Goal: Information Seeking & Learning: Find specific page/section

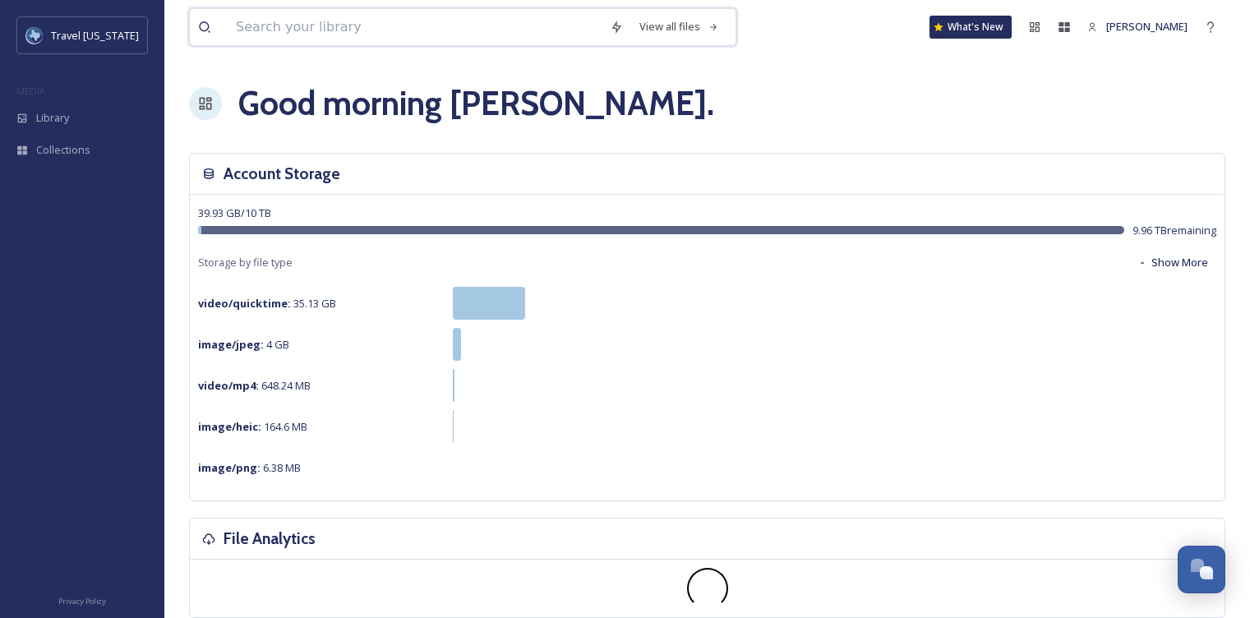
click at [356, 32] on input at bounding box center [415, 27] width 374 height 36
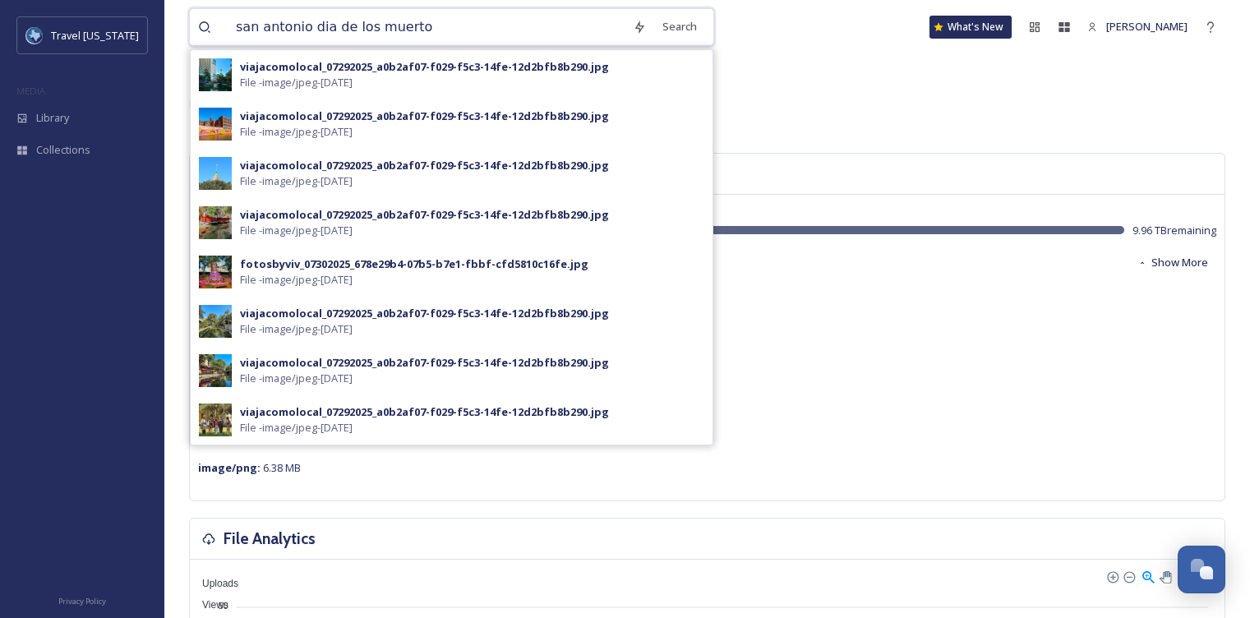
type input "san antonio dia de los muertos"
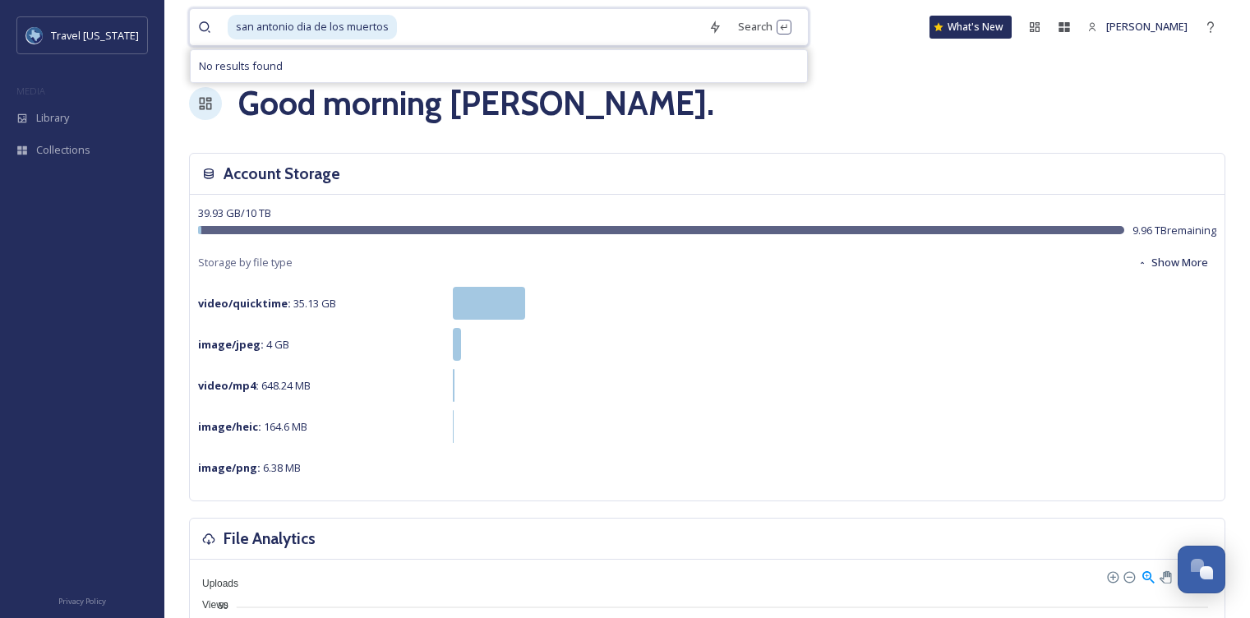
click at [313, 30] on span "san antonio dia de los muertos" at bounding box center [312, 27] width 169 height 24
click at [66, 116] on span "Library" at bounding box center [52, 118] width 33 height 16
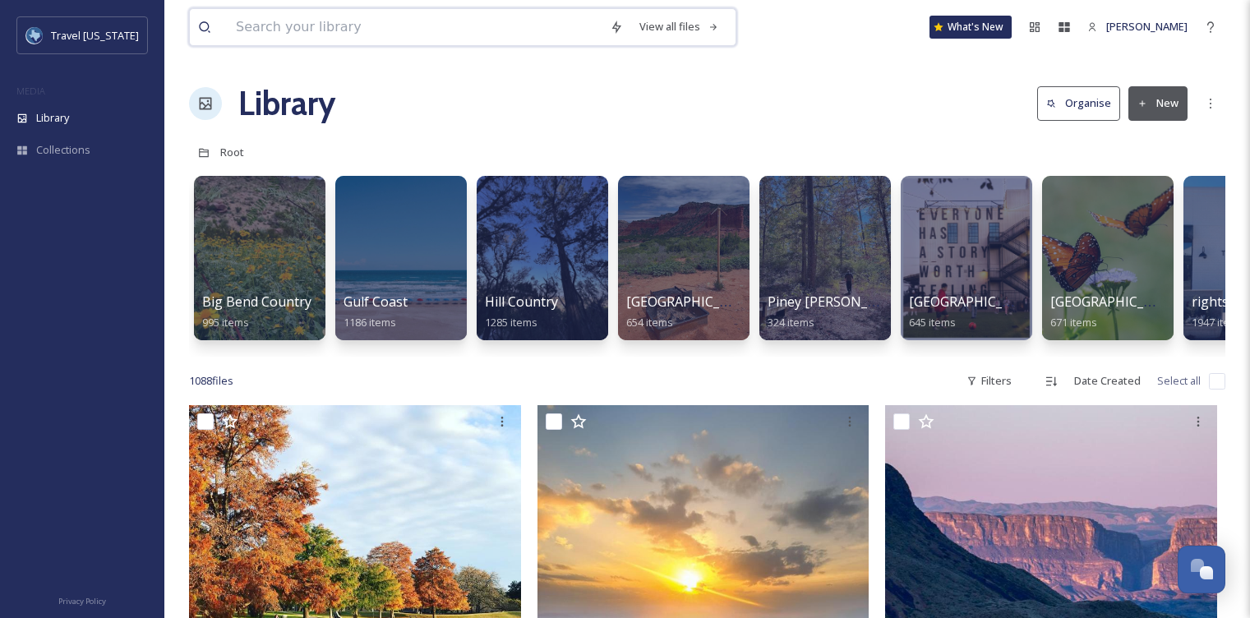
click at [400, 32] on input at bounding box center [415, 27] width 374 height 36
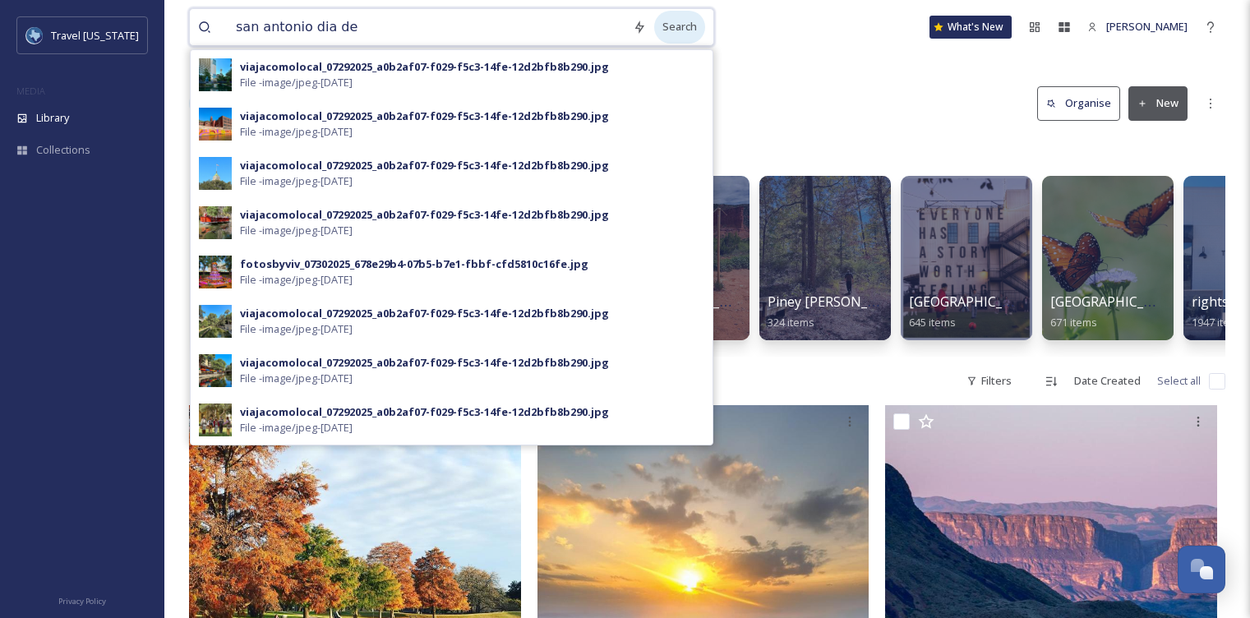
type input "san antonio dia de"
click at [677, 26] on div "Search" at bounding box center [679, 27] width 51 height 32
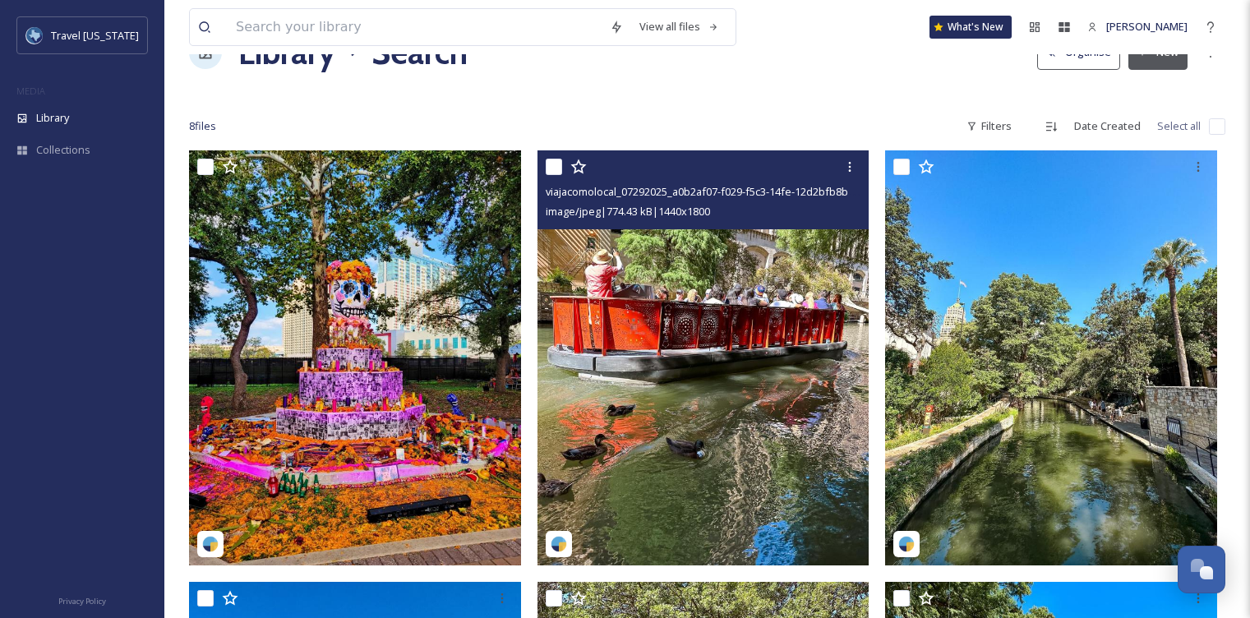
scroll to position [62, 0]
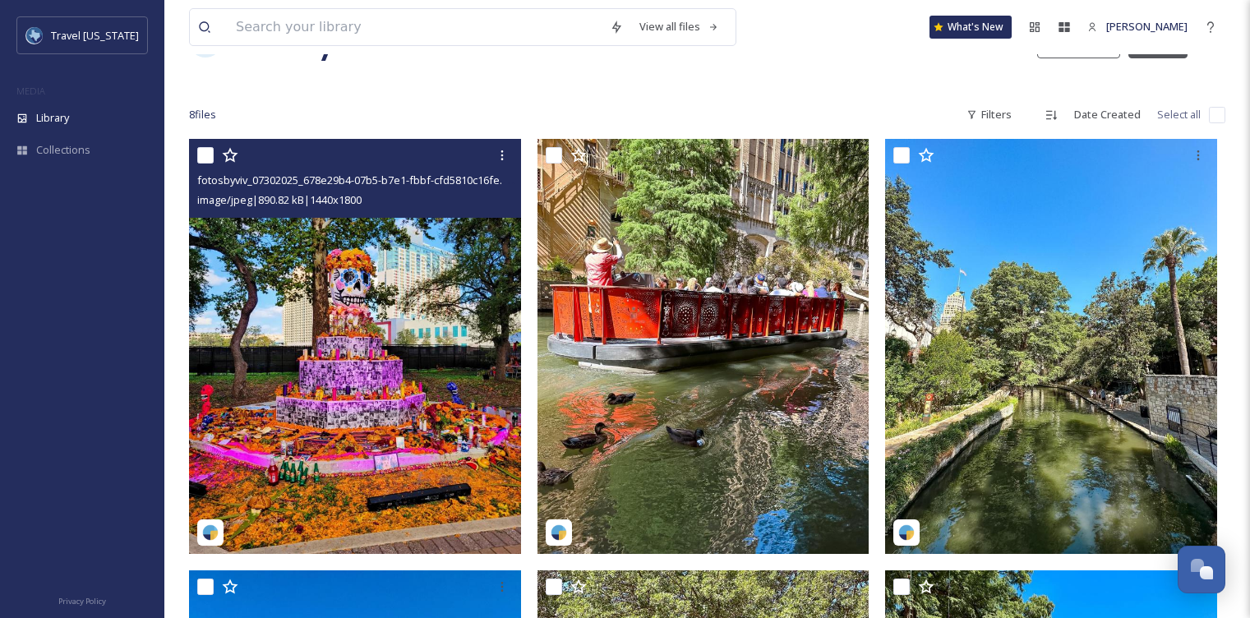
click at [403, 271] on img at bounding box center [355, 346] width 332 height 415
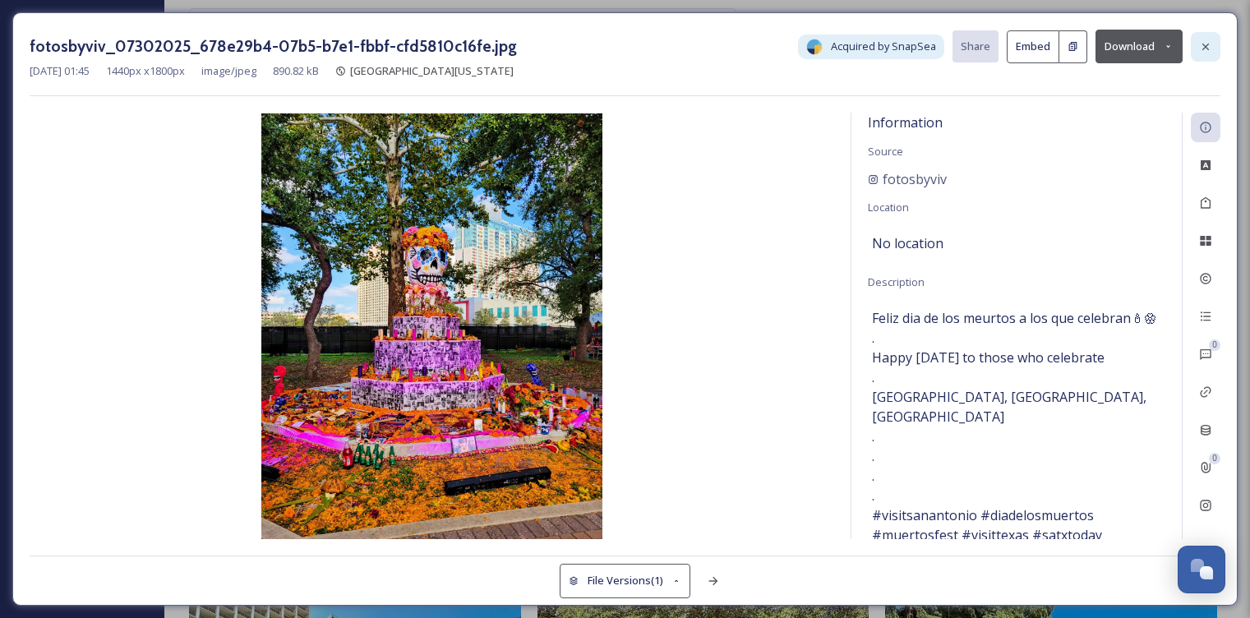
click at [1208, 46] on icon at bounding box center [1205, 46] width 13 height 13
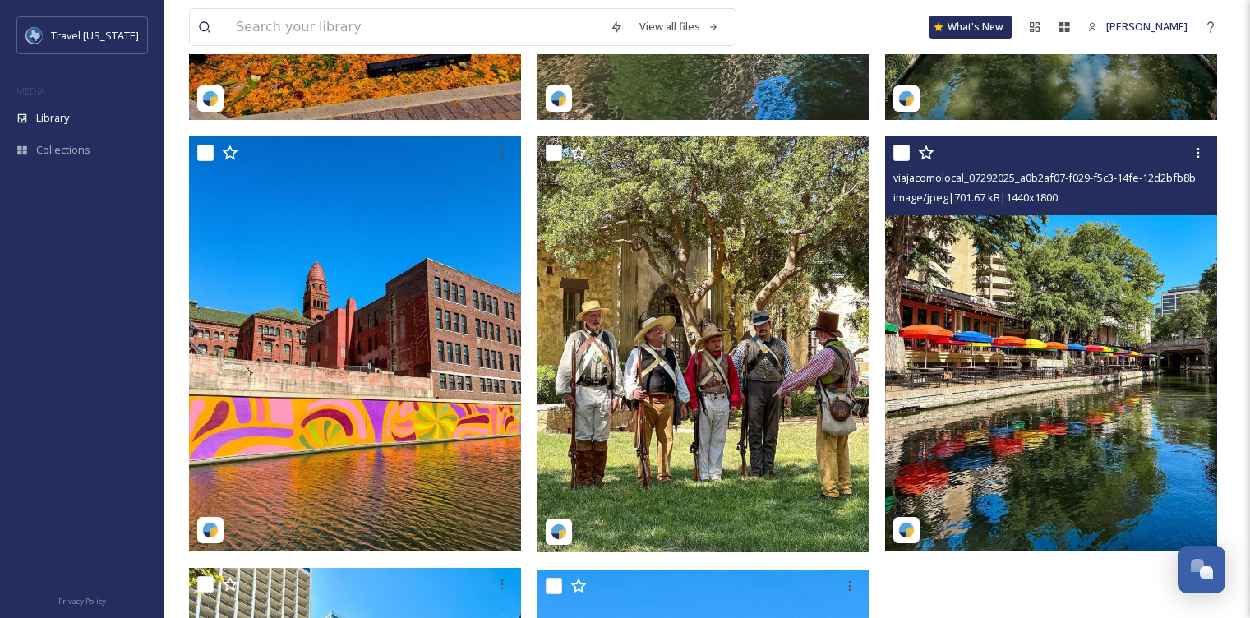
scroll to position [496, 0]
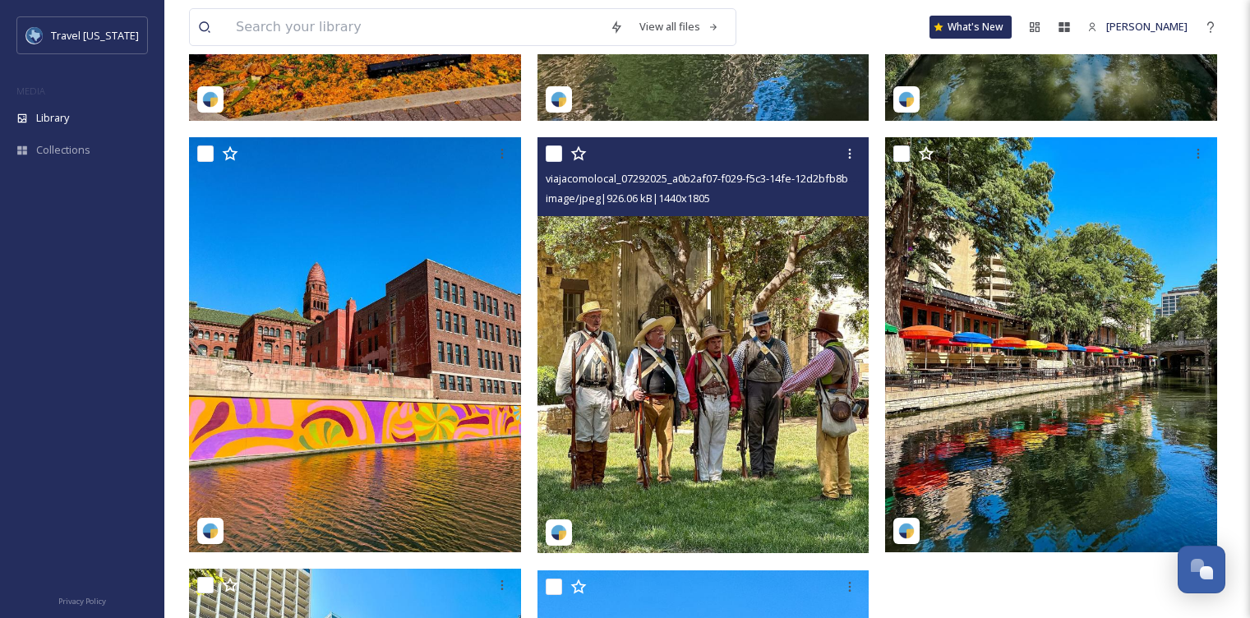
click at [784, 303] on img at bounding box center [704, 345] width 332 height 416
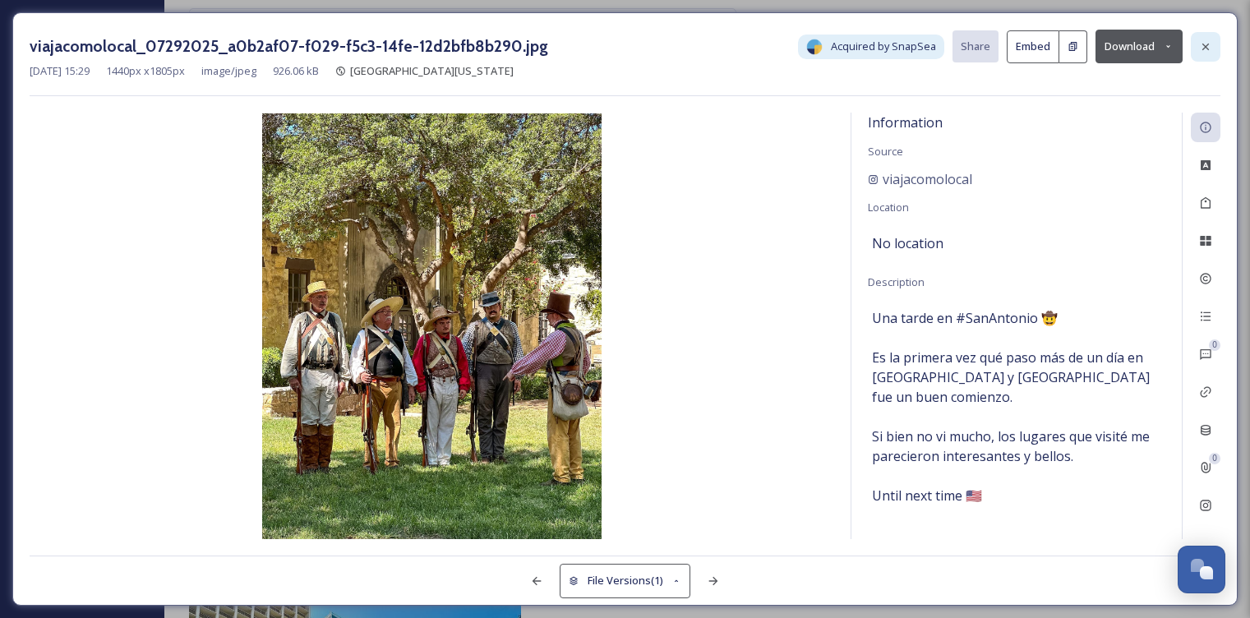
click at [1208, 44] on icon at bounding box center [1205, 46] width 13 height 13
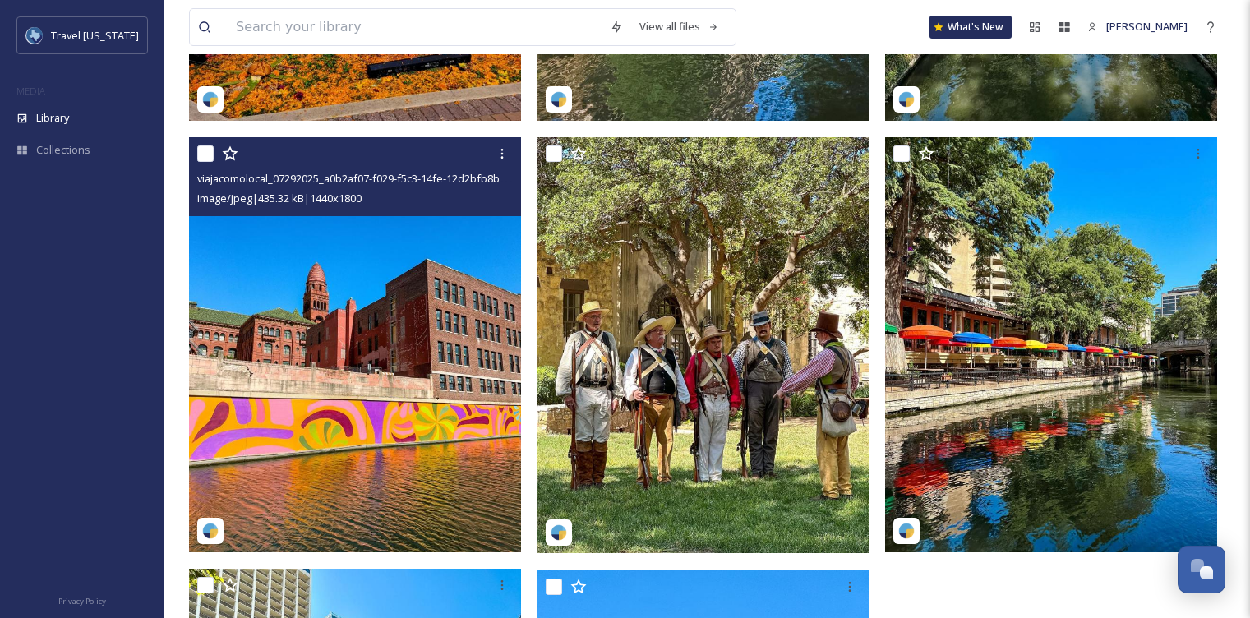
click at [488, 314] on img at bounding box center [355, 344] width 332 height 415
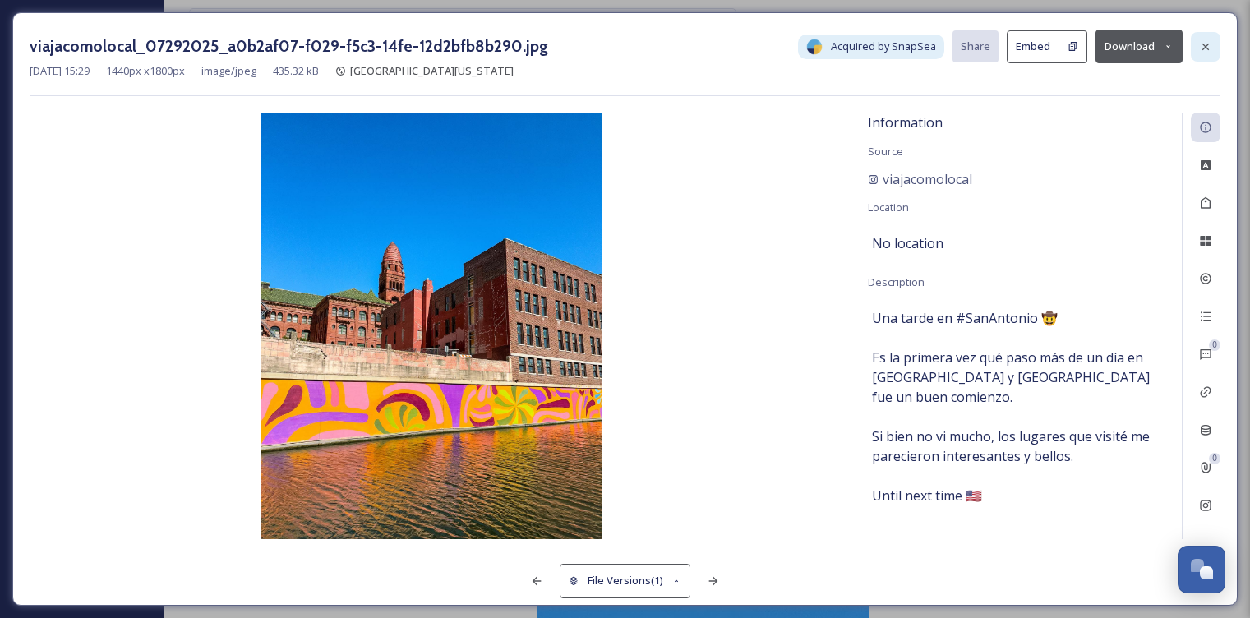
click at [1205, 41] on icon at bounding box center [1205, 46] width 13 height 13
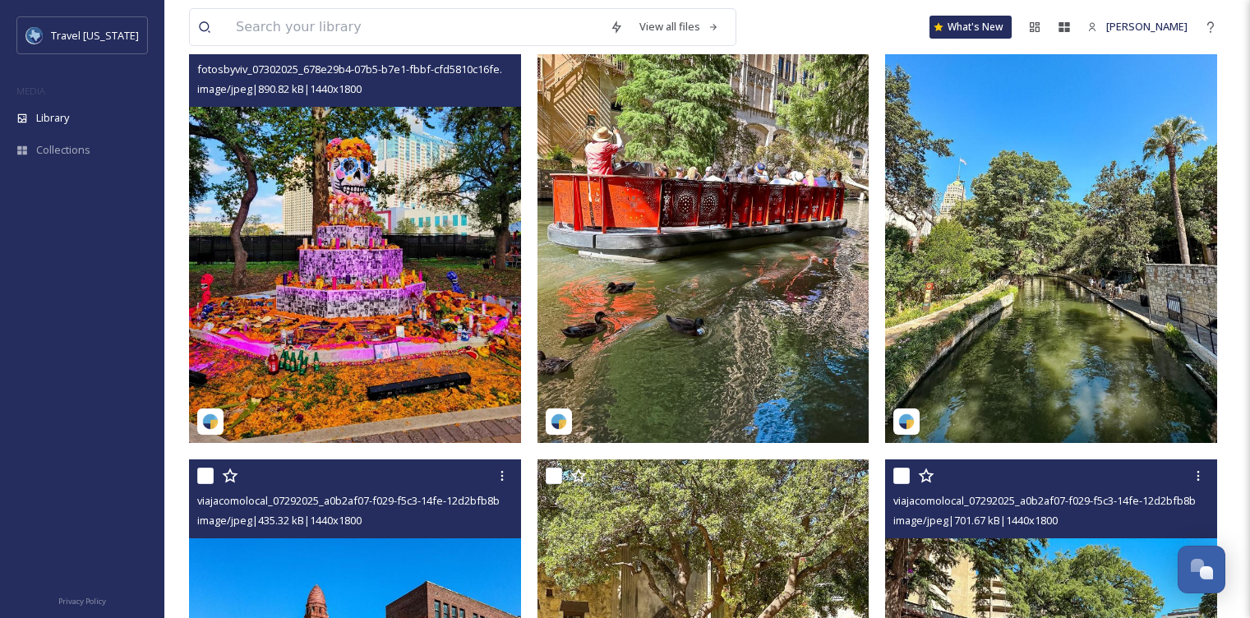
scroll to position [25, 0]
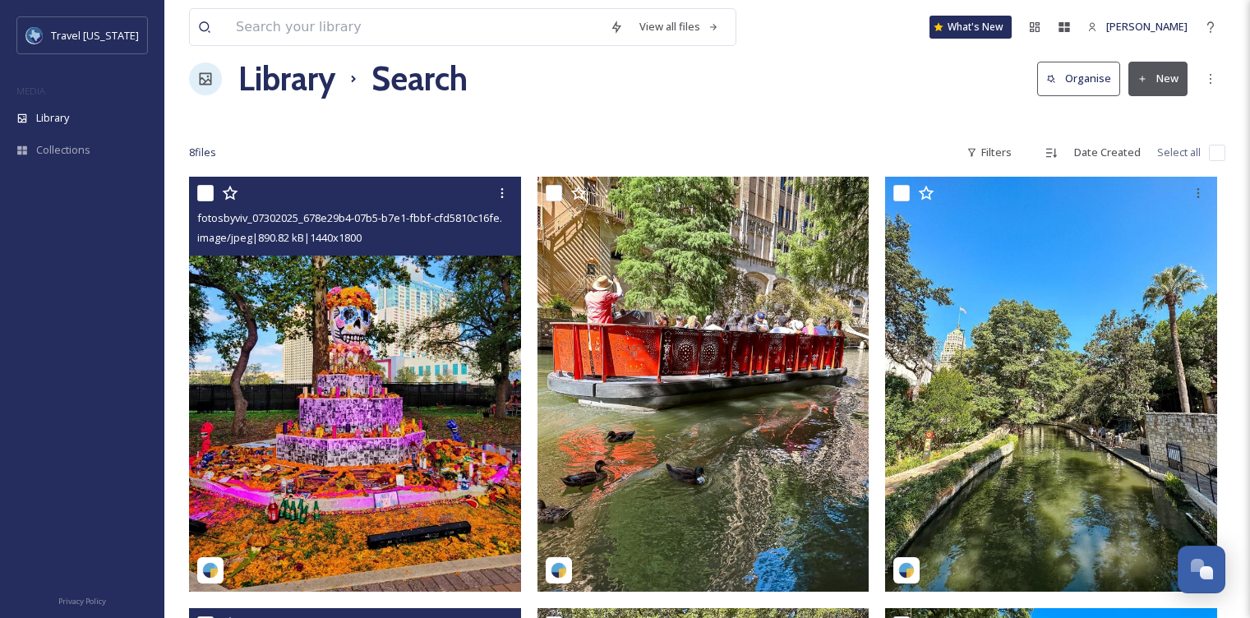
click at [409, 367] on img at bounding box center [355, 384] width 332 height 415
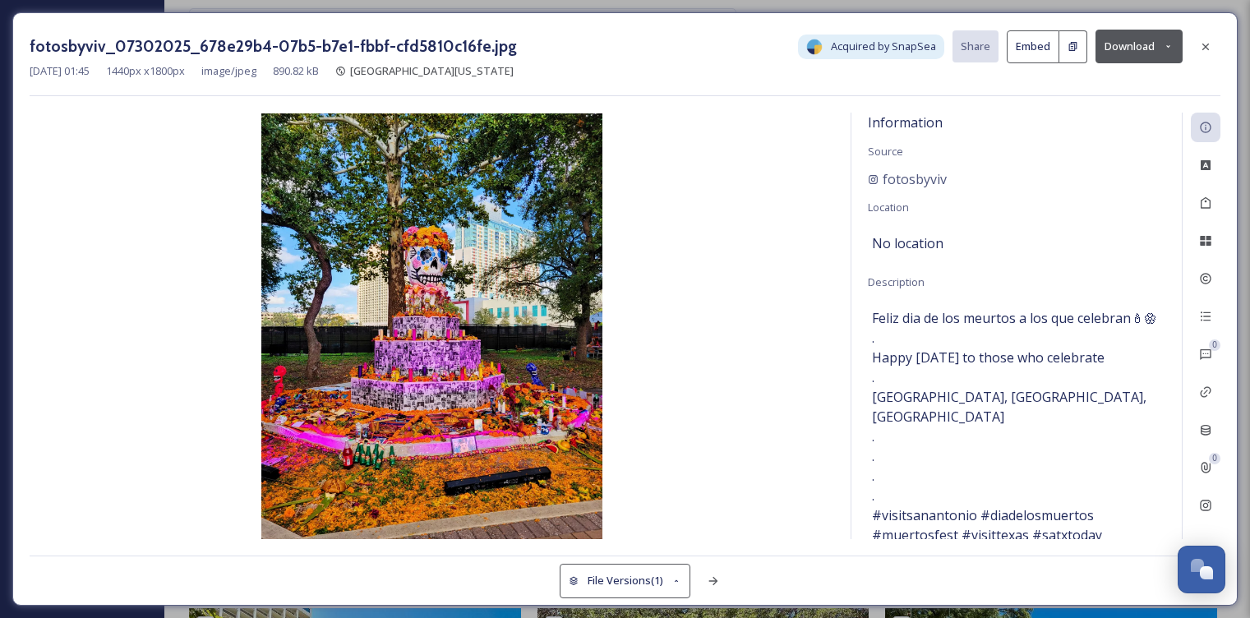
click at [464, 278] on img at bounding box center [432, 326] width 805 height 426
click at [0, 0] on div "fotosbyviv_07302025_678e29b4-07b5-b7e1-fbbf-cfd5810c16fe.jpg Acquired by SnapSe…" at bounding box center [625, 309] width 1250 height 618
click at [1212, 44] on icon at bounding box center [1205, 46] width 13 height 13
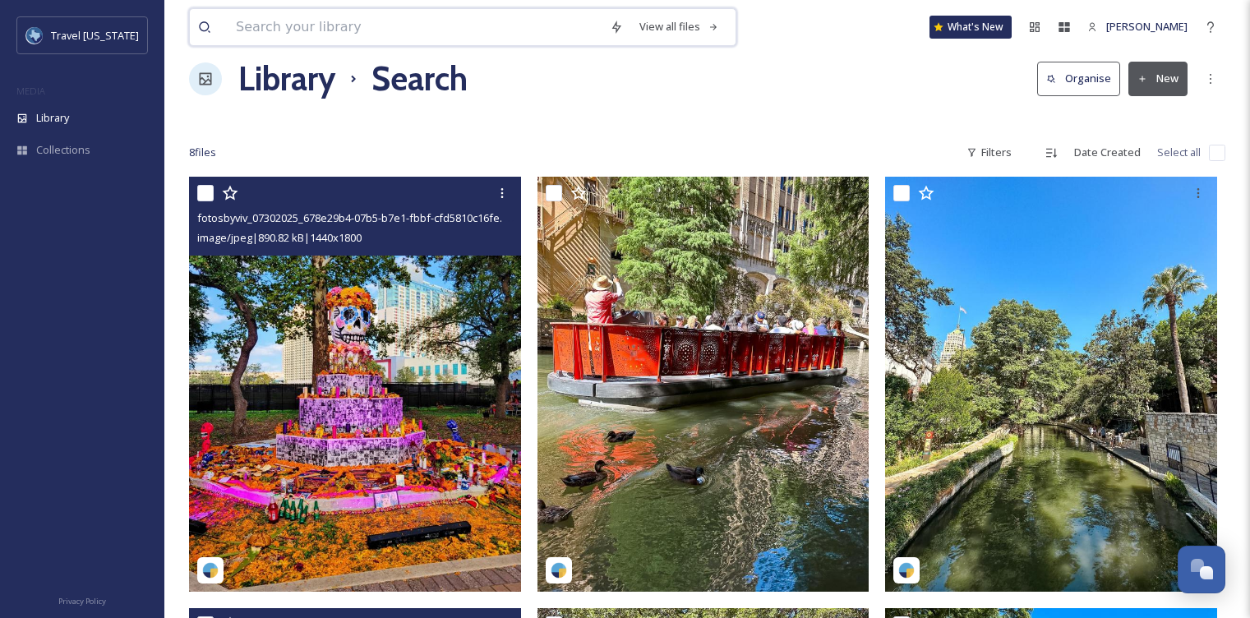
click at [463, 31] on input at bounding box center [415, 27] width 374 height 36
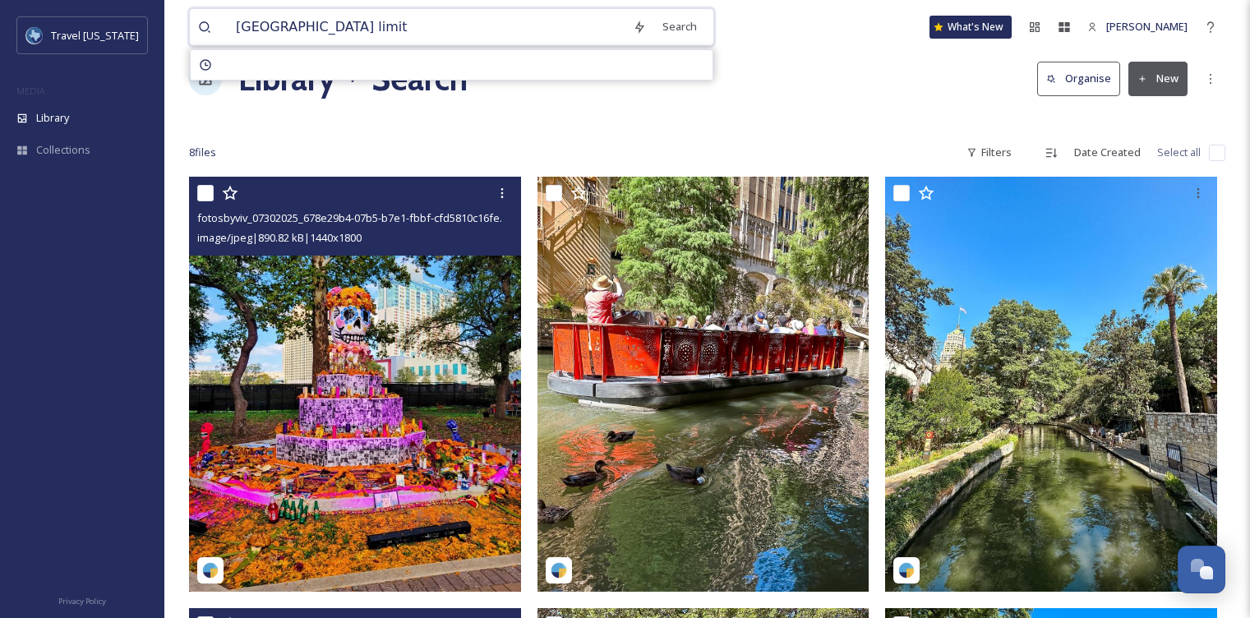
type input "austin city limits"
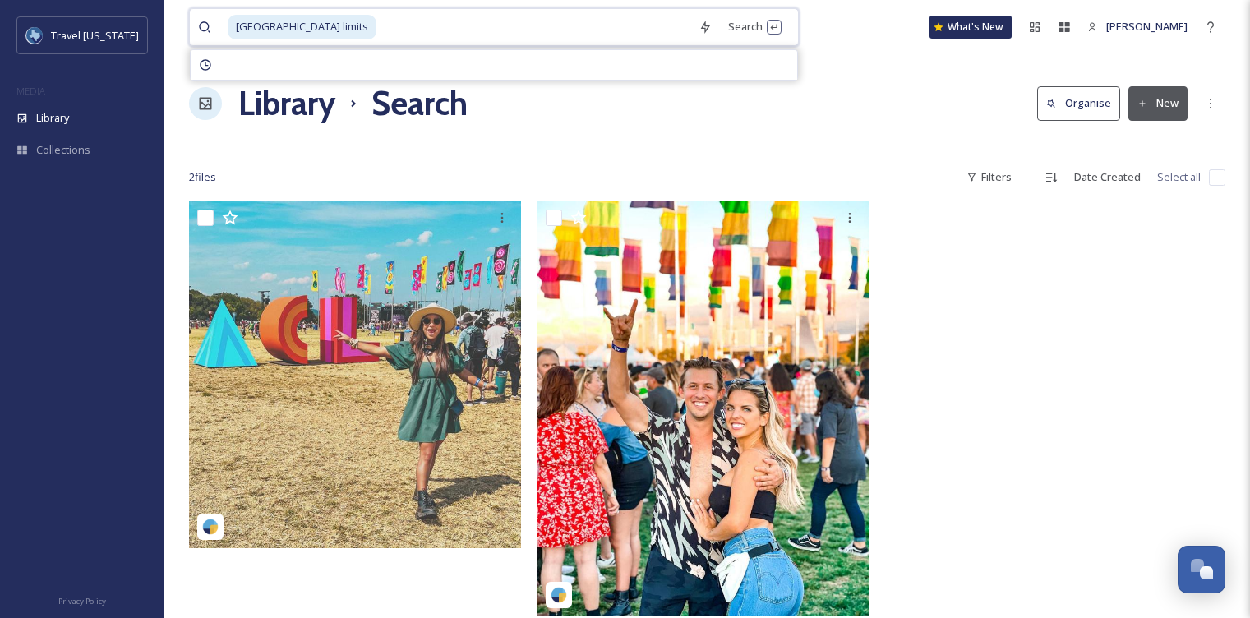
click at [378, 28] on input at bounding box center [534, 27] width 312 height 36
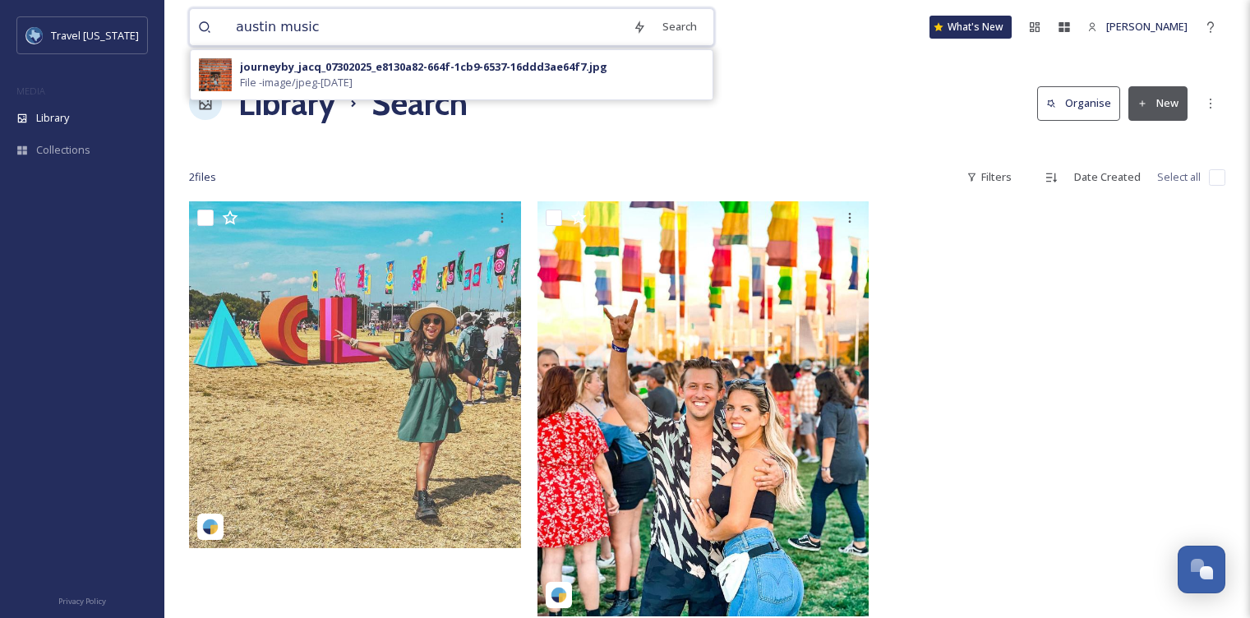
type input "austin music"
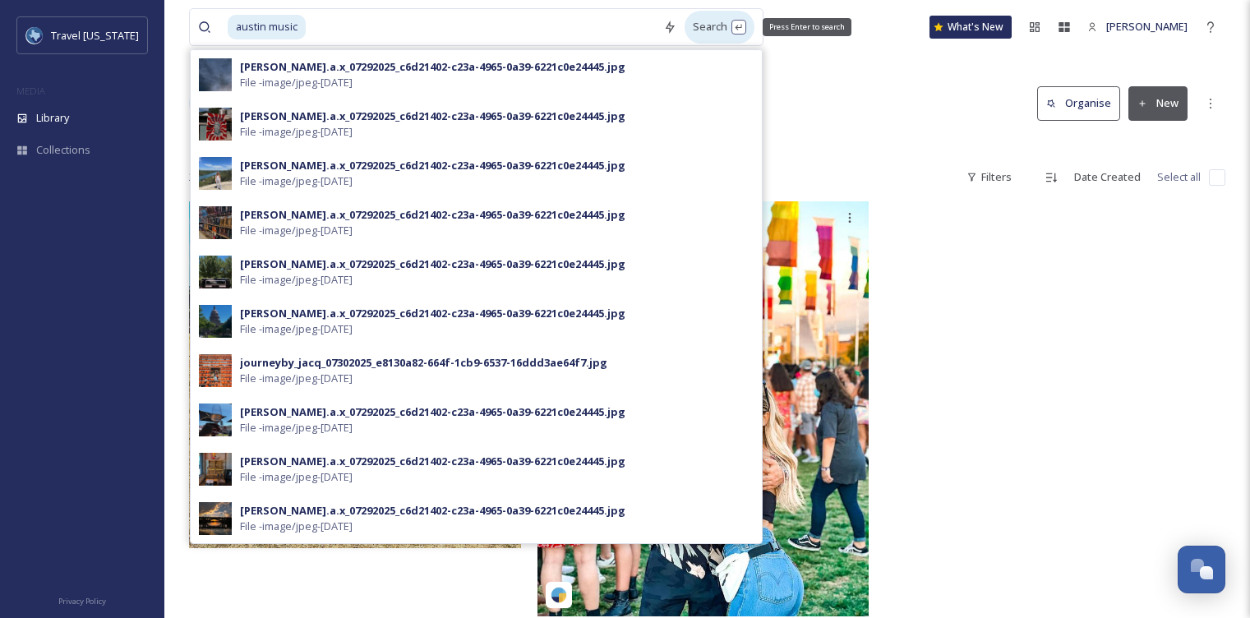
click at [713, 20] on div "Search Press Enter to search" at bounding box center [720, 27] width 70 height 32
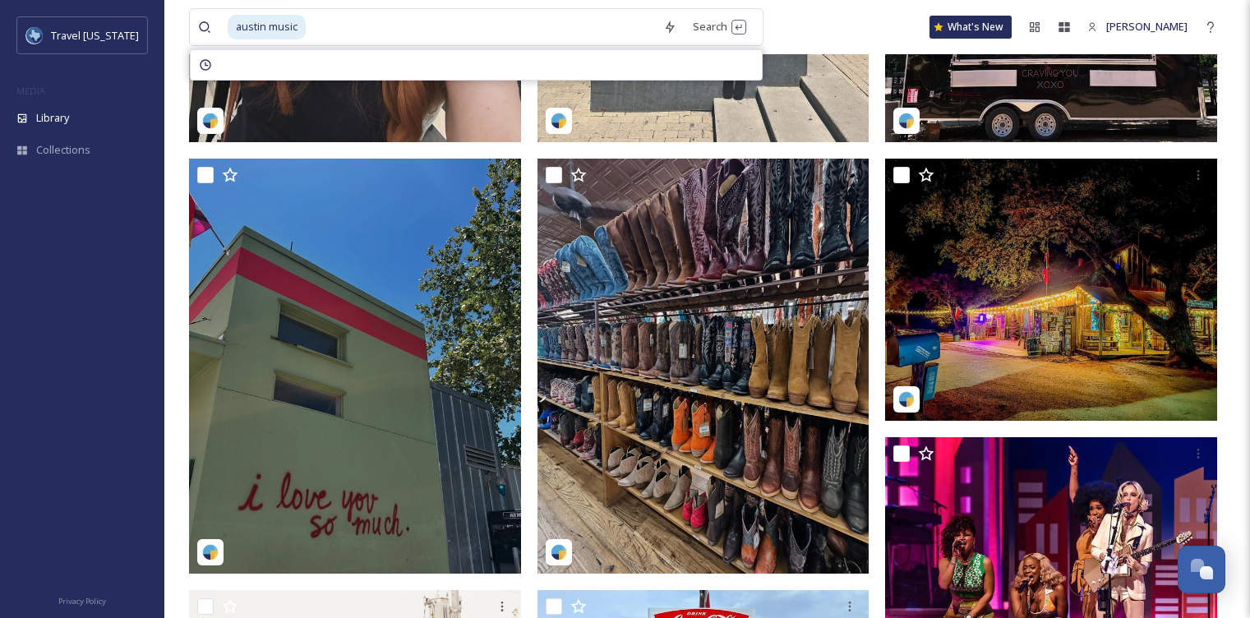
scroll to position [2627, 0]
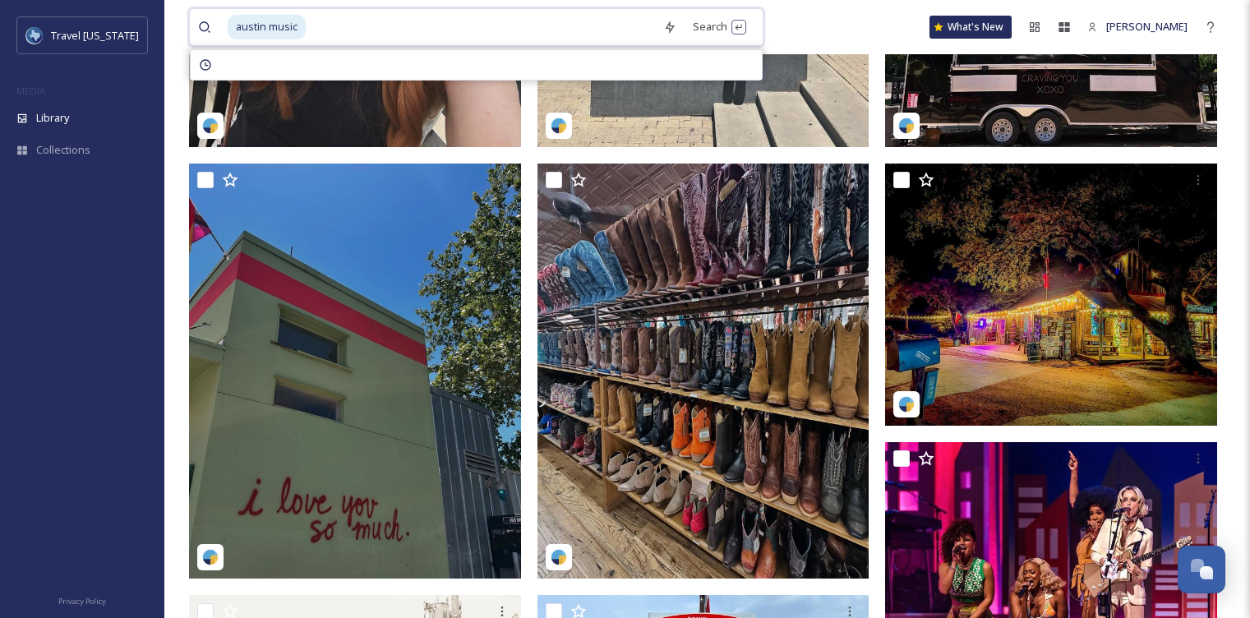
click at [351, 22] on input at bounding box center [481, 27] width 348 height 36
type input "austin concert"
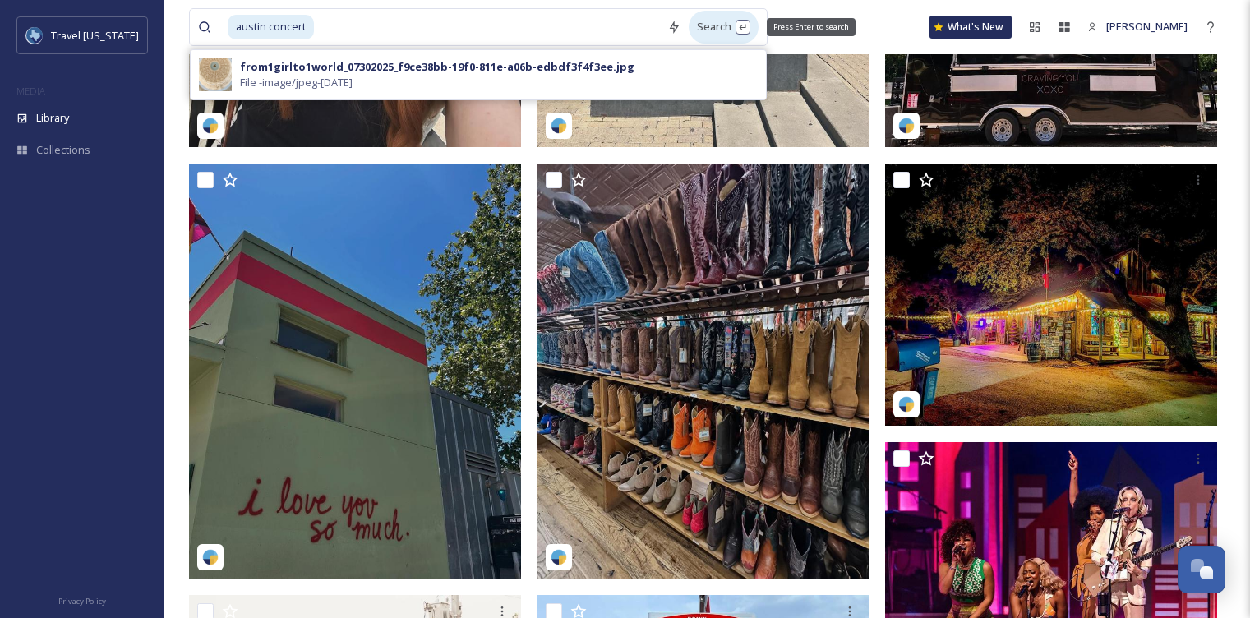
click at [712, 30] on div "Search Press Enter to search" at bounding box center [724, 27] width 70 height 32
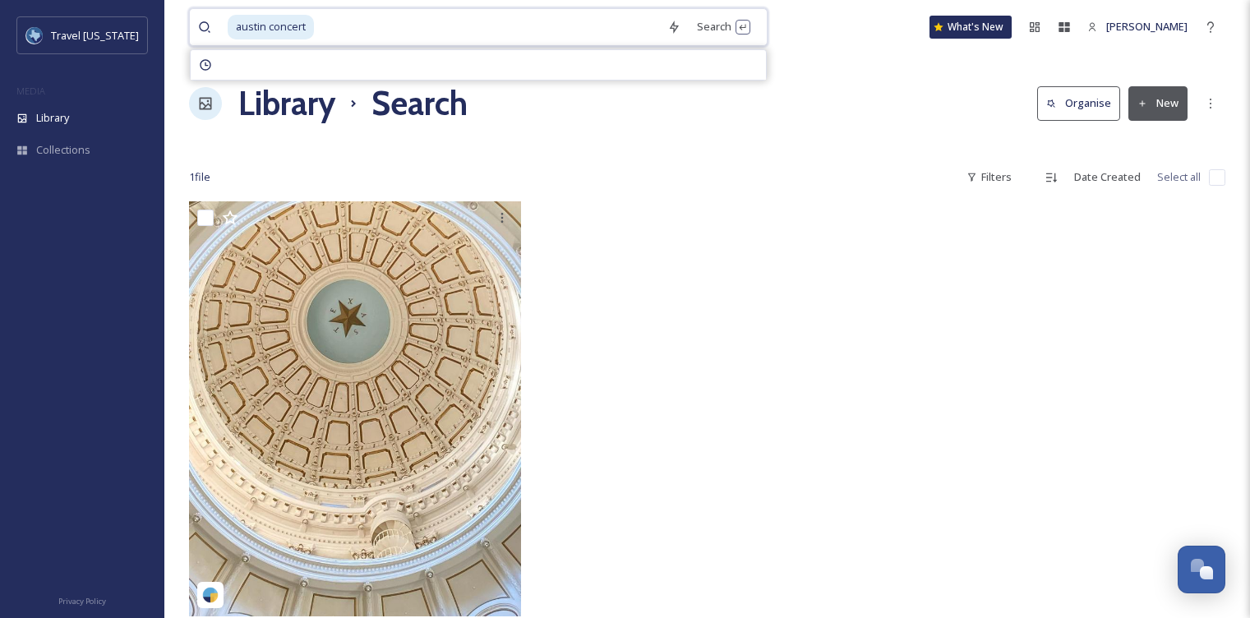
click at [340, 33] on input at bounding box center [488, 27] width 344 height 36
type input "a"
type input "thanksgiving"
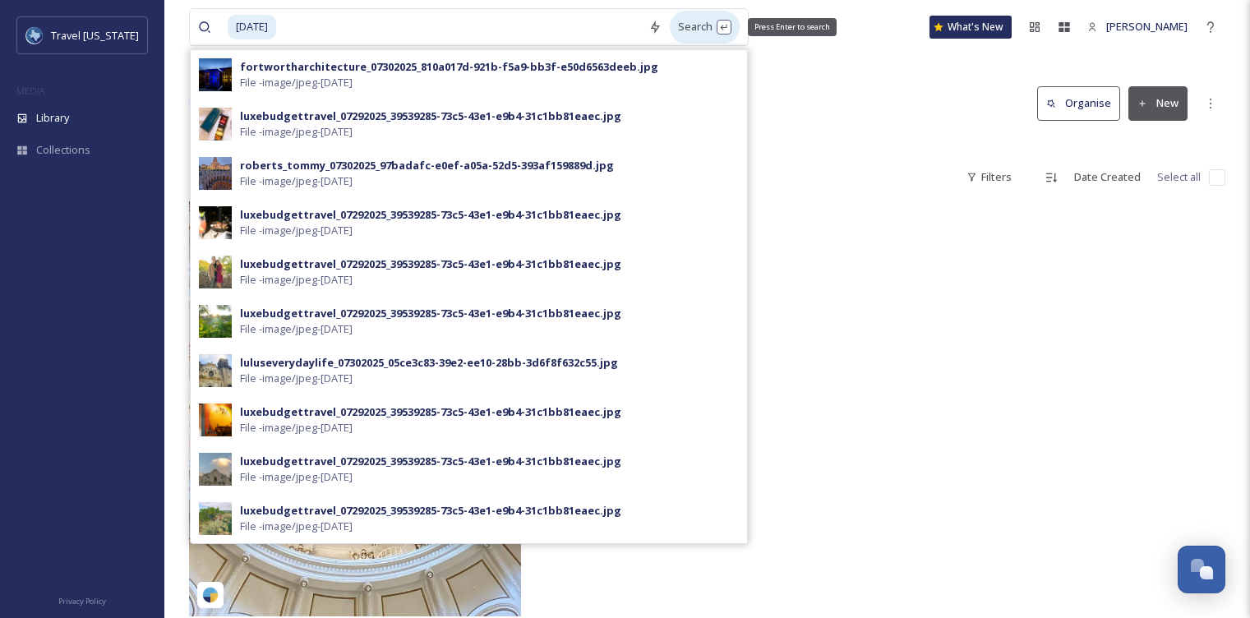
click at [686, 29] on div "Search Press Enter to search" at bounding box center [705, 27] width 70 height 32
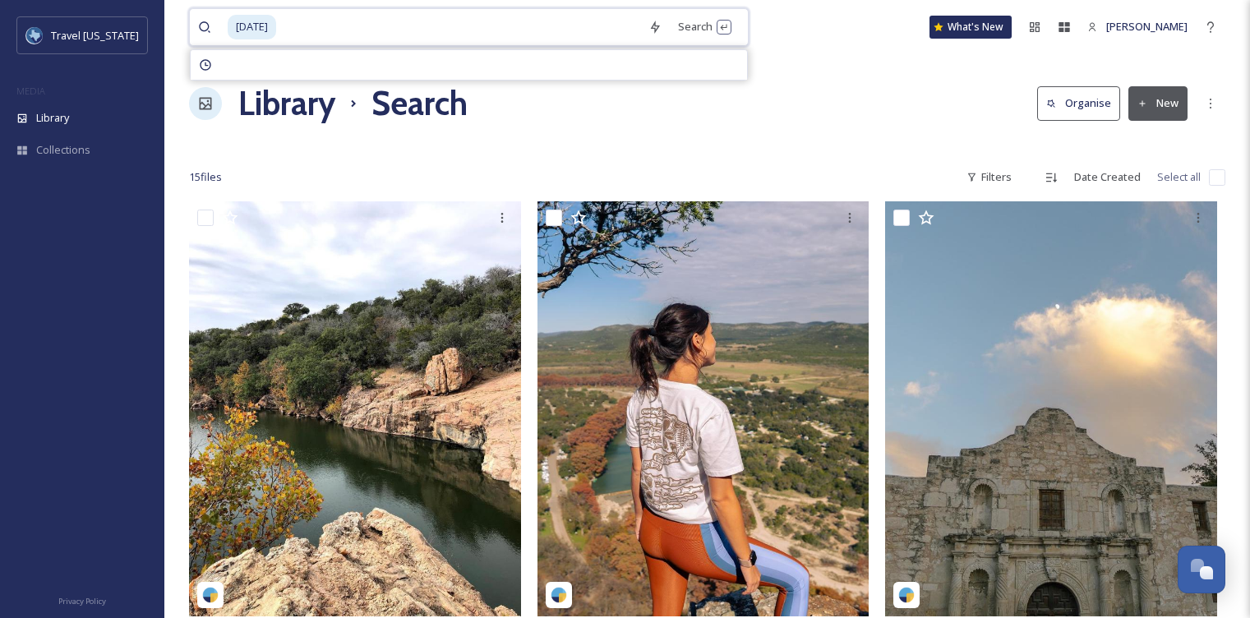
click at [276, 30] on span "thanksgiving" at bounding box center [252, 27] width 49 height 24
click at [315, 29] on input at bounding box center [459, 27] width 363 height 36
type input "thanksgiving dinner"
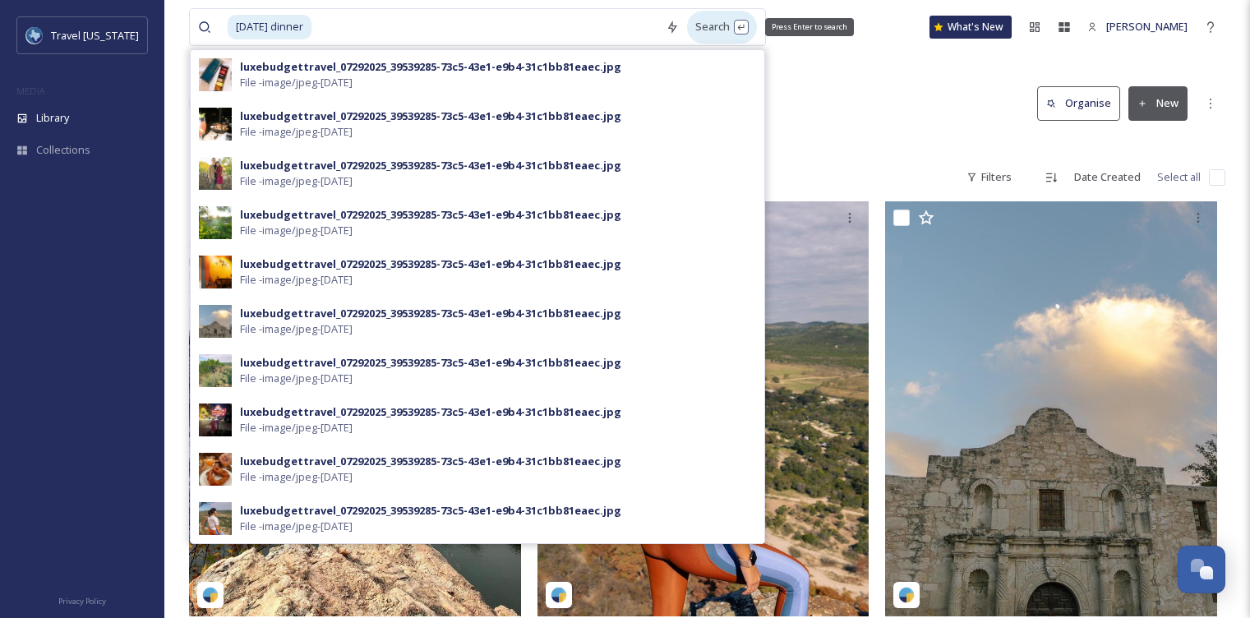
click at [696, 23] on div "Search Press Enter to search" at bounding box center [722, 27] width 70 height 32
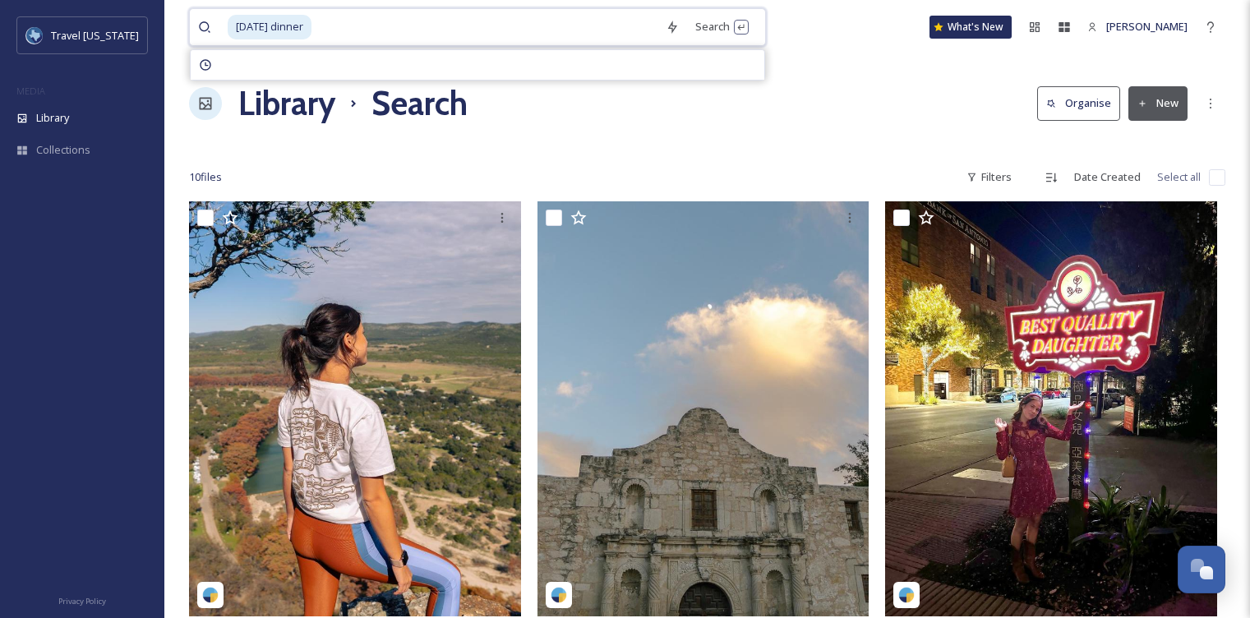
click at [344, 25] on input at bounding box center [485, 27] width 344 height 36
type input "t"
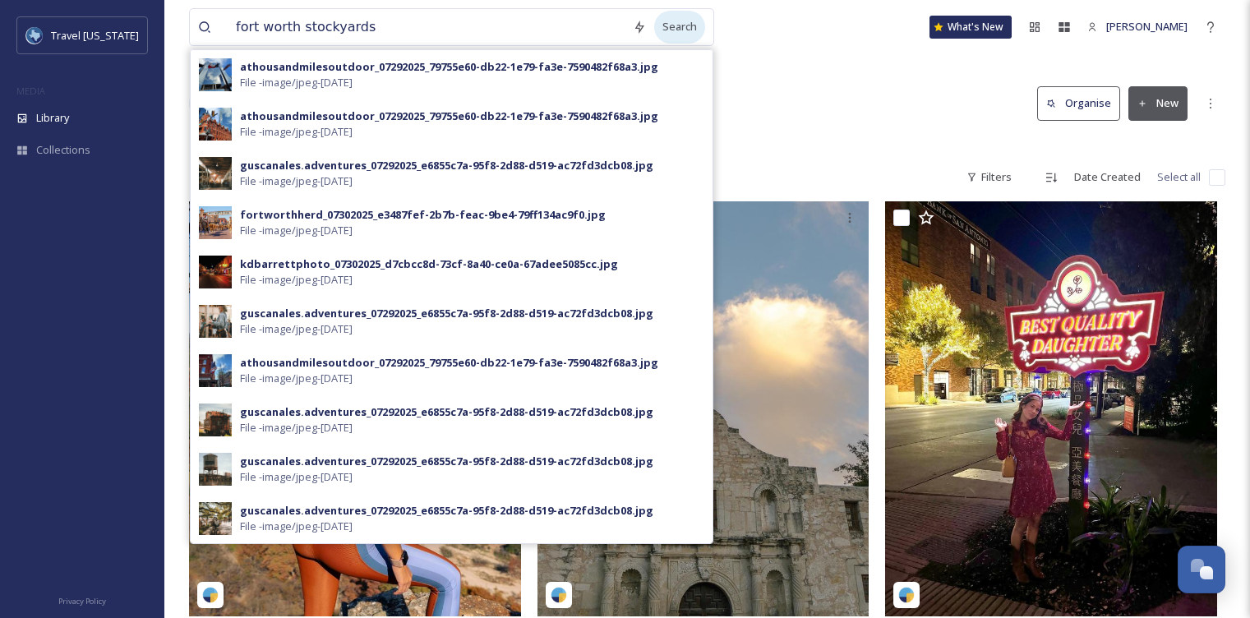
click at [664, 26] on div "Search" at bounding box center [679, 27] width 51 height 32
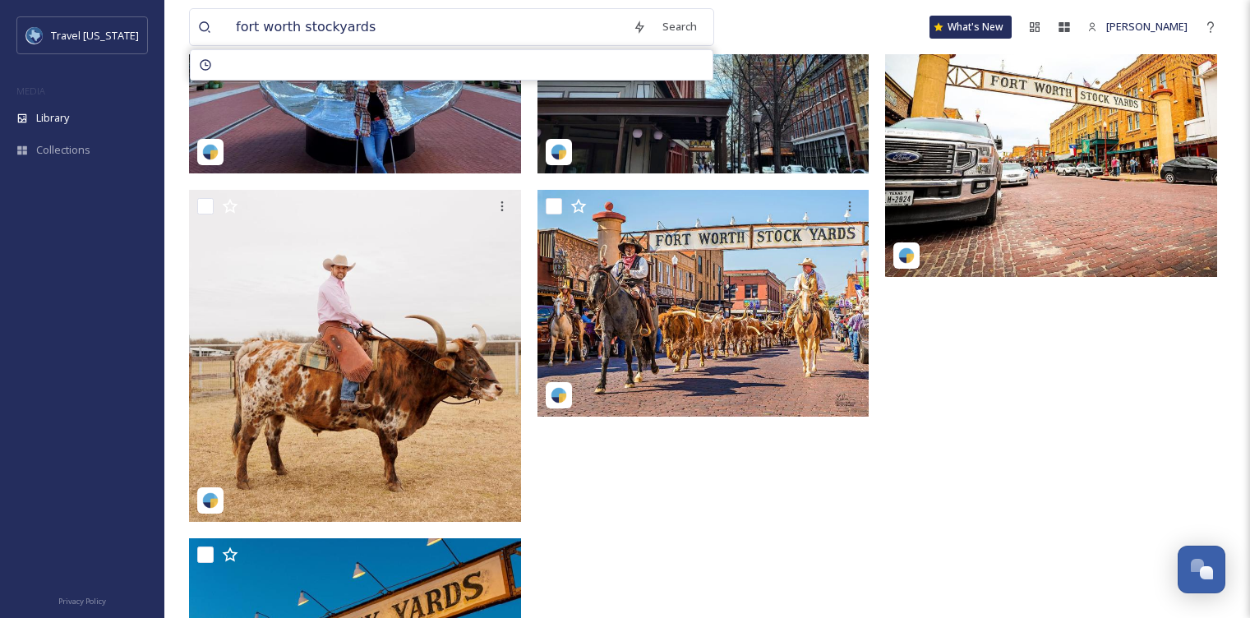
scroll to position [2341, 0]
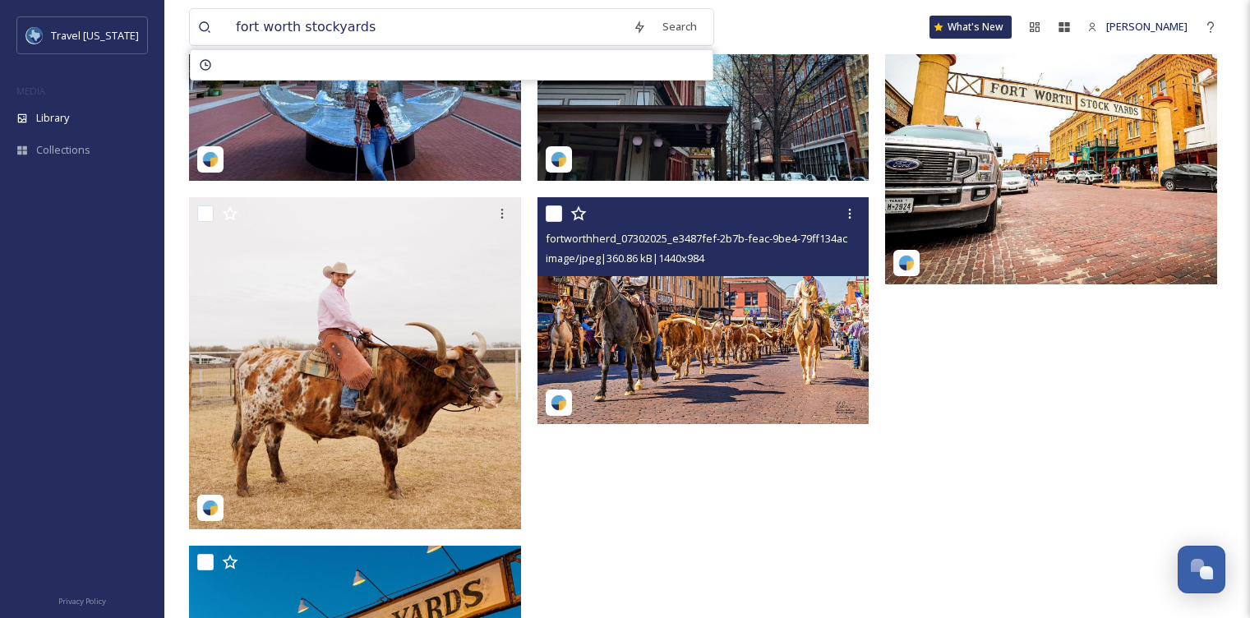
click at [752, 280] on img at bounding box center [704, 310] width 332 height 227
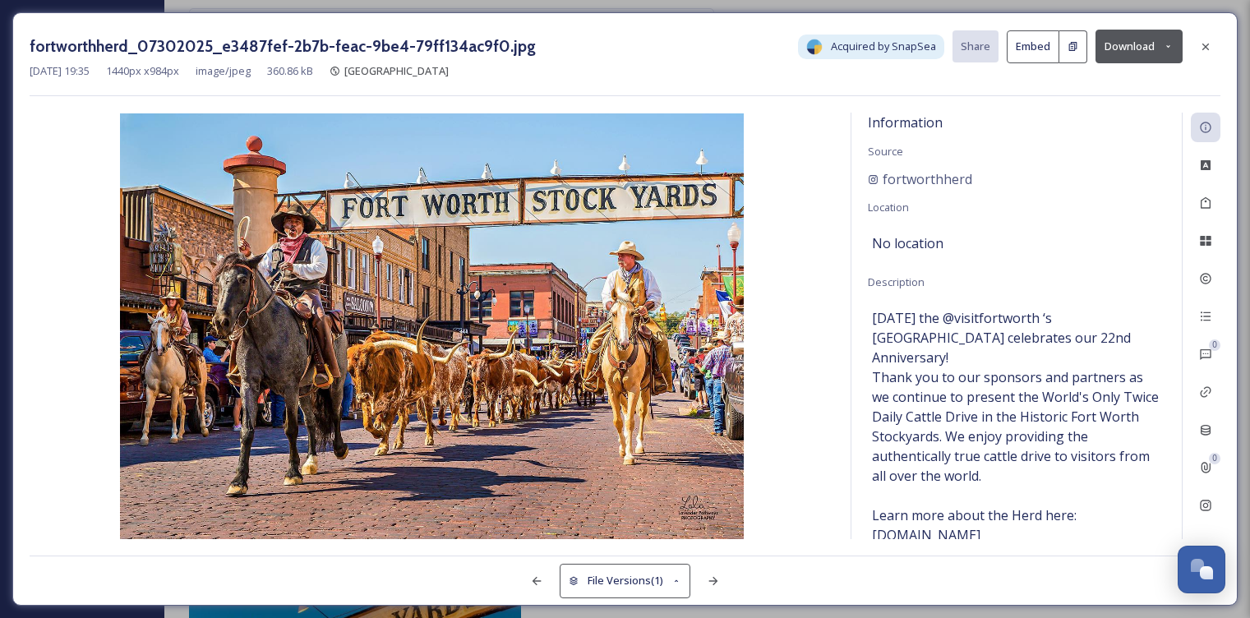
drag, startPoint x: 558, startPoint y: 213, endPoint x: 491, endPoint y: 12, distance: 212.4
click at [0, 0] on div "fortworthherd_07302025_e3487fef-2b7b-feac-9be4-79ff134ac9f0.jpg Acquired by Sna…" at bounding box center [625, 309] width 1250 height 618
click at [1209, 47] on icon at bounding box center [1205, 46] width 13 height 13
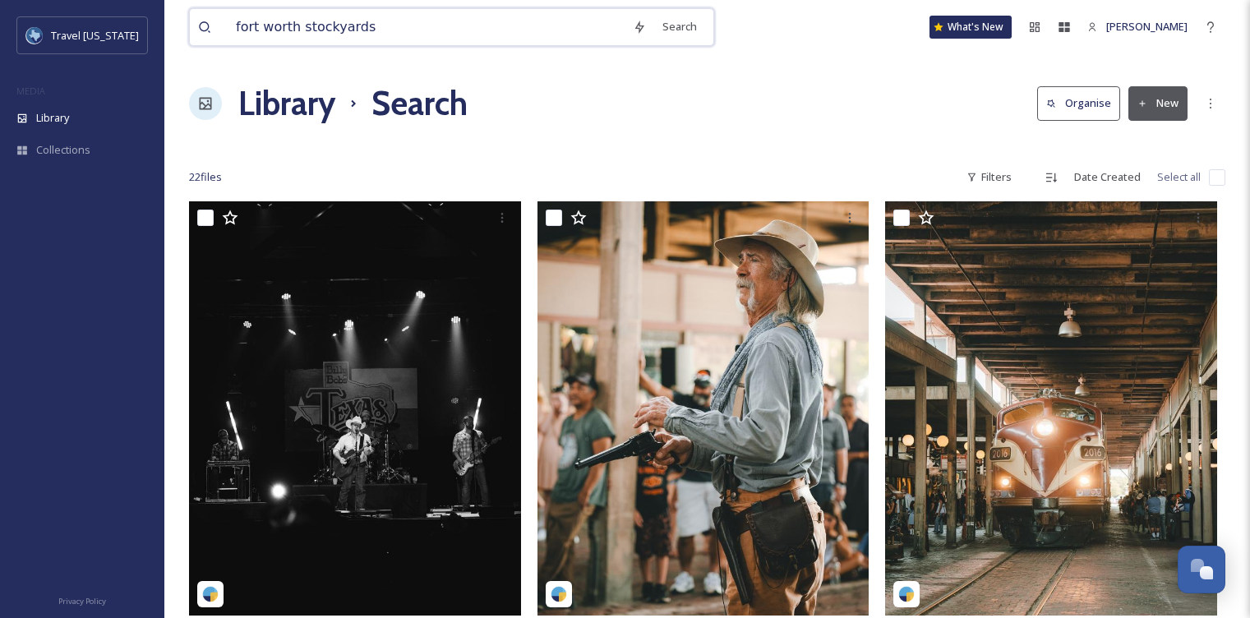
drag, startPoint x: 388, startPoint y: 24, endPoint x: 206, endPoint y: 24, distance: 182.5
click at [209, 24] on div "fort worth stockyards" at bounding box center [411, 27] width 427 height 36
type input "houston zoo"
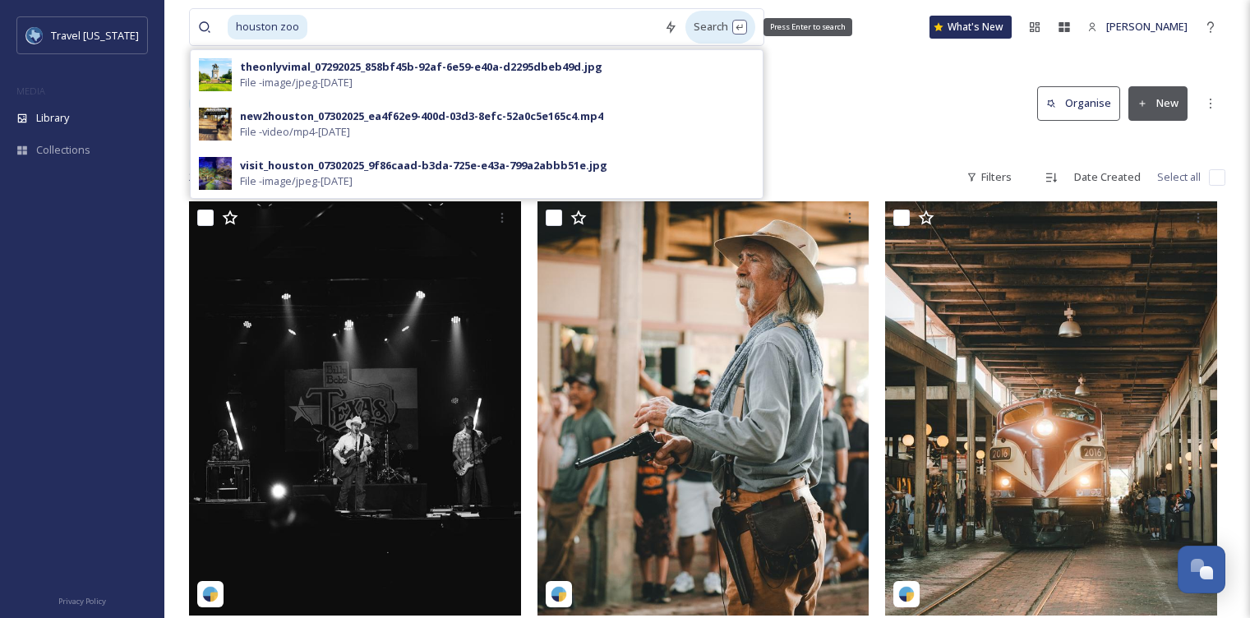
click at [702, 31] on div "Search Press Enter to search" at bounding box center [721, 27] width 70 height 32
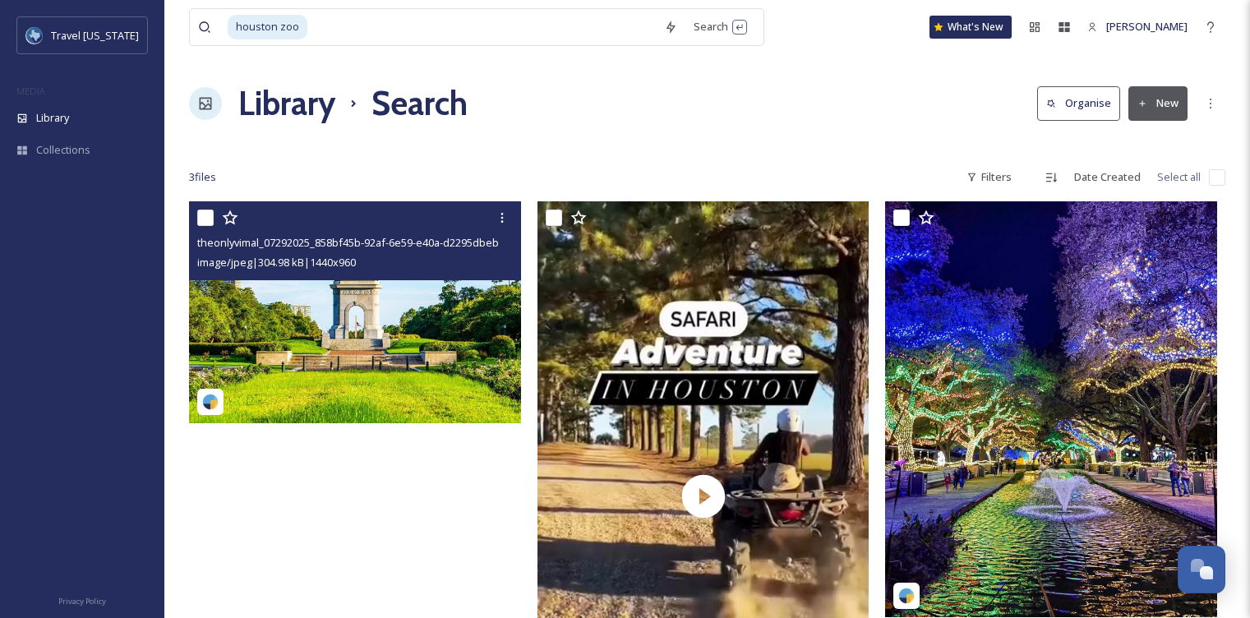
click at [421, 298] on img at bounding box center [355, 312] width 332 height 222
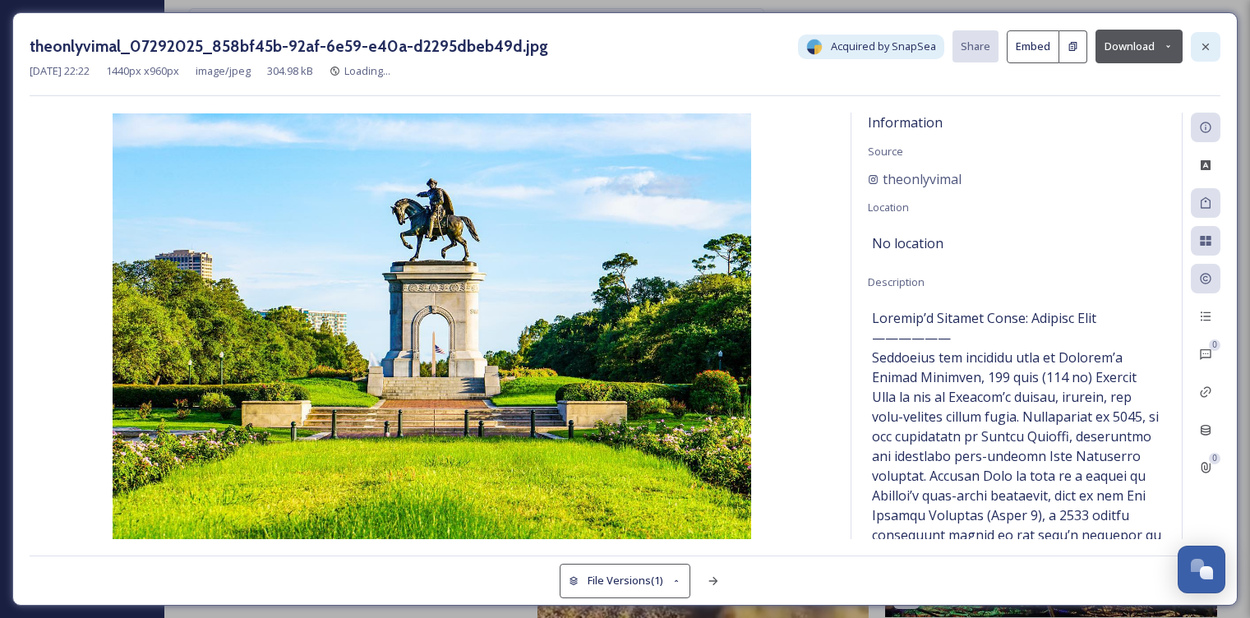
click at [1204, 43] on icon at bounding box center [1206, 46] width 7 height 7
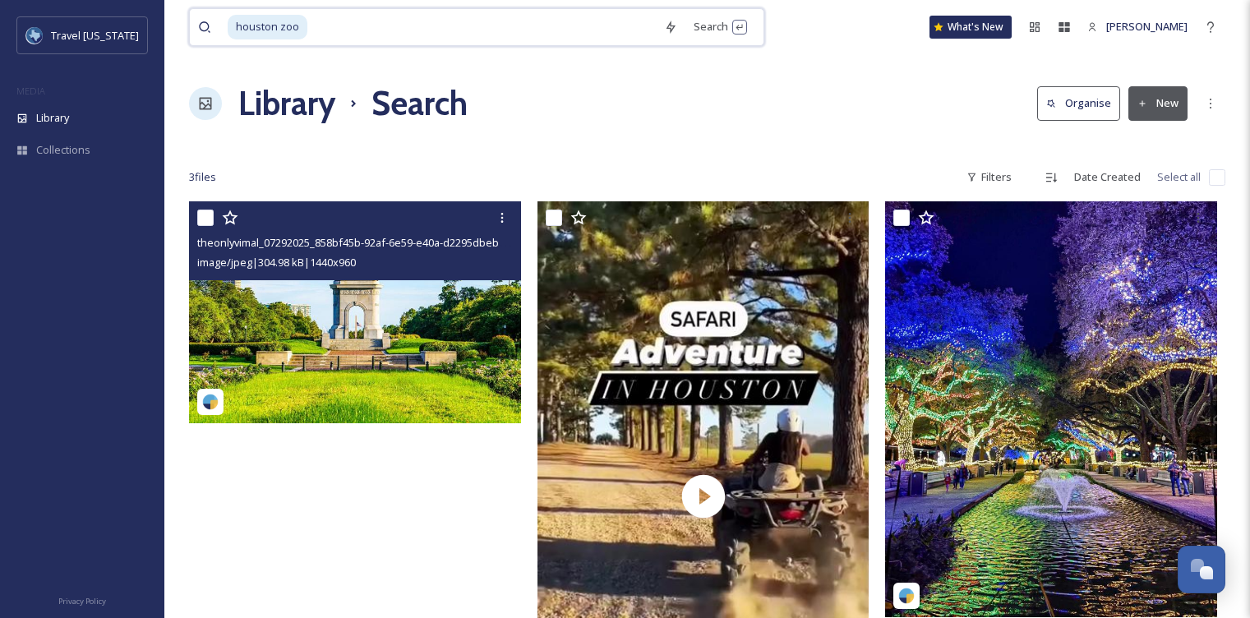
click at [361, 33] on input at bounding box center [482, 27] width 347 height 36
type input "h"
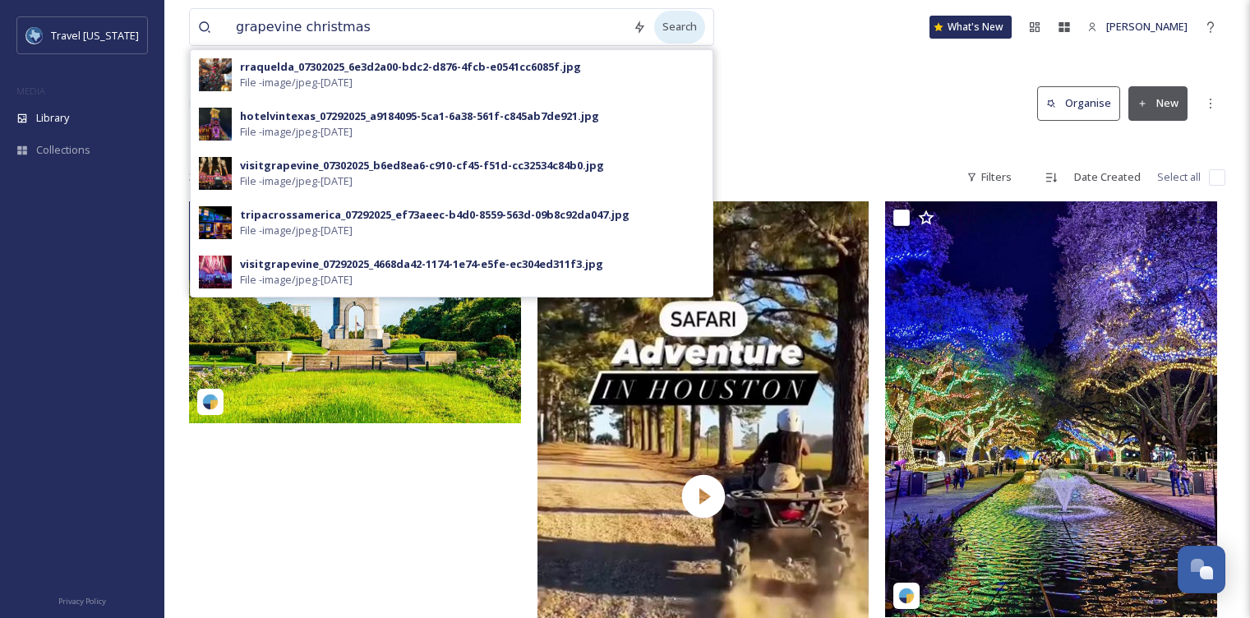
click at [668, 30] on div "Search" at bounding box center [679, 27] width 51 height 32
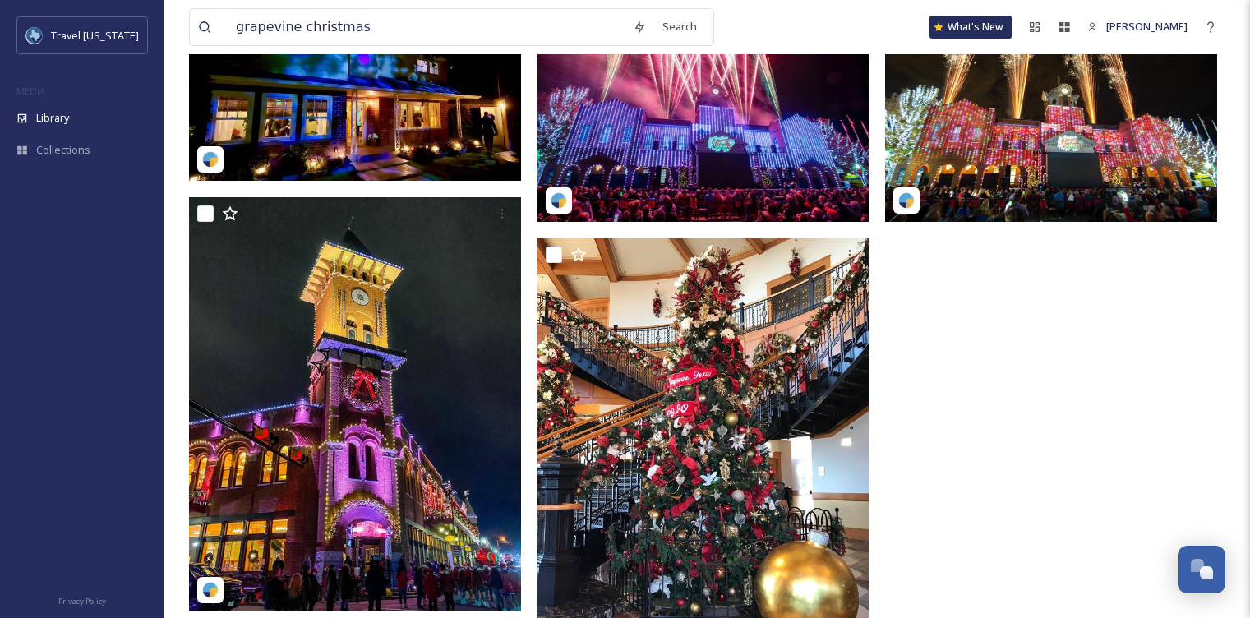
scroll to position [264, 0]
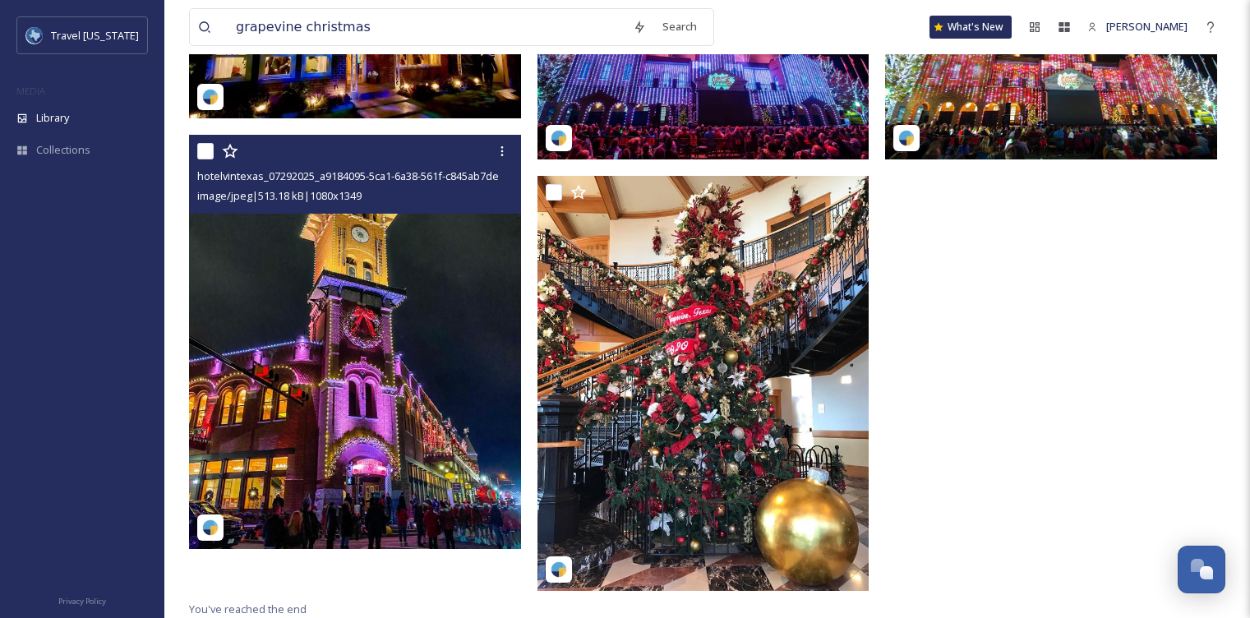
click at [354, 301] on img at bounding box center [355, 342] width 332 height 414
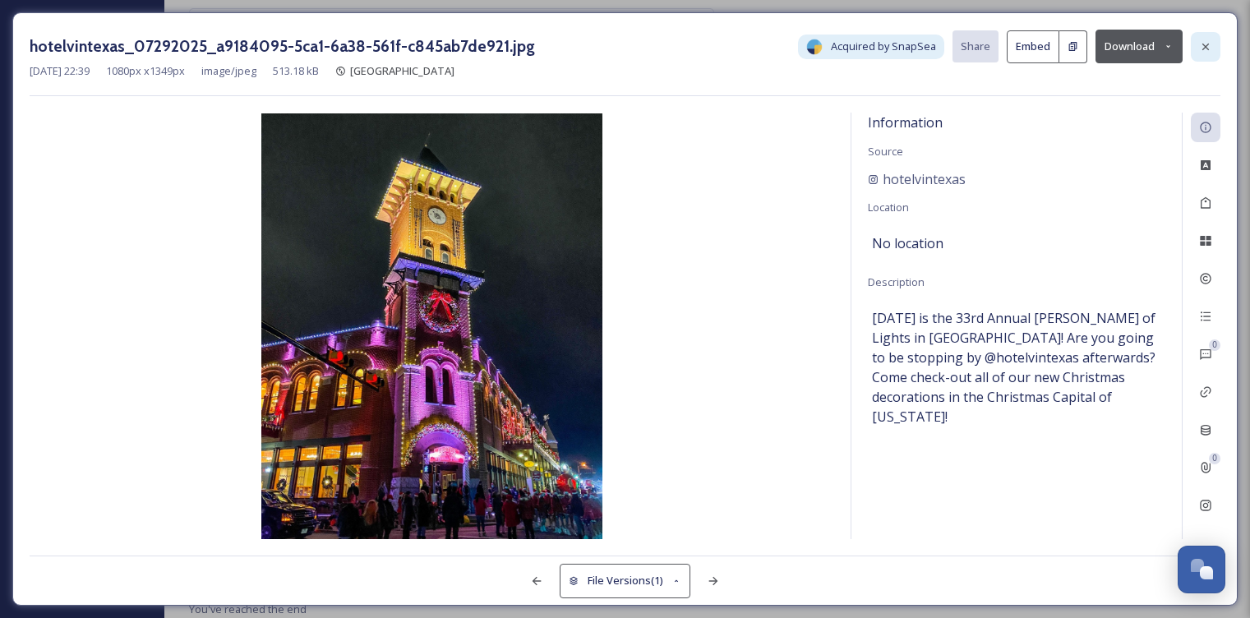
click at [1206, 38] on div at bounding box center [1206, 47] width 30 height 30
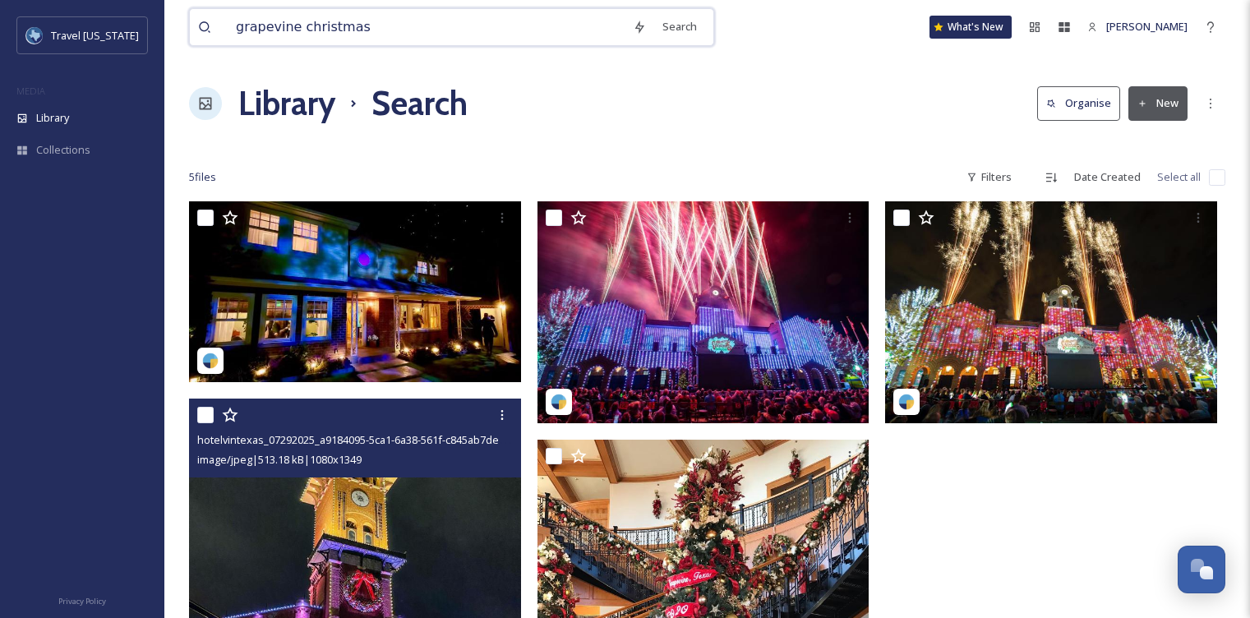
drag, startPoint x: 367, startPoint y: 37, endPoint x: 288, endPoint y: 29, distance: 79.3
click at [288, 29] on input "grapevine christmas" at bounding box center [426, 27] width 397 height 36
type input "grapevine"
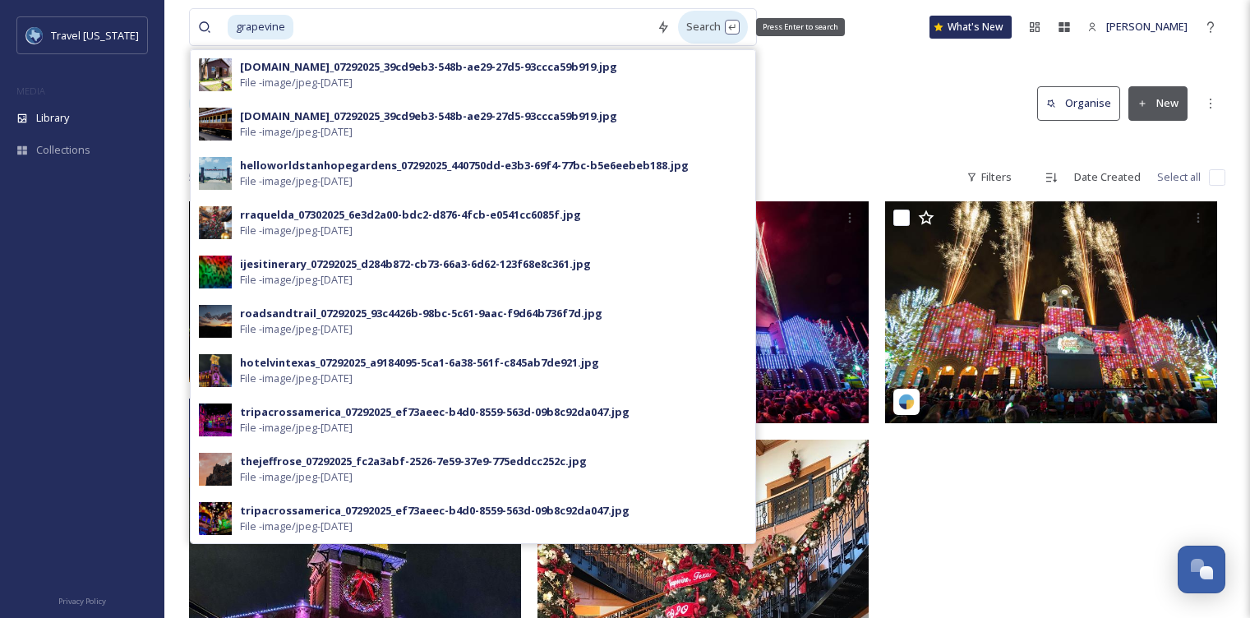
click at [693, 30] on div "Search Press Enter to search" at bounding box center [713, 27] width 70 height 32
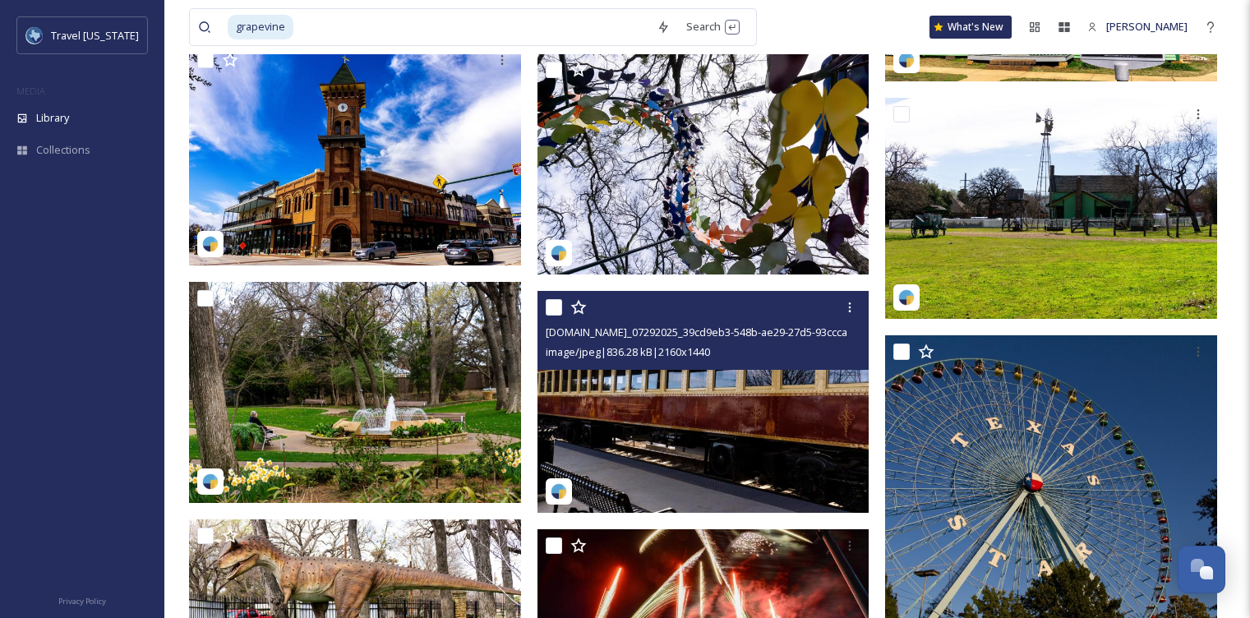
scroll to position [3199, 0]
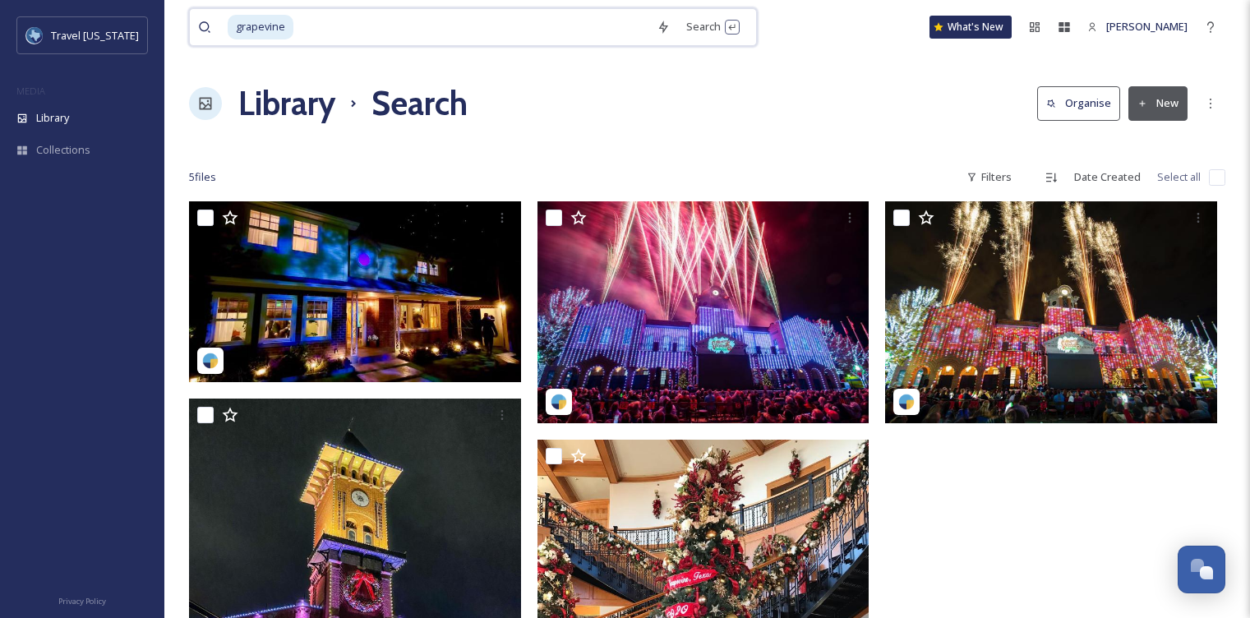
click at [377, 34] on input at bounding box center [471, 27] width 353 height 36
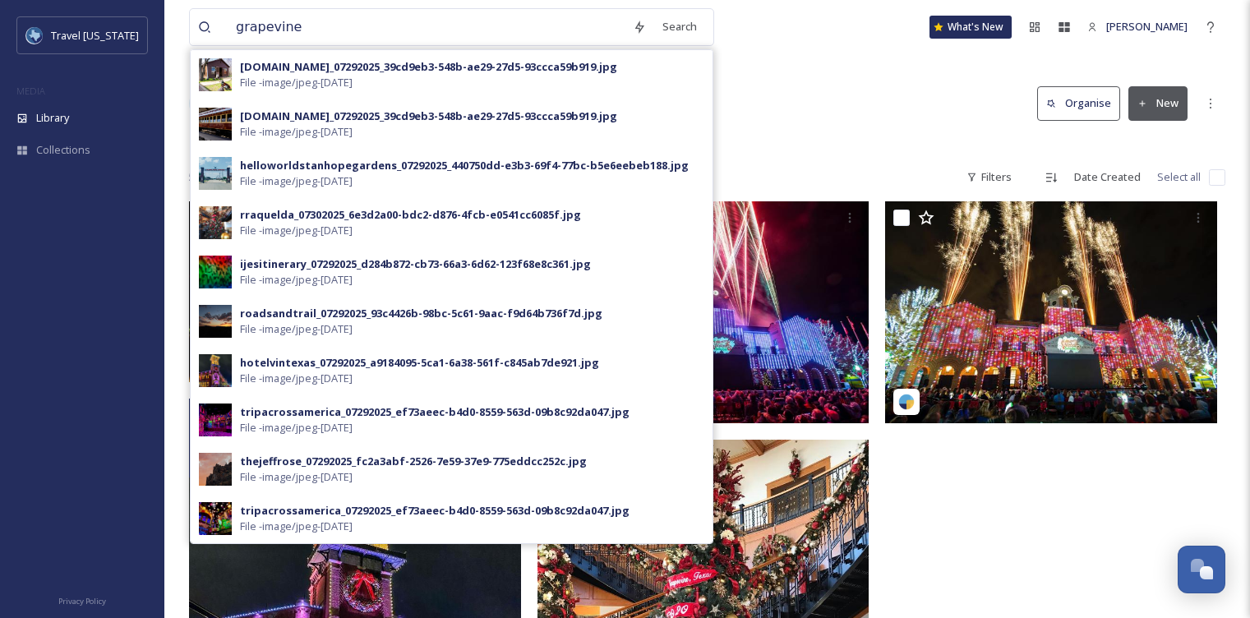
click at [379, 568] on img at bounding box center [355, 606] width 332 height 414
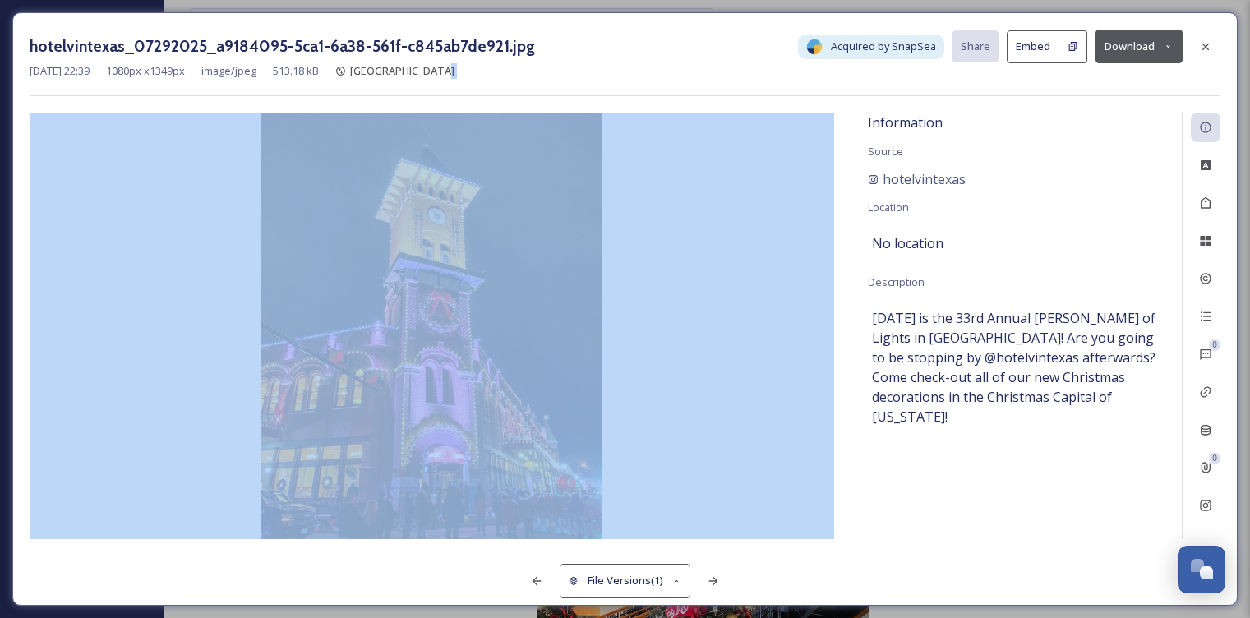
click at [609, 81] on div "hotelvintexas_07292025_a9184095-5ca1-6a38-561f-c845ab7de921.jpg Acquired by Sna…" at bounding box center [625, 63] width 1191 height 67
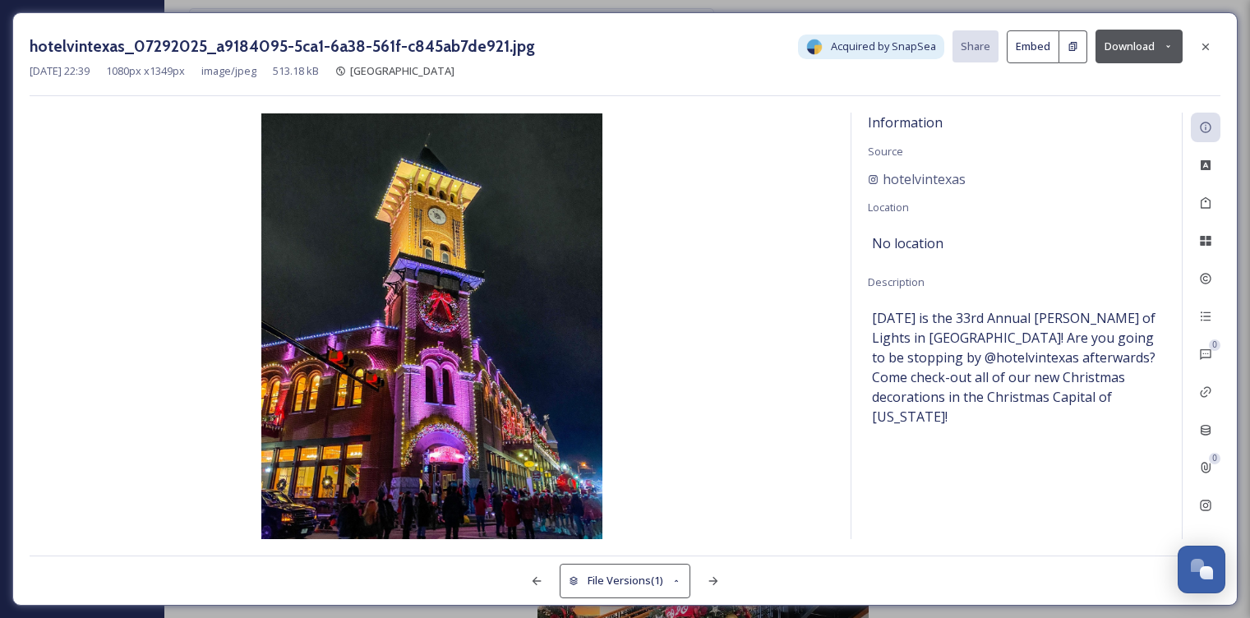
click at [0, 0] on div "hotelvintexas_07292025_a9184095-5ca1-6a38-561f-c845ab7de921.jpg Acquired by Sna…" at bounding box center [625, 309] width 1250 height 618
click at [1203, 41] on icon at bounding box center [1205, 46] width 13 height 13
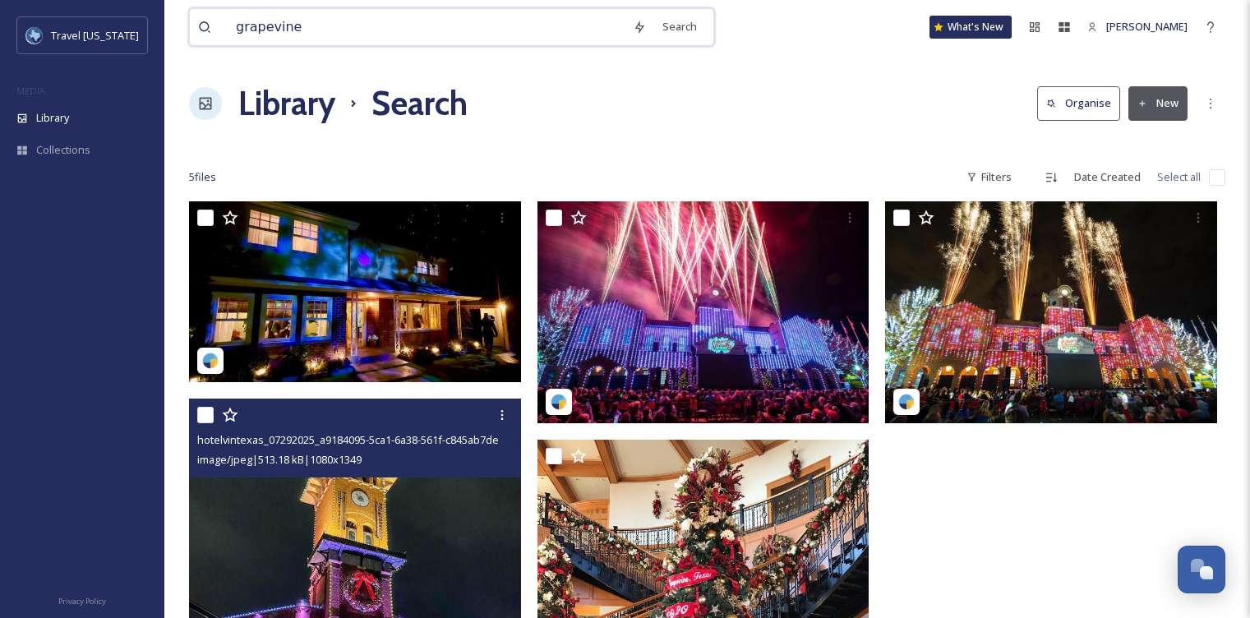
drag, startPoint x: 322, startPoint y: 17, endPoint x: 210, endPoint y: 19, distance: 112.6
click at [210, 19] on div "grapevine" at bounding box center [411, 27] width 427 height 36
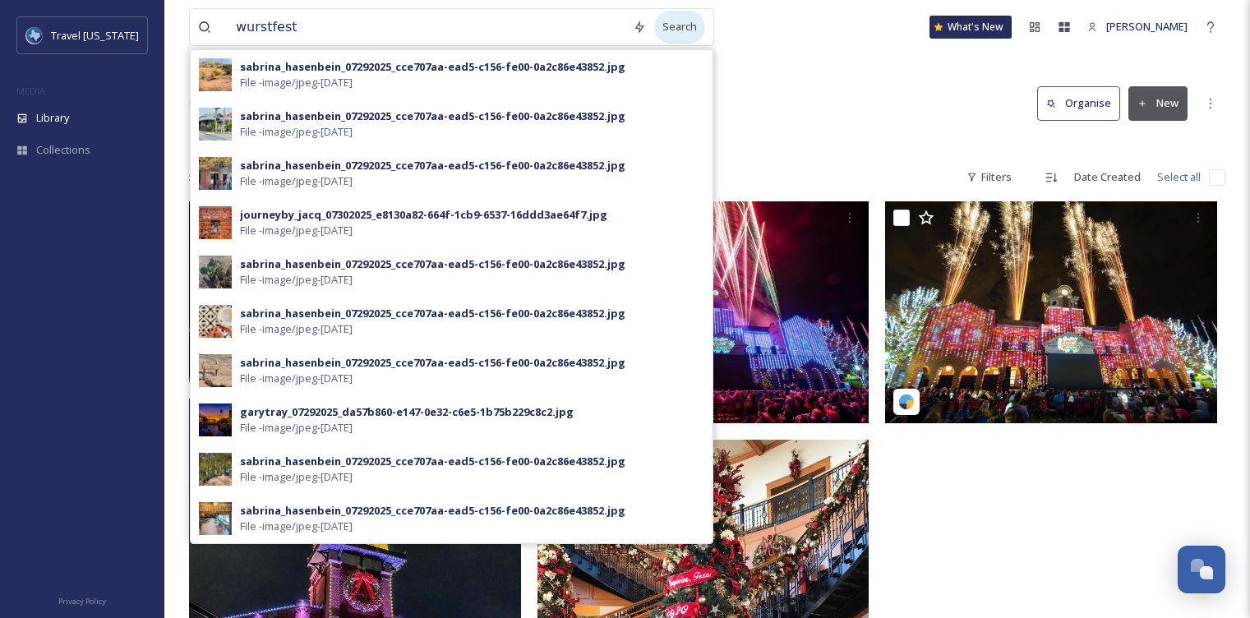
click at [668, 25] on div "Search" at bounding box center [679, 27] width 51 height 32
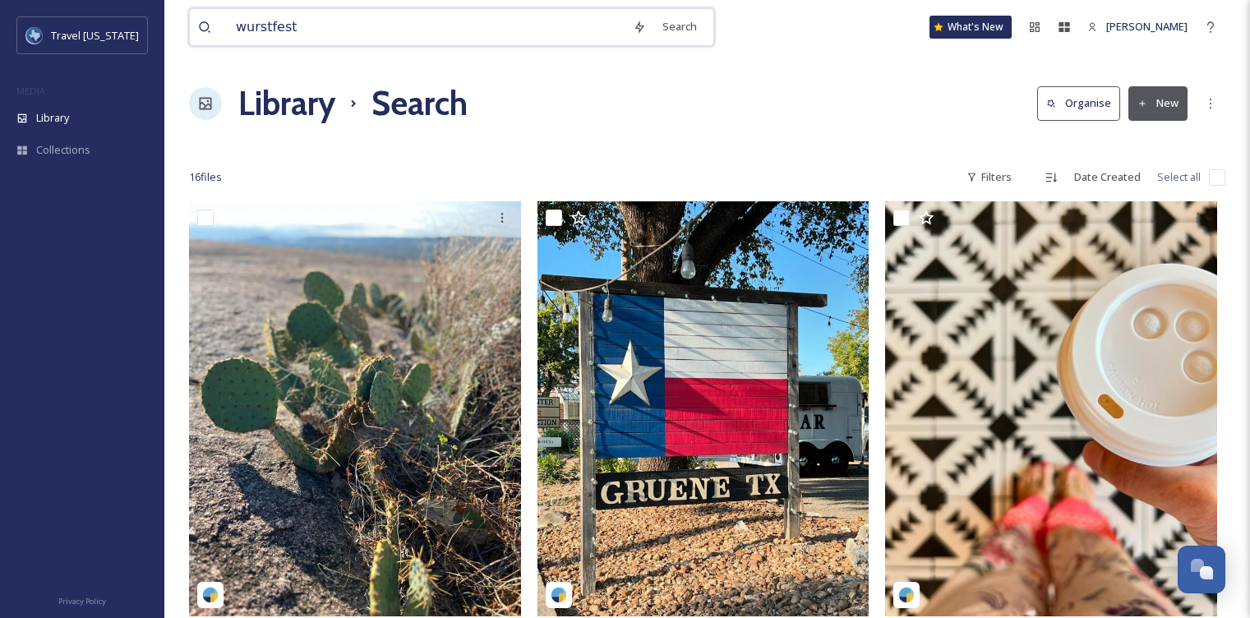
drag, startPoint x: 312, startPoint y: 34, endPoint x: 211, endPoint y: 28, distance: 101.3
click at [211, 28] on div "wurstfest" at bounding box center [411, 27] width 427 height 36
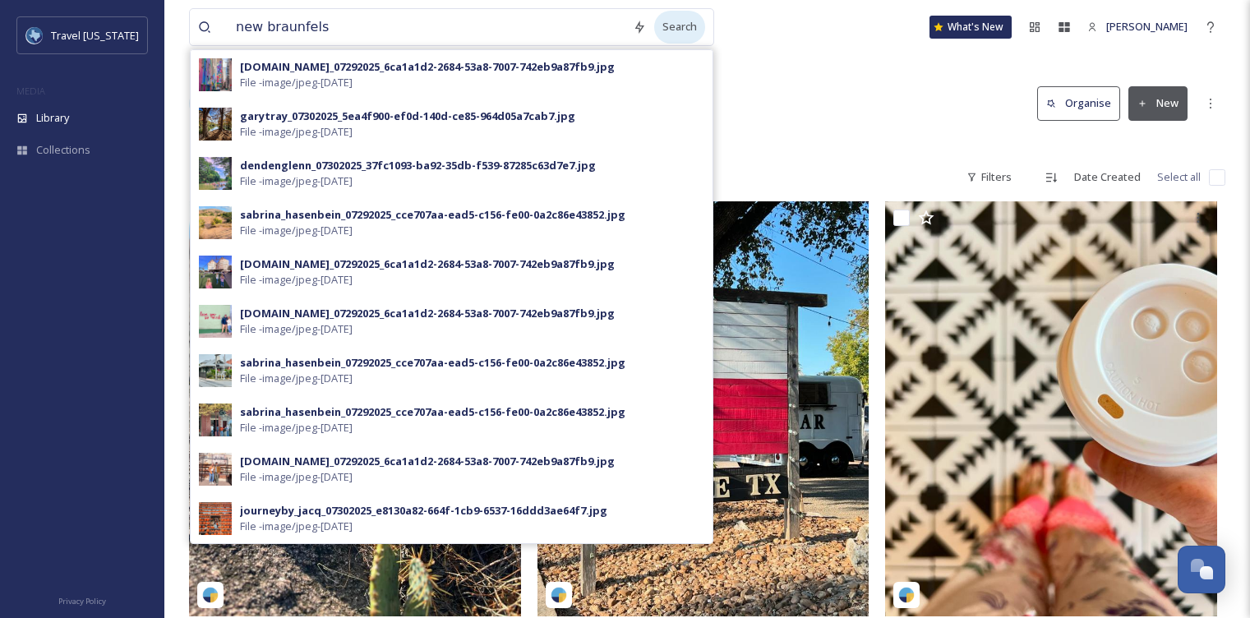
click at [670, 25] on div "Search" at bounding box center [679, 27] width 51 height 32
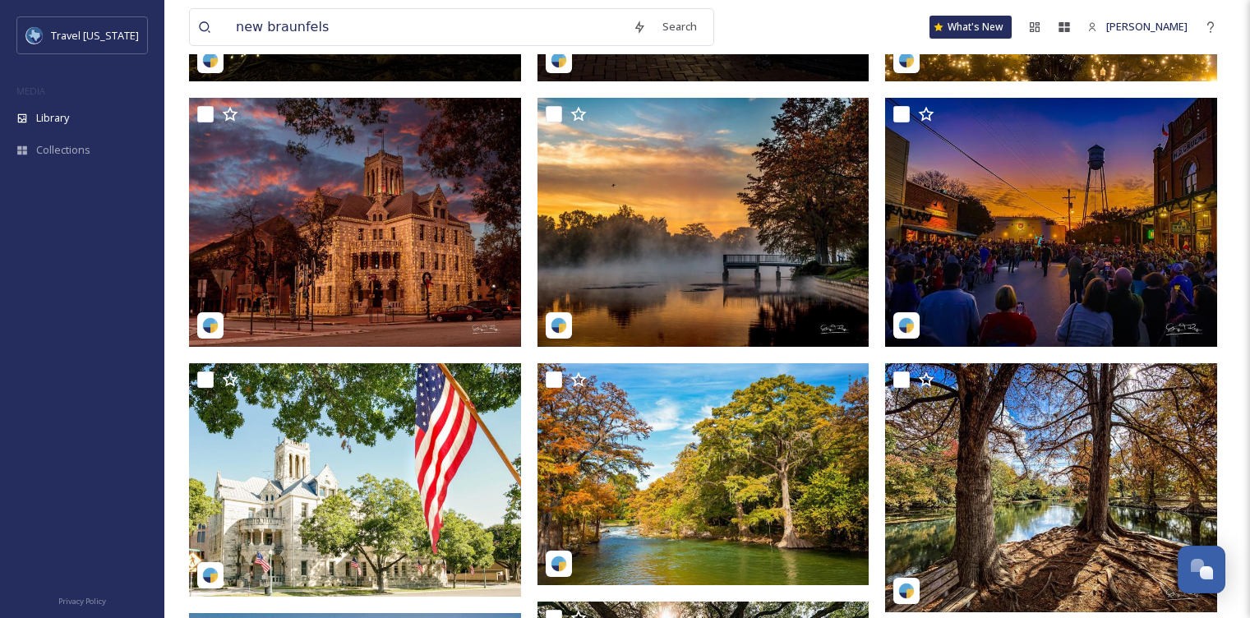
scroll to position [5046, 0]
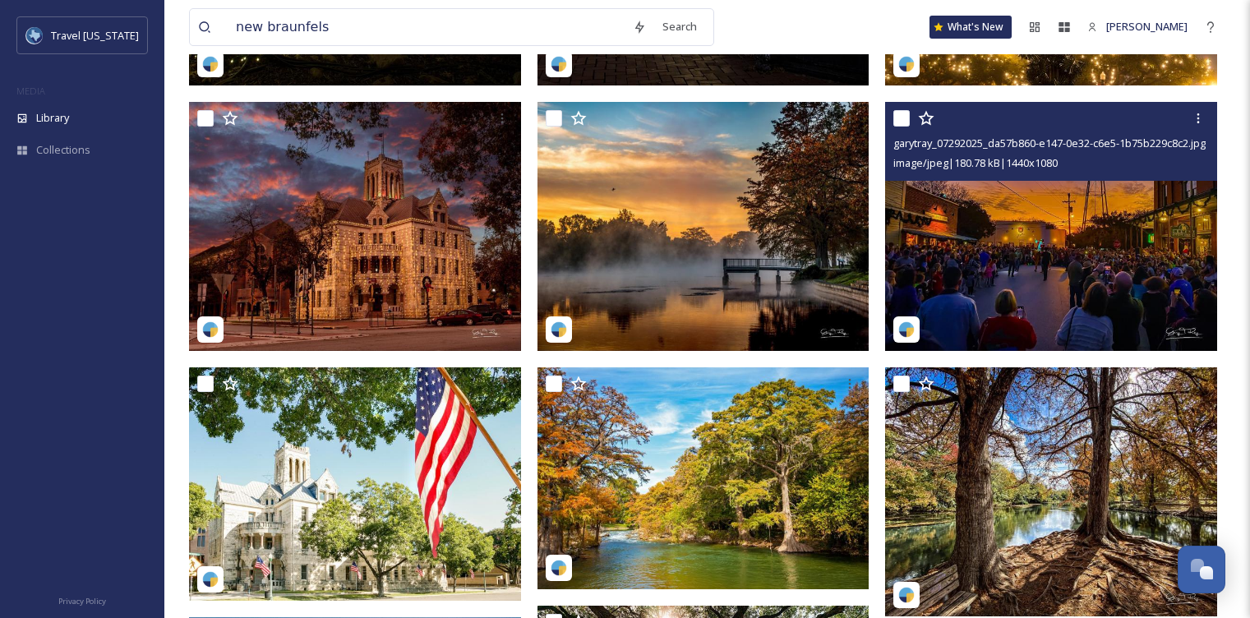
click at [987, 245] on img at bounding box center [1051, 226] width 332 height 249
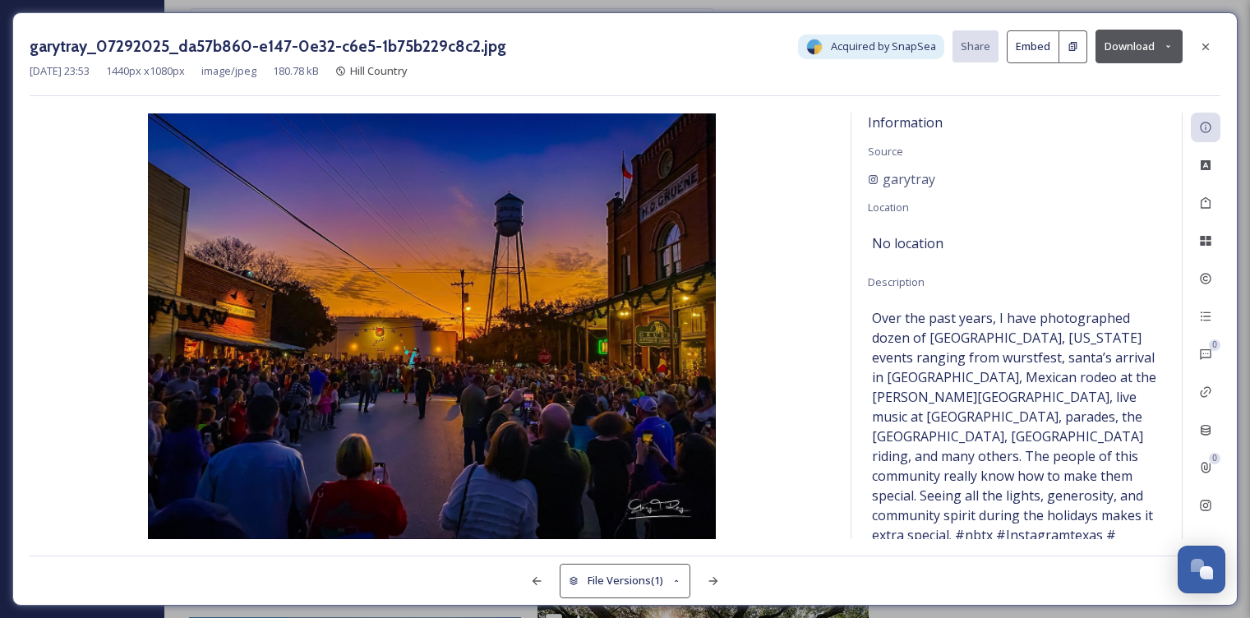
drag, startPoint x: 432, startPoint y: 310, endPoint x: 488, endPoint y: 358, distance: 74.0
click at [0, 0] on div "garytray_07292025_da57b860-e147-0e32-c6e5-1b75b229c8c2.jpg Acquired by SnapSea …" at bounding box center [625, 309] width 1250 height 618
click at [1206, 40] on icon at bounding box center [1205, 46] width 13 height 13
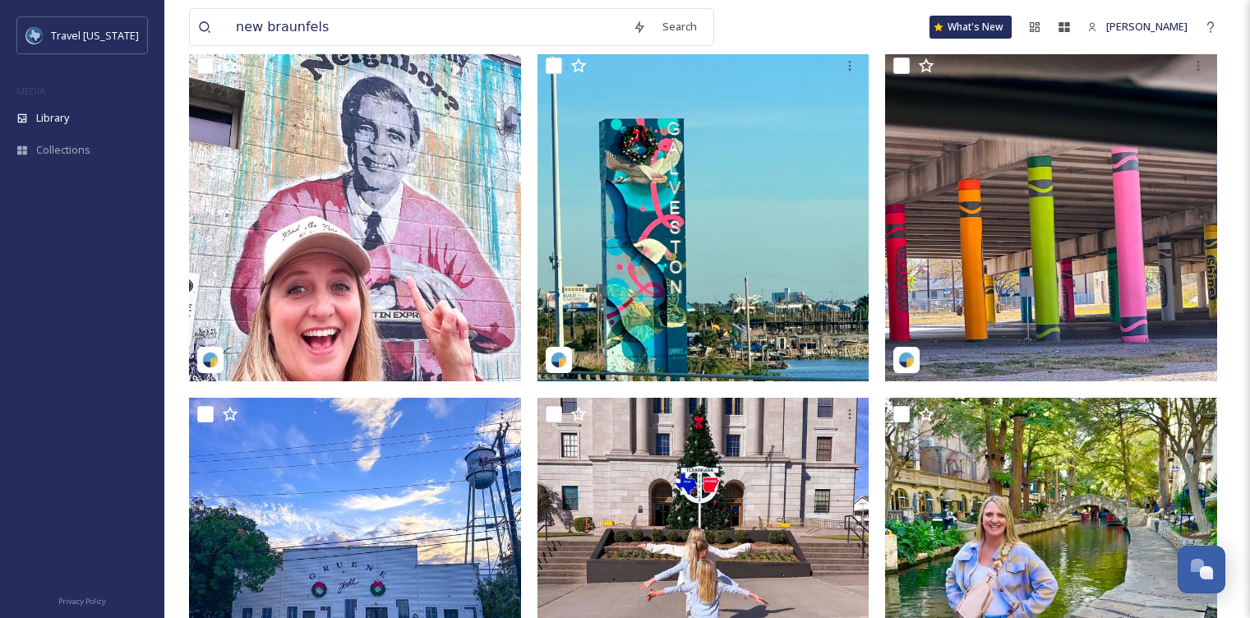
scroll to position [3, 0]
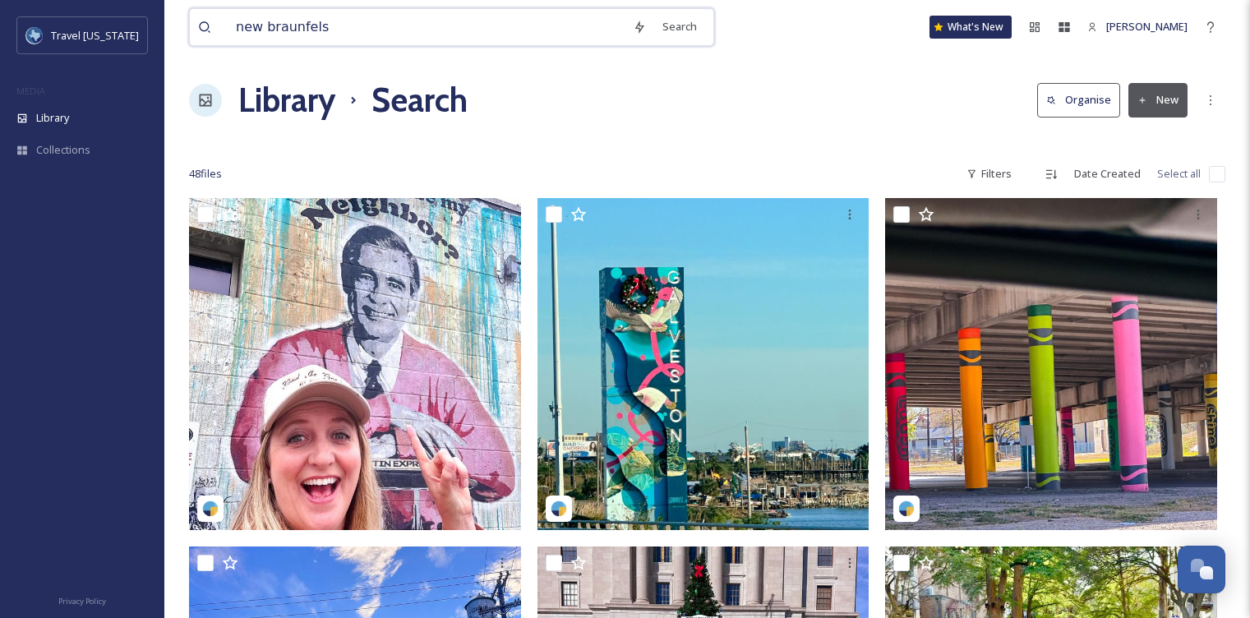
drag, startPoint x: 345, startPoint y: 33, endPoint x: 216, endPoint y: 22, distance: 129.5
click at [219, 23] on div "new braunfels" at bounding box center [411, 27] width 427 height 36
type input "e"
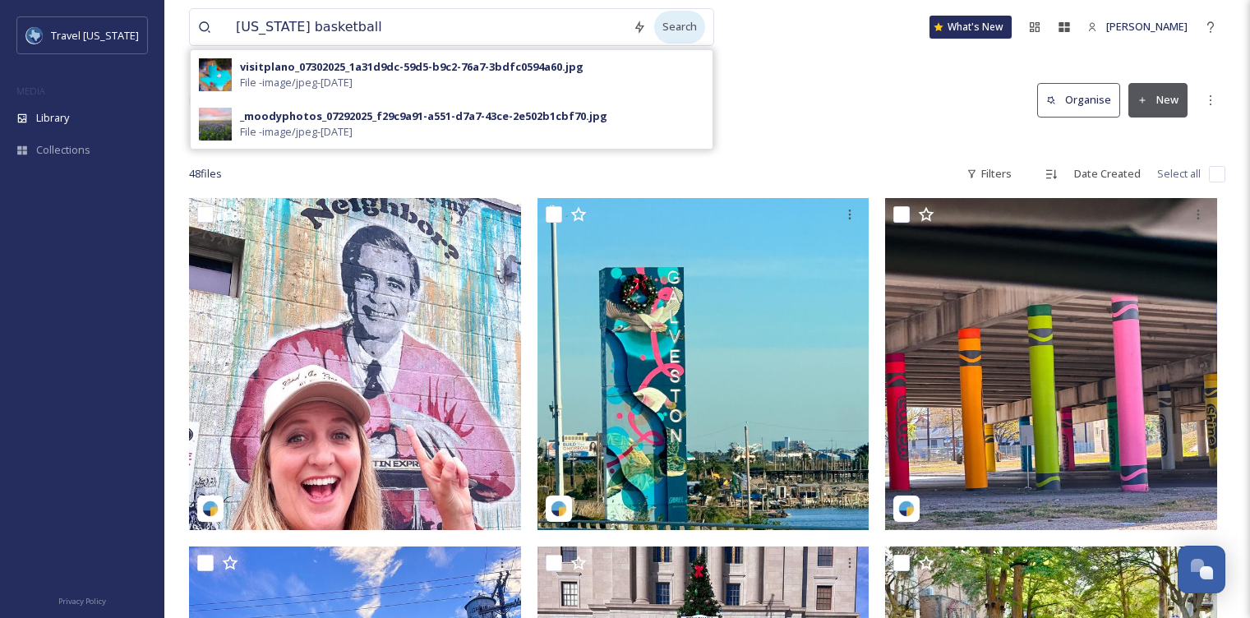
click at [679, 33] on div "Search" at bounding box center [679, 27] width 51 height 32
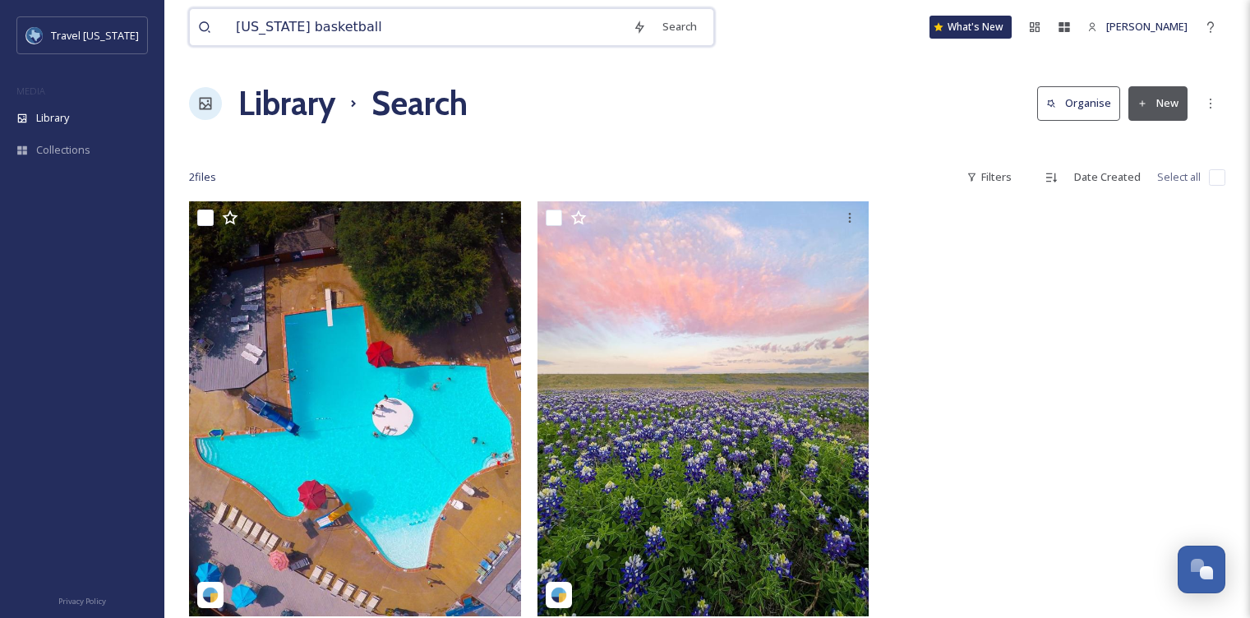
drag, startPoint x: 344, startPoint y: 27, endPoint x: 213, endPoint y: 27, distance: 131.5
click at [215, 27] on div "texas basketball" at bounding box center [411, 27] width 427 height 36
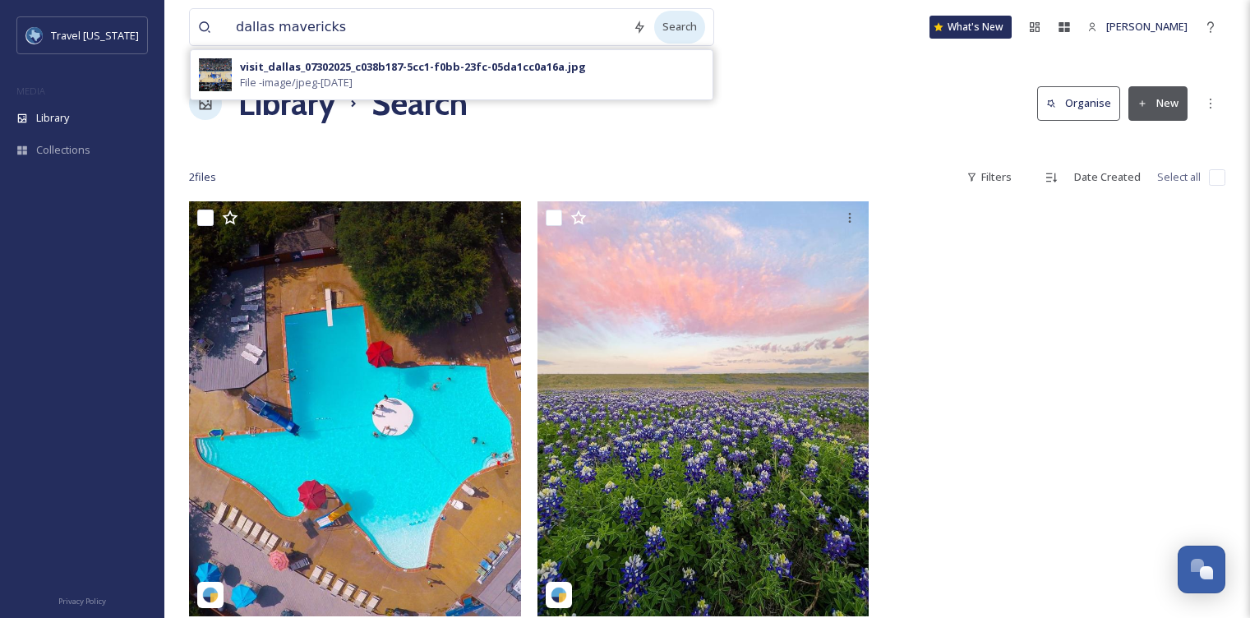
click at [663, 23] on div "Search" at bounding box center [679, 27] width 51 height 32
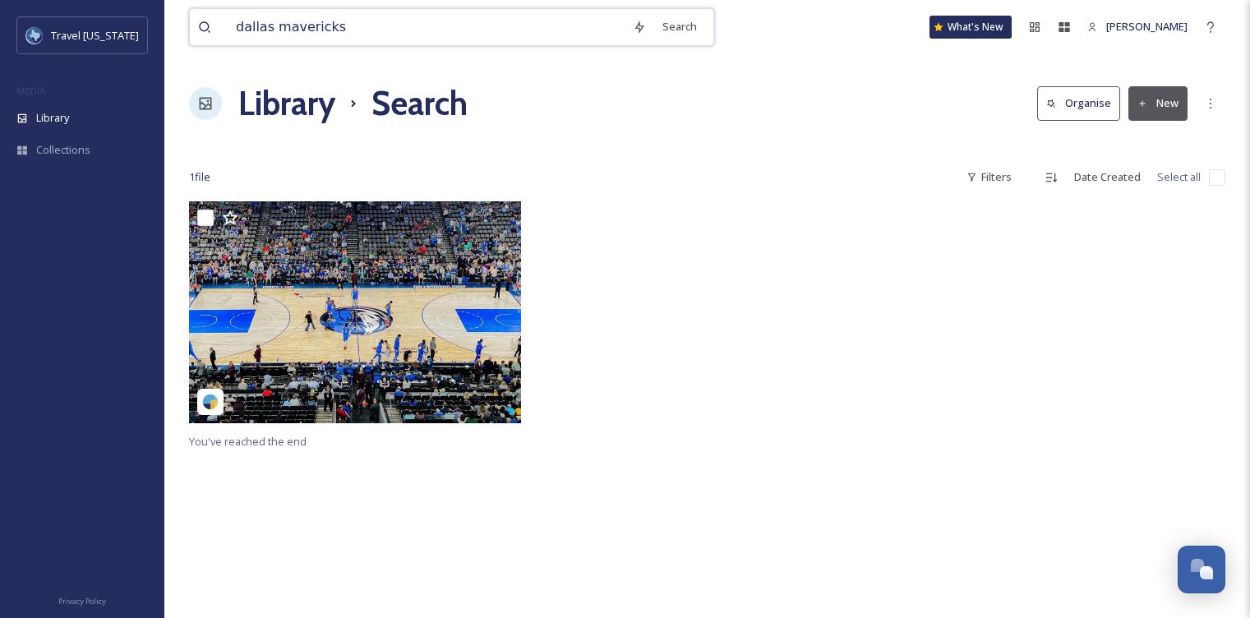
drag, startPoint x: 350, startPoint y: 27, endPoint x: 215, endPoint y: 20, distance: 135.0
click at [219, 23] on div "dallas mavericks" at bounding box center [411, 27] width 427 height 36
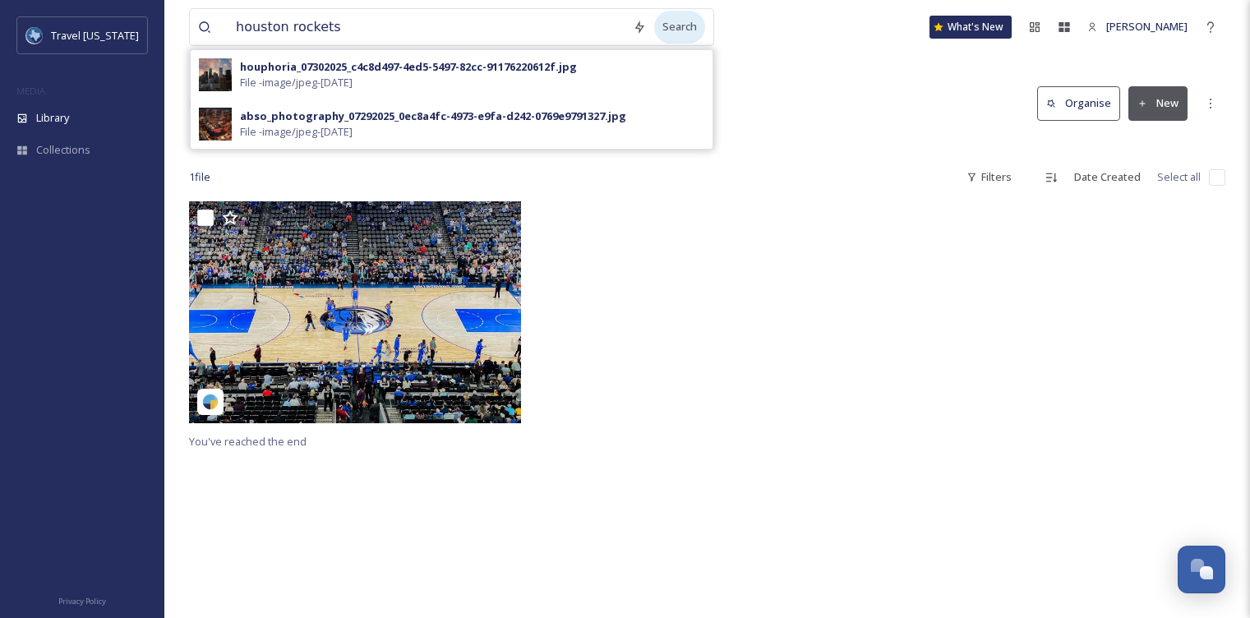
click at [664, 25] on div "Search" at bounding box center [679, 27] width 51 height 32
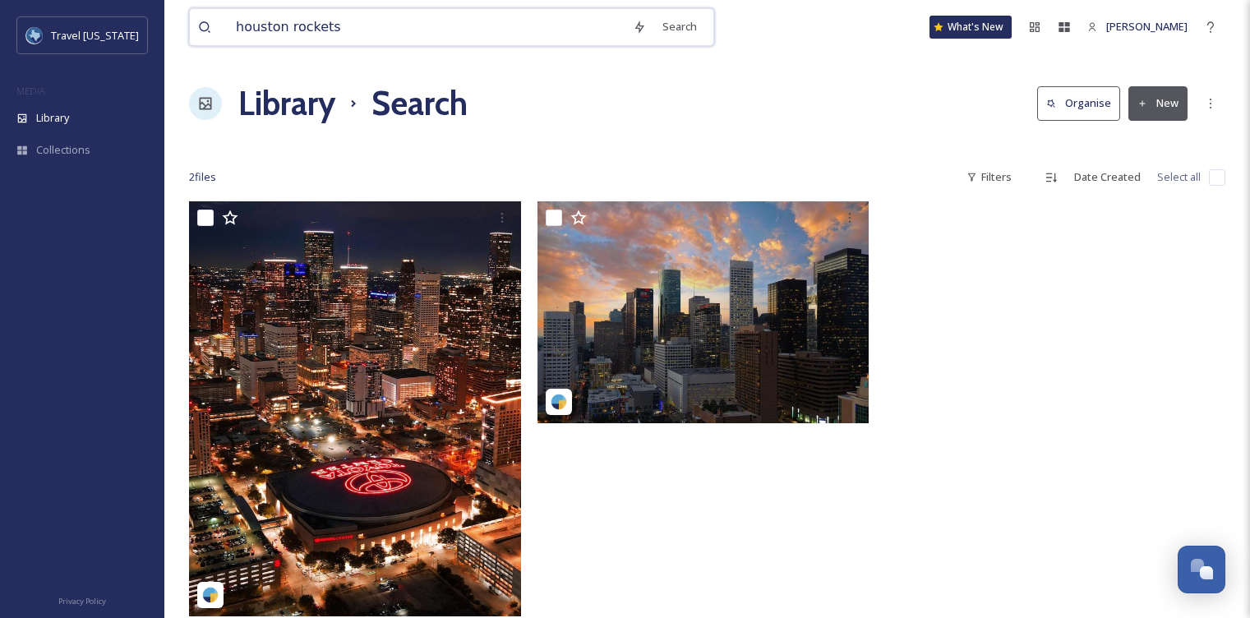
drag, startPoint x: 351, startPoint y: 30, endPoint x: 220, endPoint y: 29, distance: 130.7
click at [225, 30] on div "houston rockets" at bounding box center [411, 27] width 427 height 36
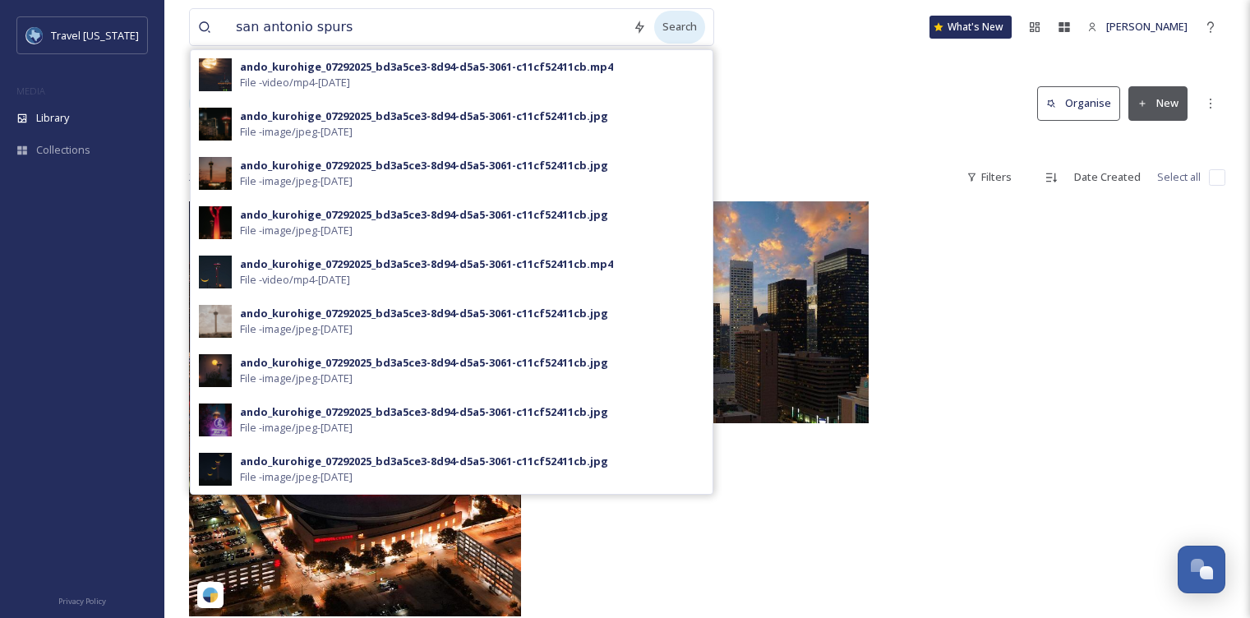
click at [660, 19] on div "Search" at bounding box center [679, 27] width 51 height 32
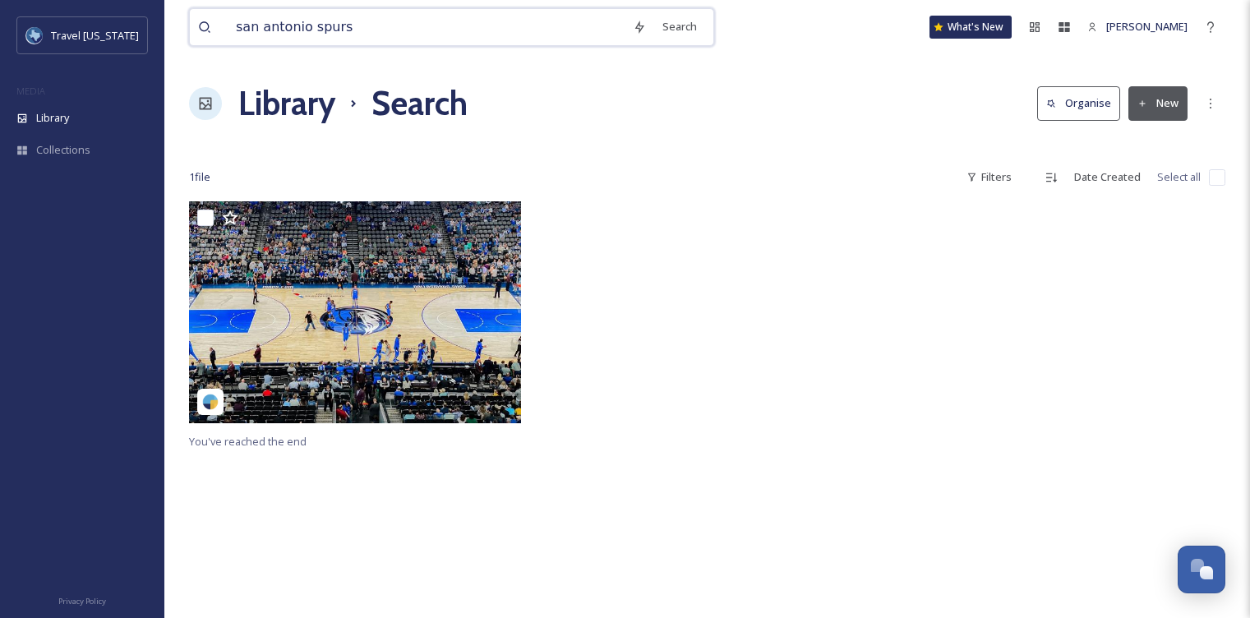
drag, startPoint x: 358, startPoint y: 25, endPoint x: 185, endPoint y: 22, distance: 172.7
click at [189, 24] on div "san antonio spurs Search" at bounding box center [451, 27] width 525 height 38
type input "basketball"
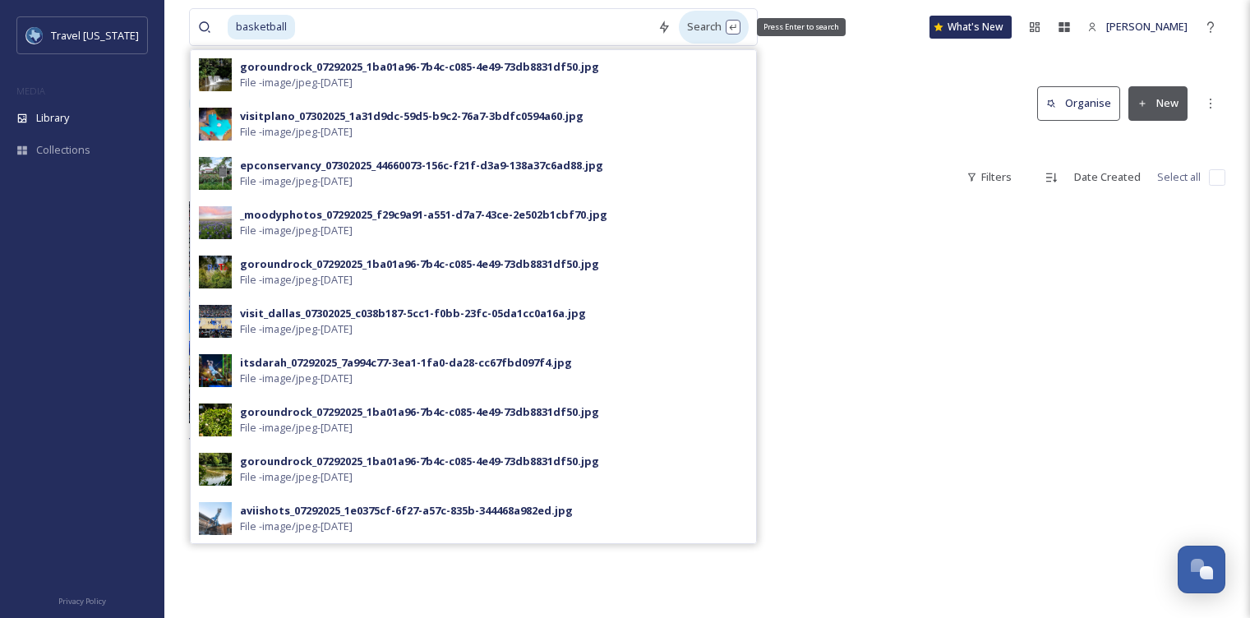
click at [686, 27] on div "Search Press Enter to search" at bounding box center [714, 27] width 70 height 32
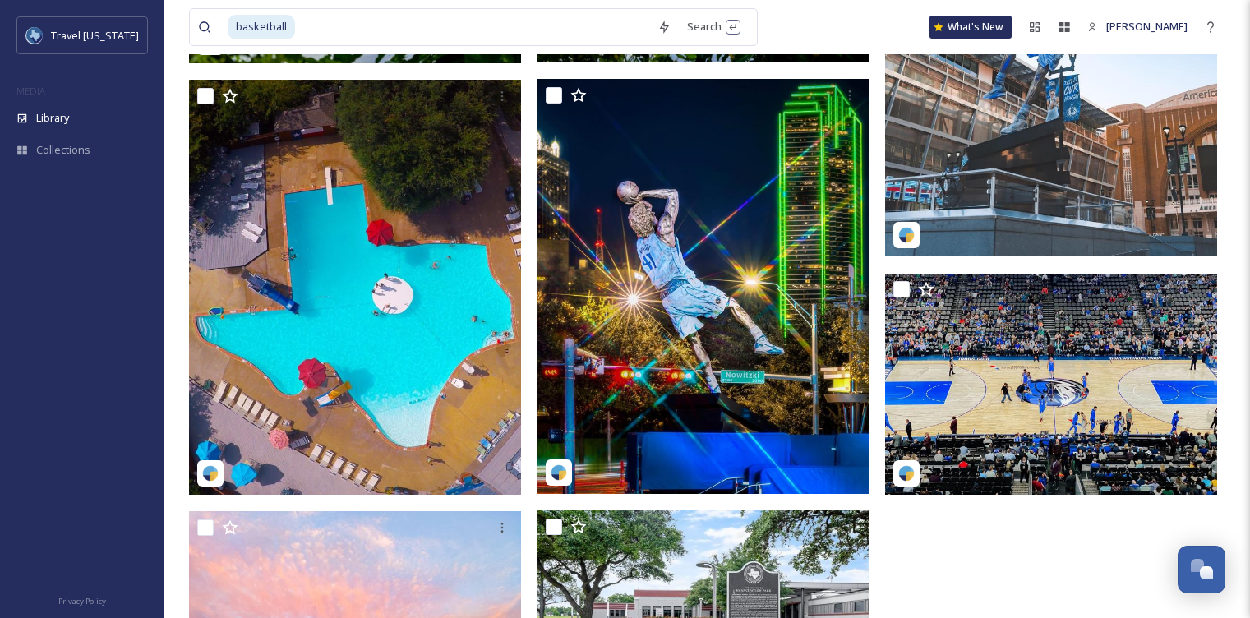
scroll to position [599, 0]
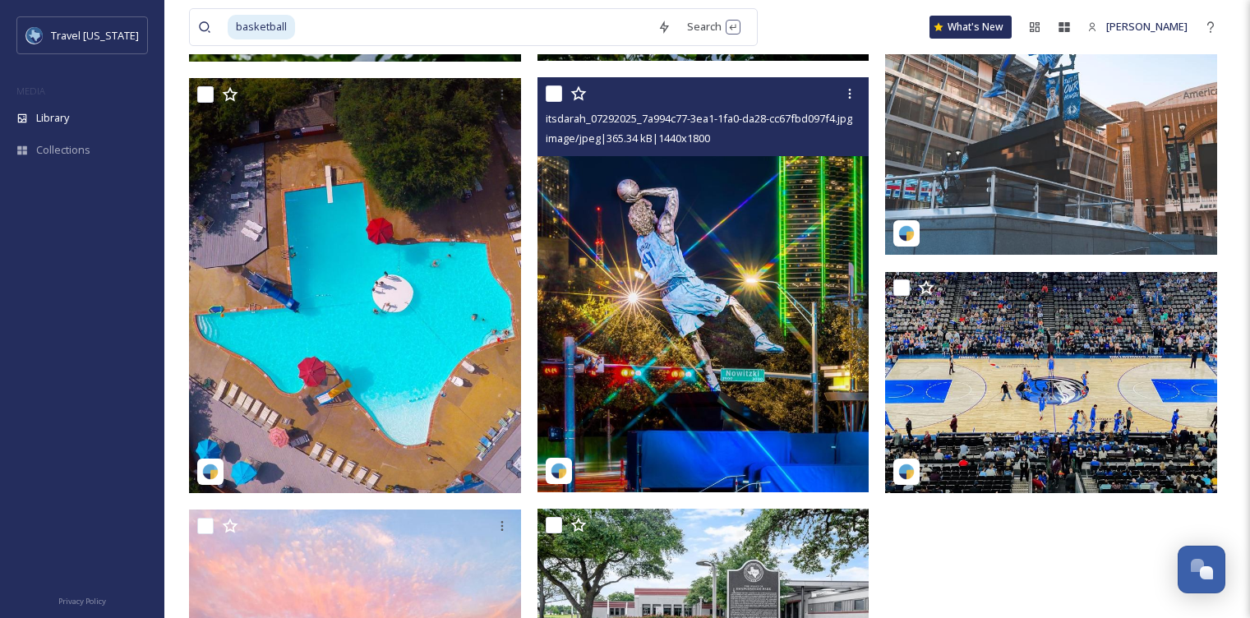
click at [721, 208] on img at bounding box center [704, 284] width 332 height 415
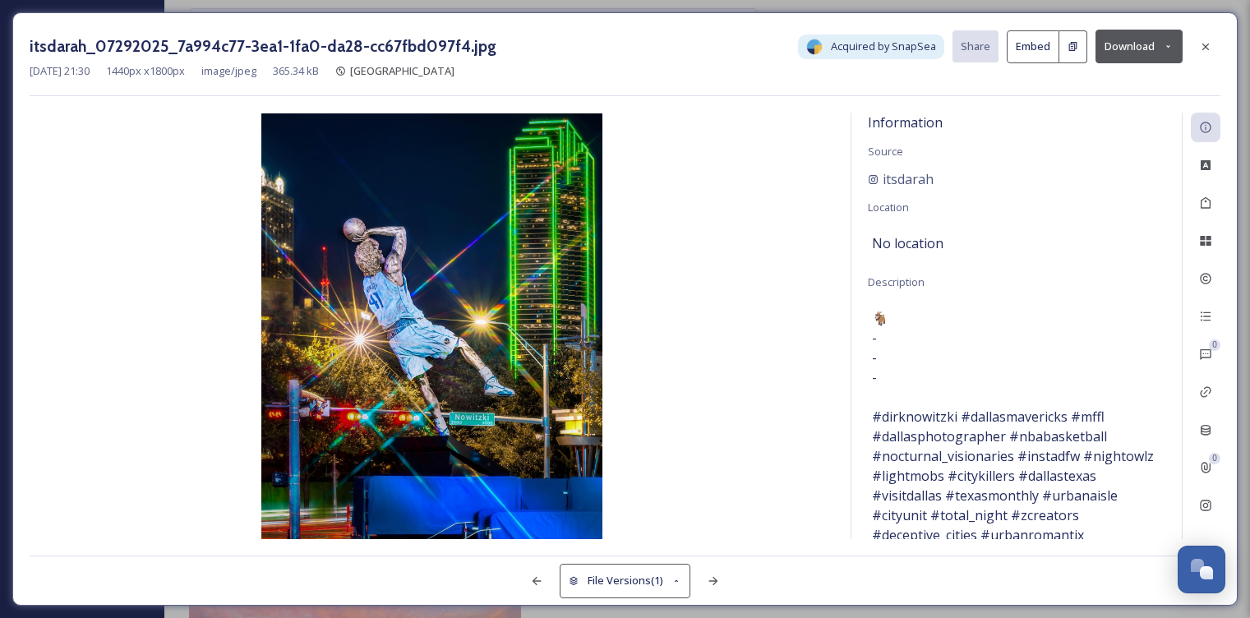
scroll to position [91, 0]
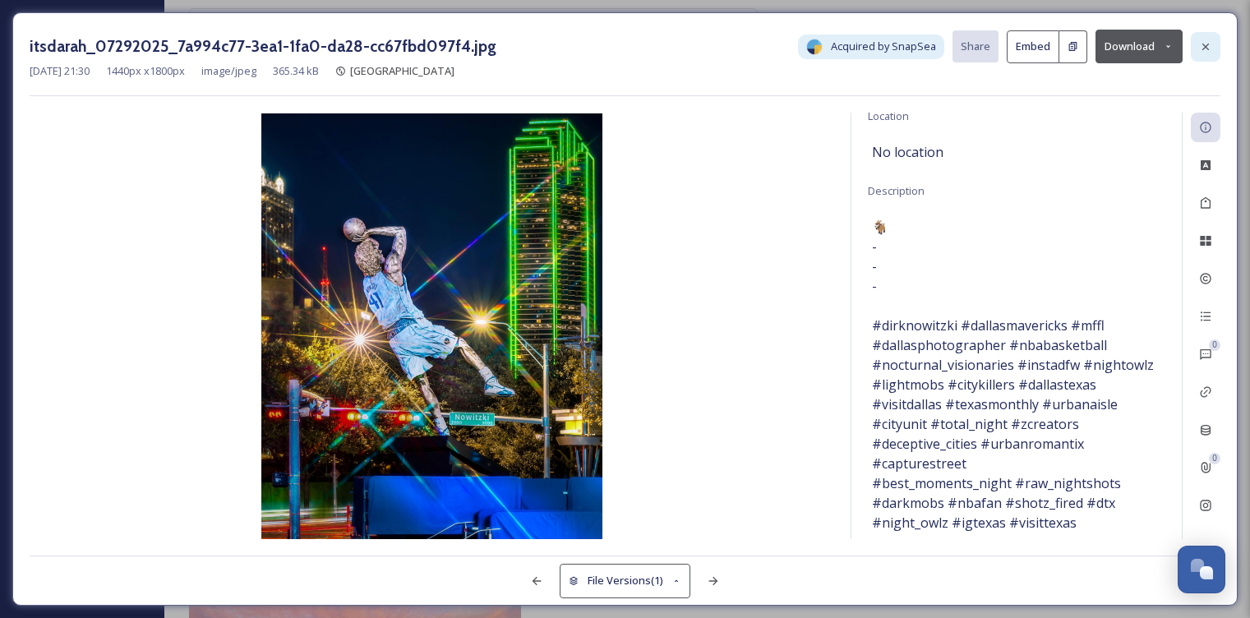
click at [1205, 44] on icon at bounding box center [1206, 46] width 7 height 7
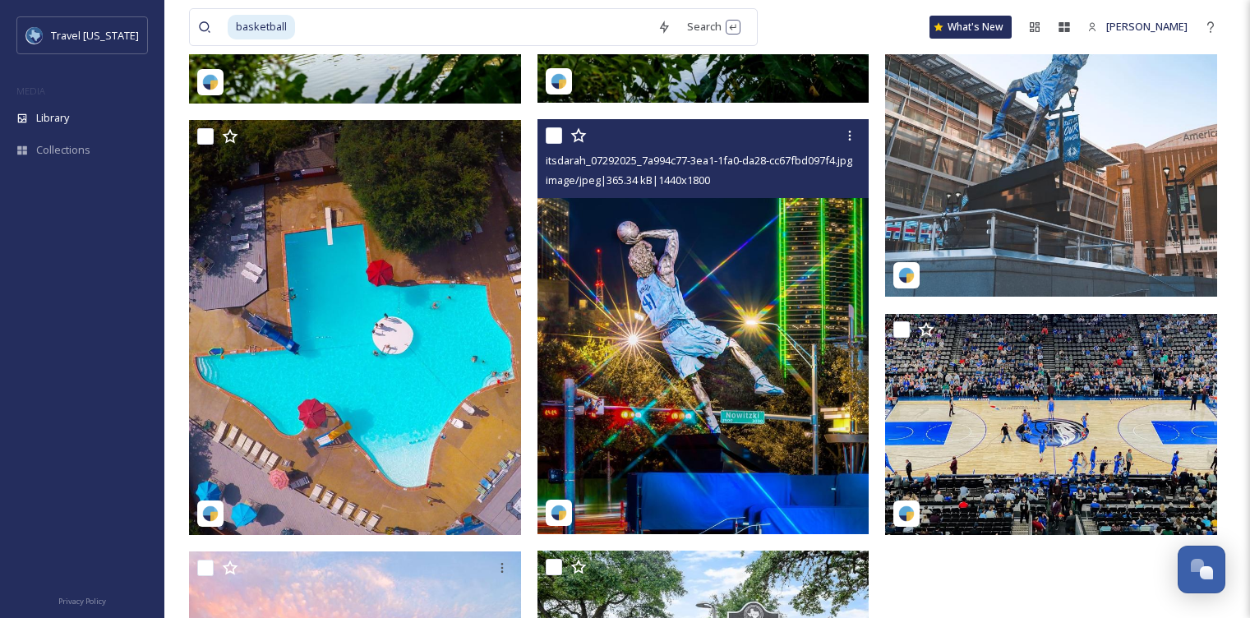
scroll to position [556, 0]
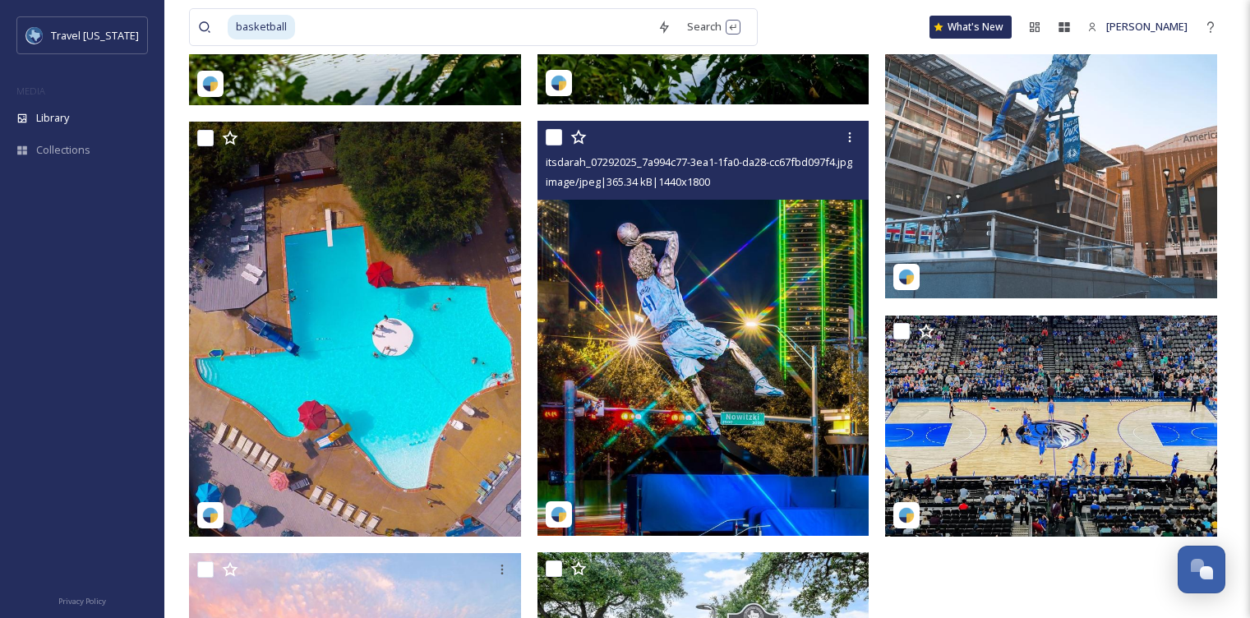
click at [755, 300] on img at bounding box center [704, 328] width 332 height 415
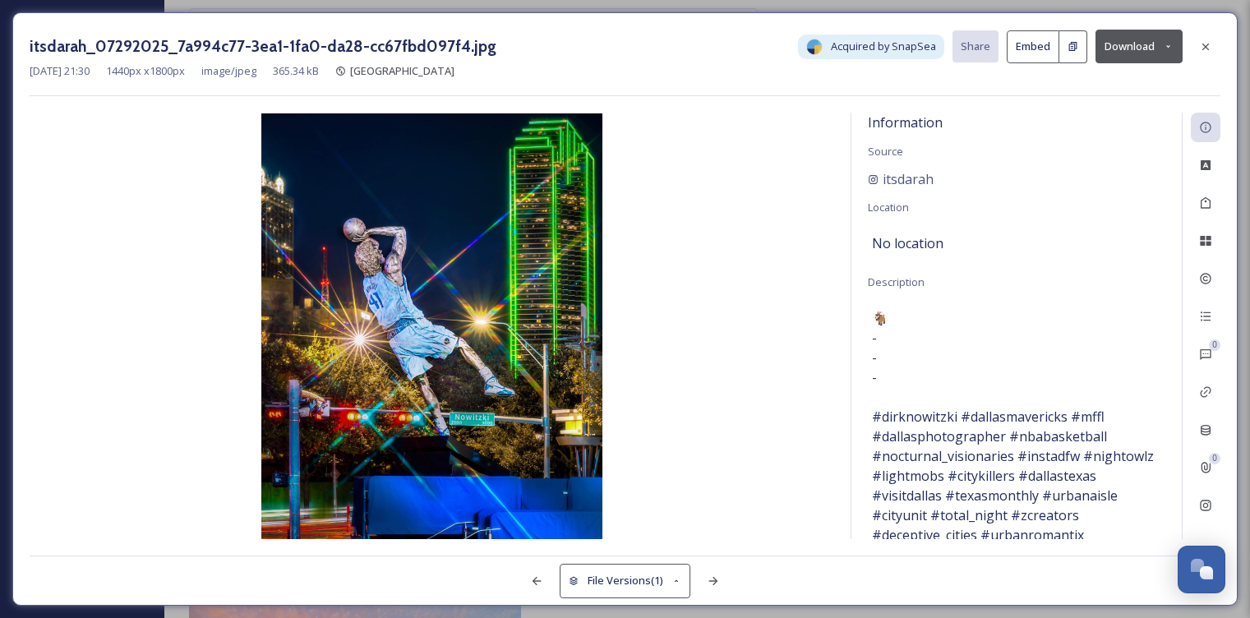
drag, startPoint x: 486, startPoint y: 274, endPoint x: 541, endPoint y: 74, distance: 207.2
click at [0, 0] on div "itsdarah_07292025_7a994c77-3ea1-1fa0-da28-cc67fbd097f4.jpg Acquired by SnapSea …" at bounding box center [625, 309] width 1250 height 618
click at [1205, 52] on icon at bounding box center [1205, 46] width 13 height 13
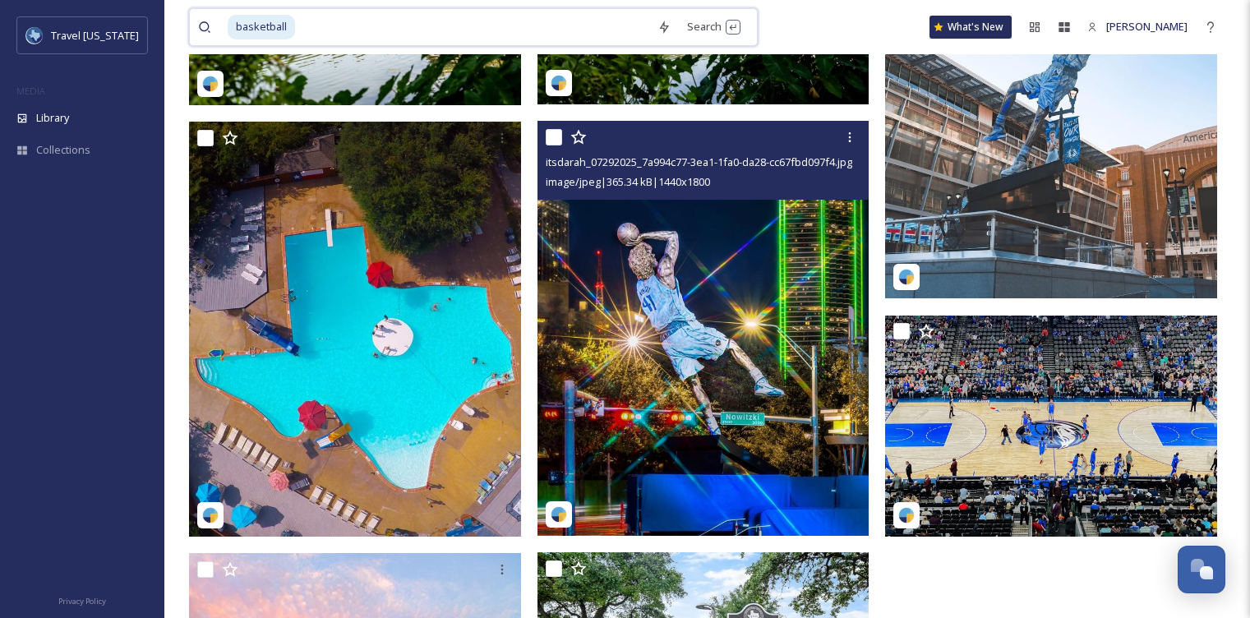
click at [332, 24] on input at bounding box center [473, 27] width 353 height 36
type input "b"
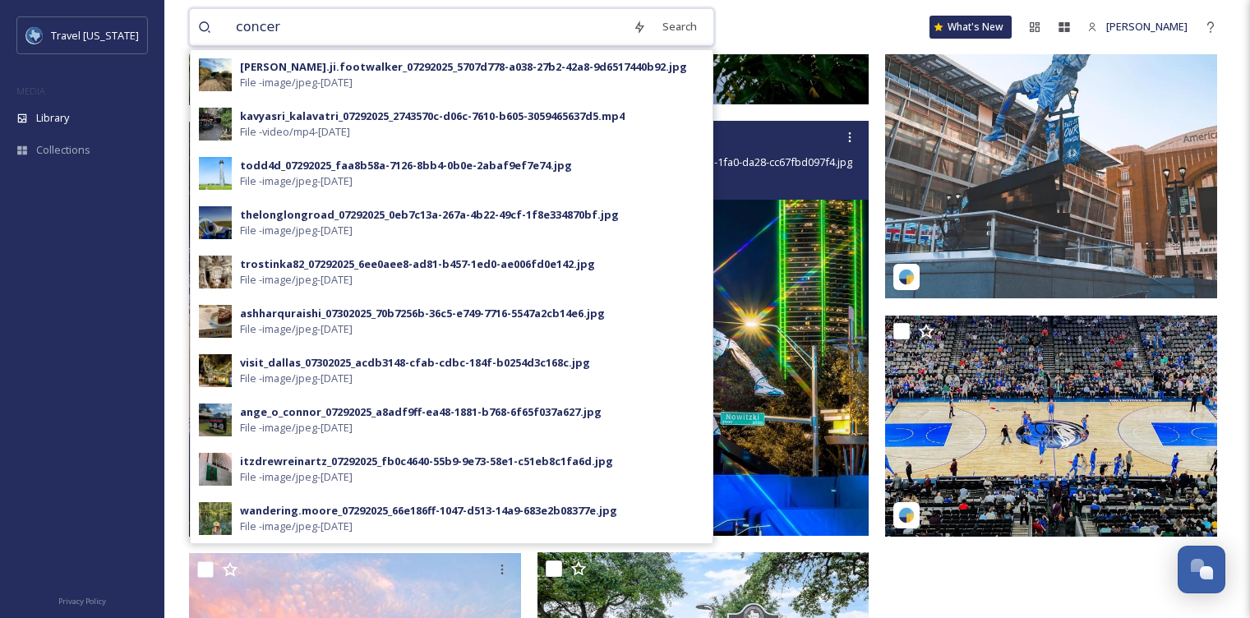
type input "concert"
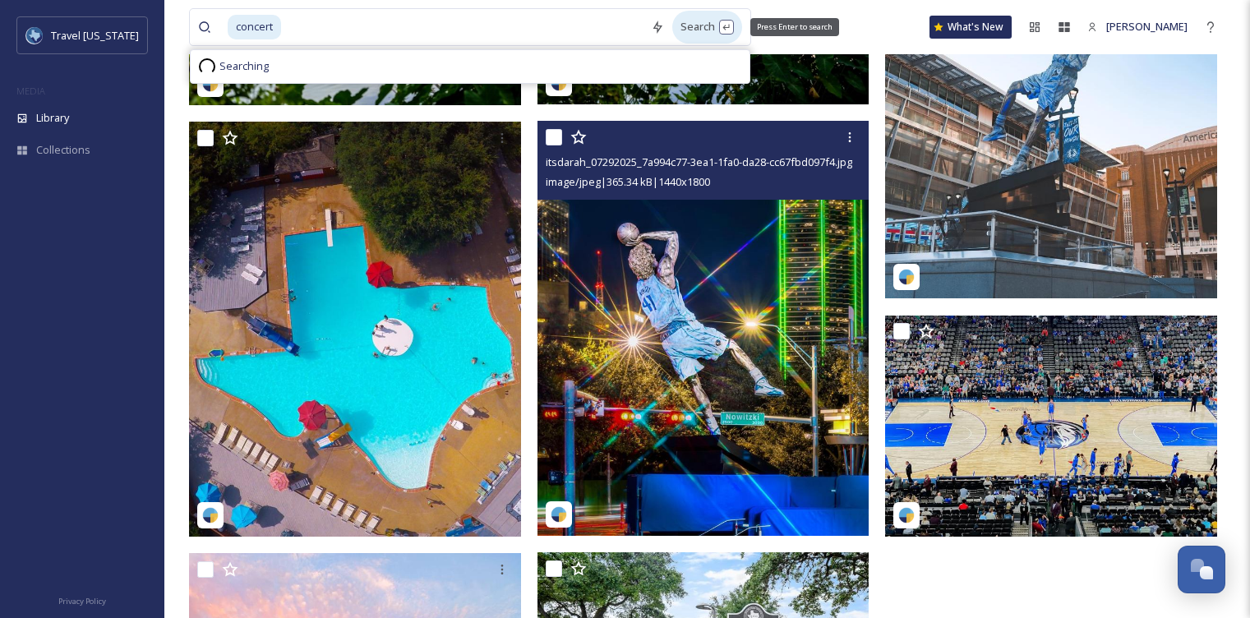
click at [679, 27] on div "Search Press Enter to search" at bounding box center [707, 27] width 70 height 32
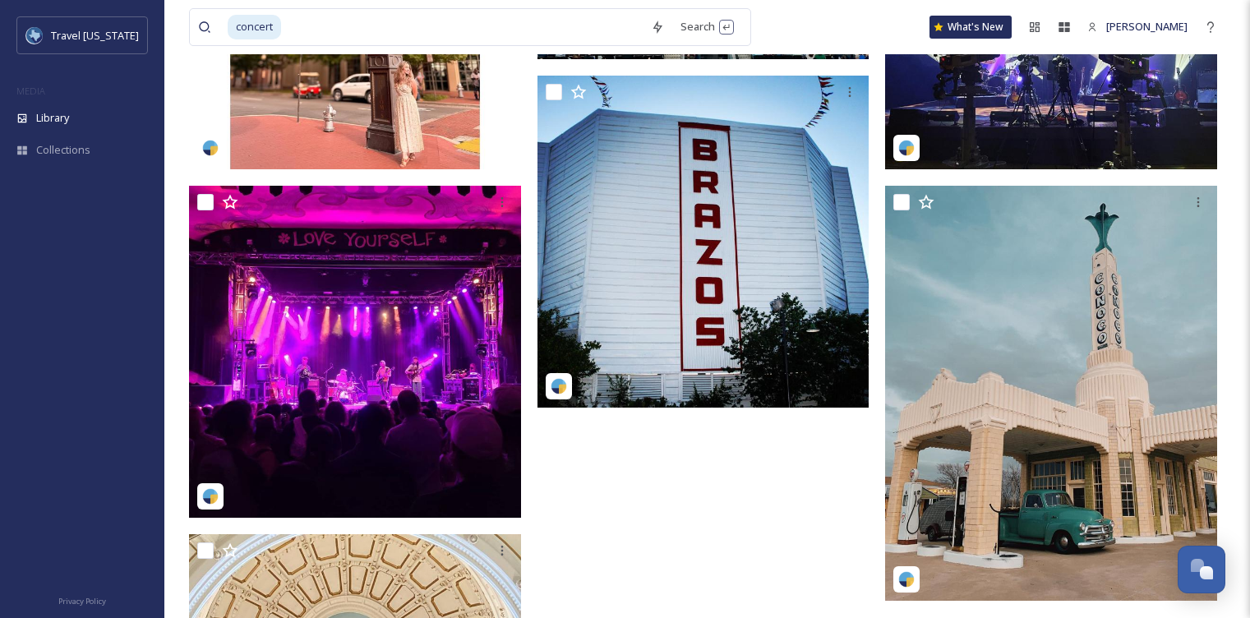
scroll to position [3124, 0]
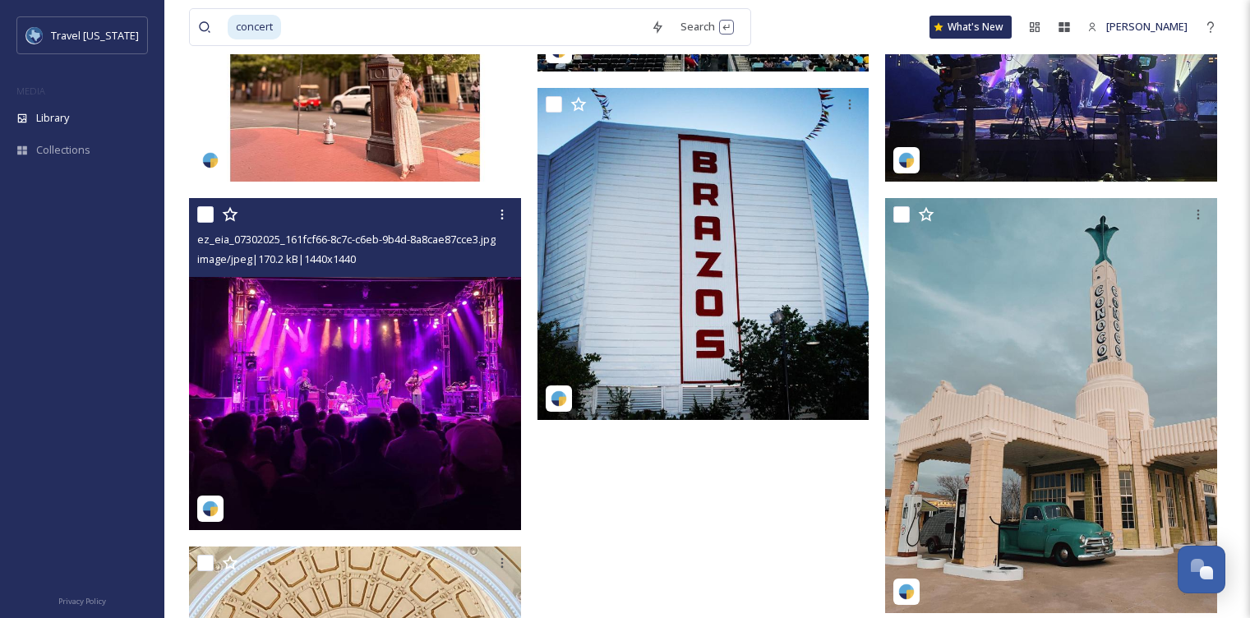
click at [400, 320] on img at bounding box center [355, 364] width 332 height 332
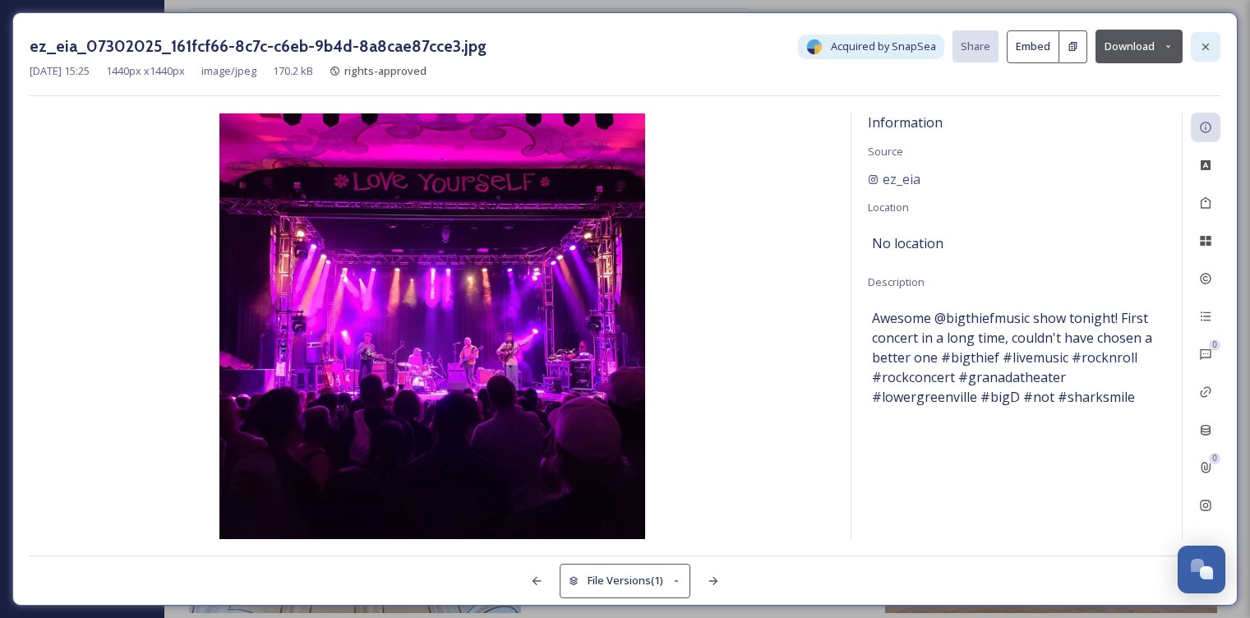
click at [1212, 40] on icon at bounding box center [1205, 46] width 13 height 13
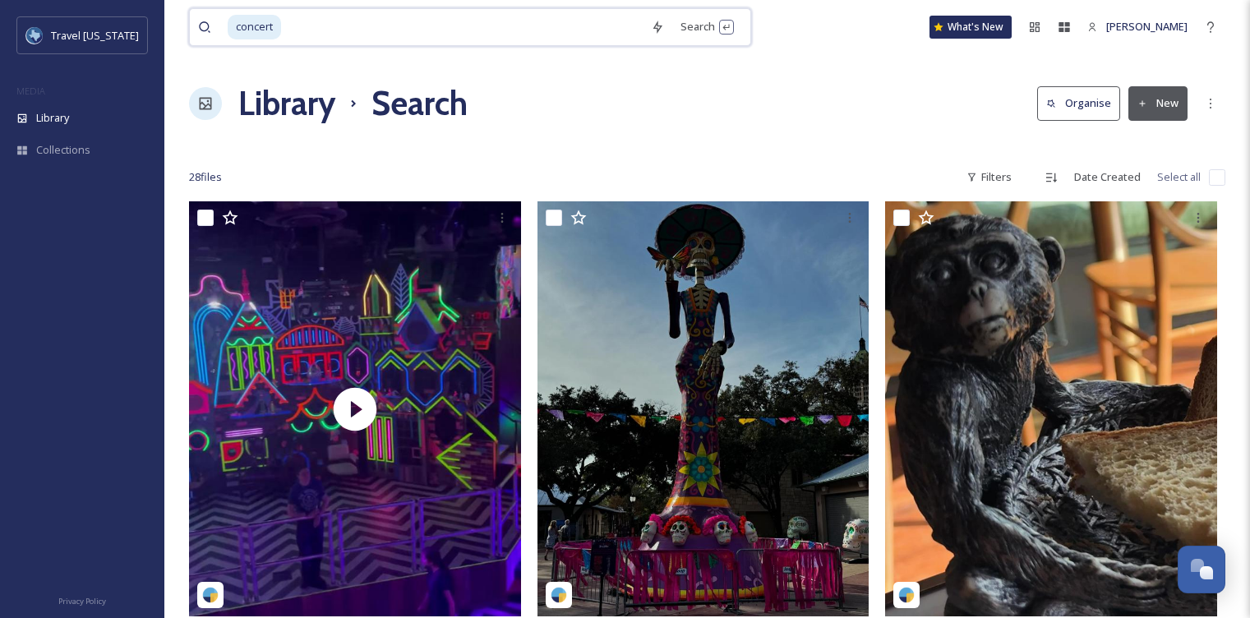
click at [303, 31] on input at bounding box center [463, 27] width 360 height 36
type input "c"
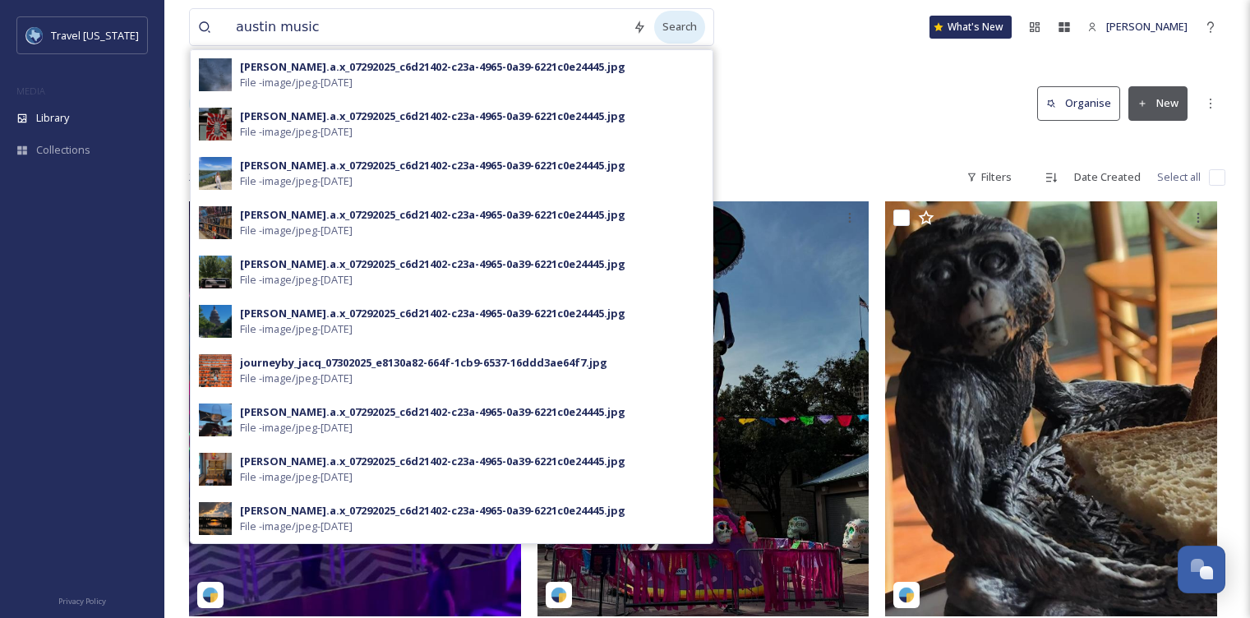
click at [681, 24] on div "Search" at bounding box center [679, 27] width 51 height 32
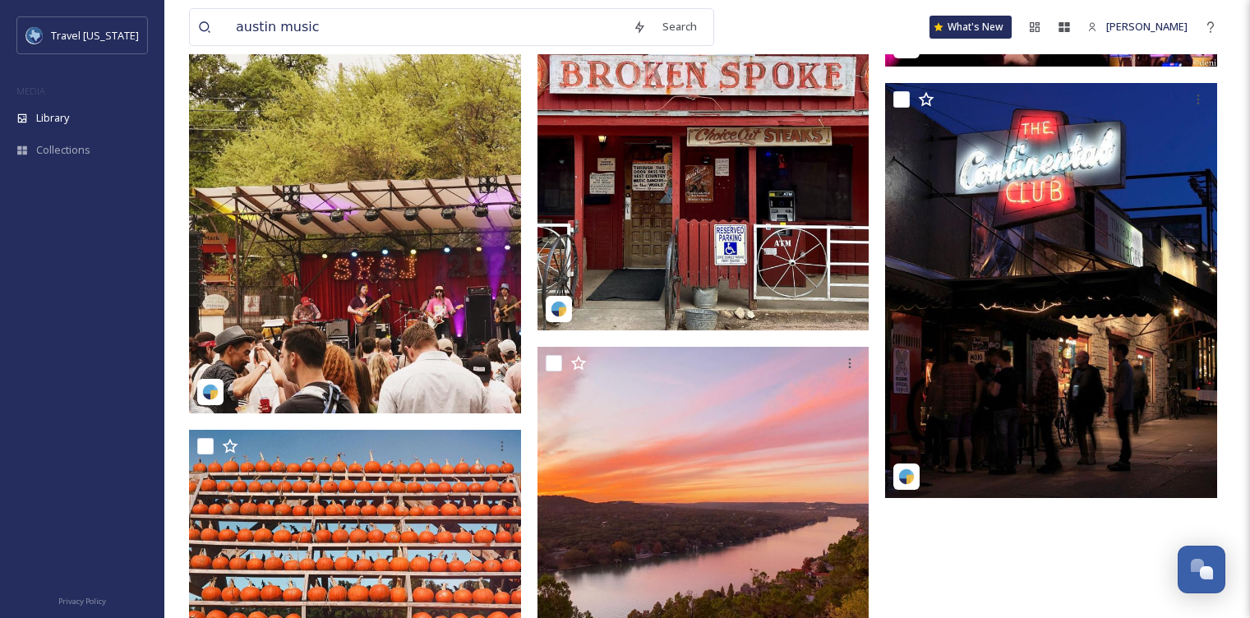
scroll to position [3229, 0]
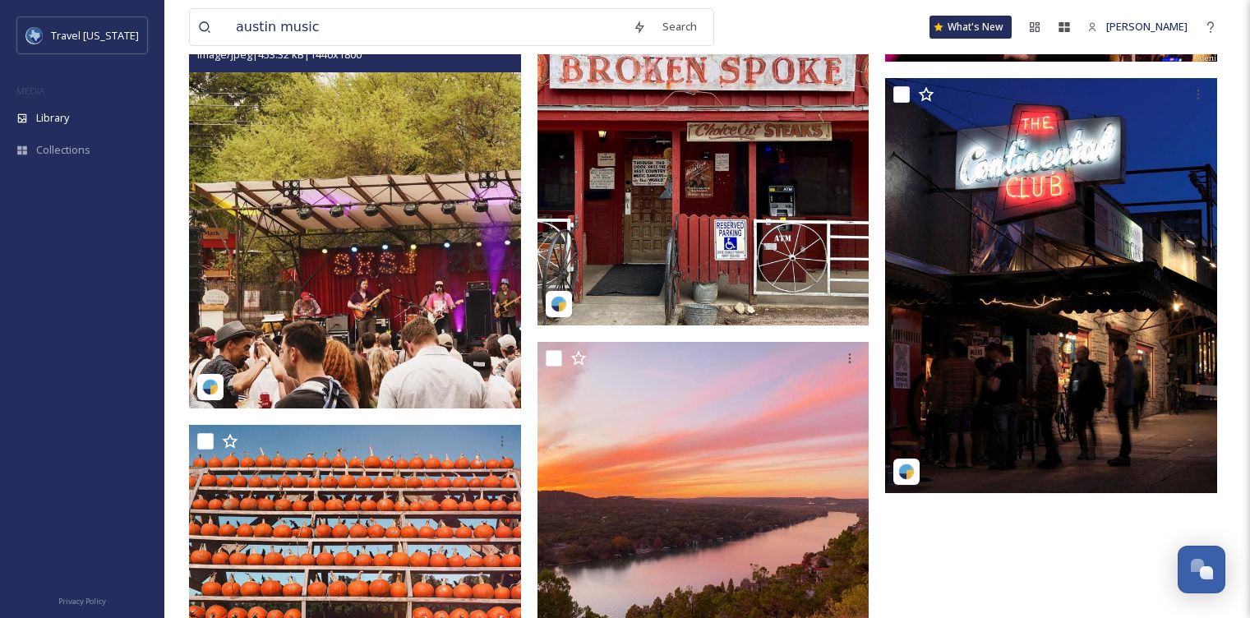
click at [364, 251] on img at bounding box center [355, 200] width 332 height 415
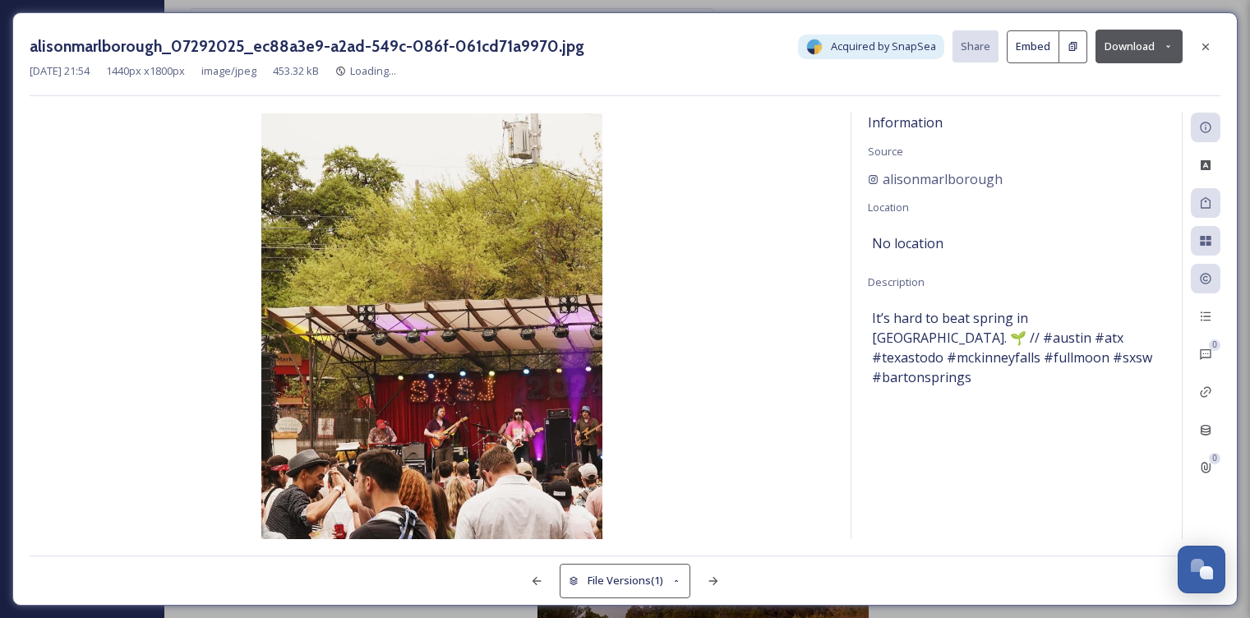
scroll to position [2798, 0]
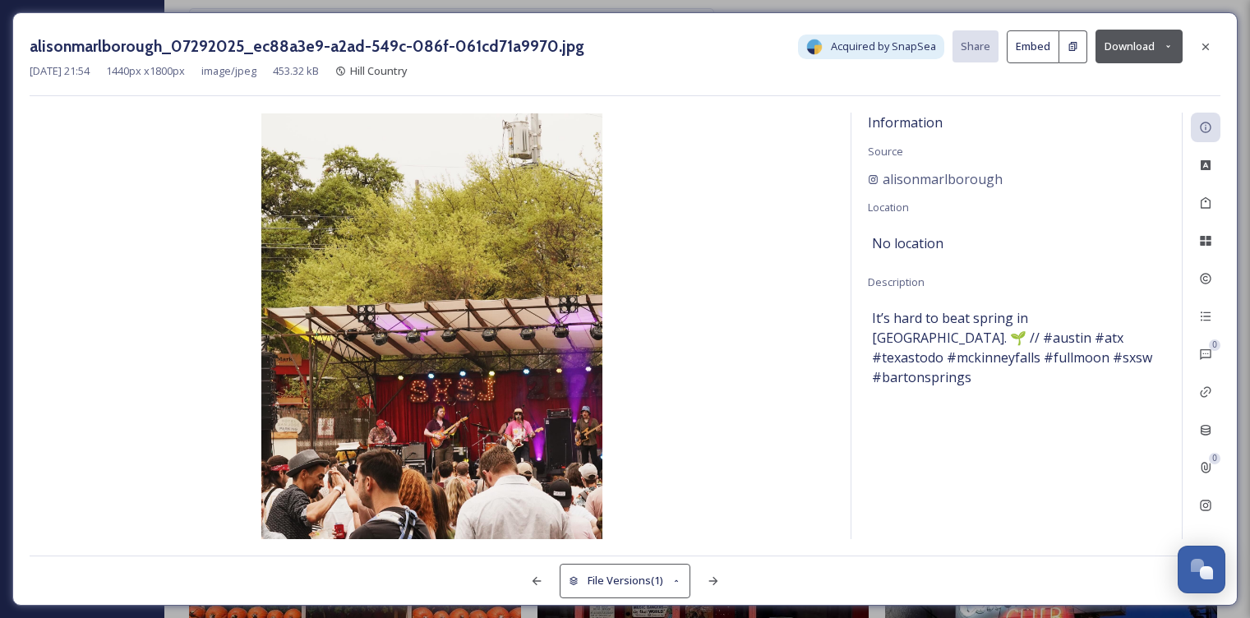
drag, startPoint x: 507, startPoint y: 331, endPoint x: 528, endPoint y: 24, distance: 308.1
click at [0, 0] on div "alisonmarlborough_07292025_ec88a3e9-a2ad-549c-086f-061cd71a9970.jpg Acquired by…" at bounding box center [625, 309] width 1250 height 618
click at [1200, 50] on icon at bounding box center [1205, 46] width 13 height 13
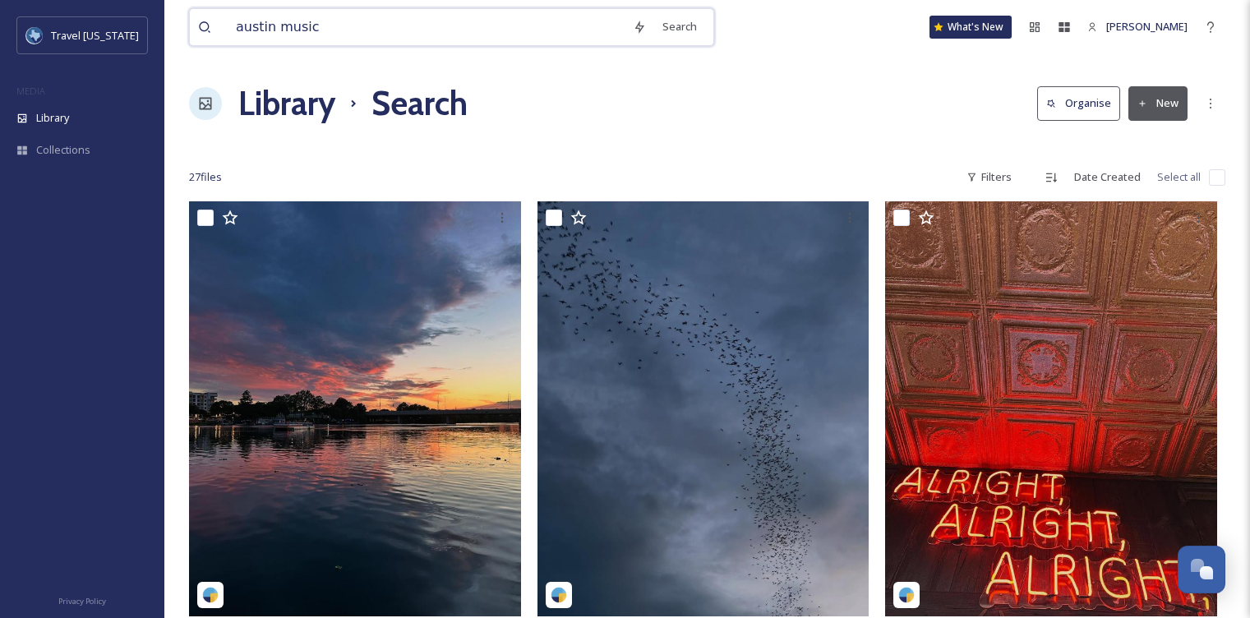
drag, startPoint x: 326, startPoint y: 32, endPoint x: 229, endPoint y: 27, distance: 98.0
click at [229, 27] on input "austin music" at bounding box center [426, 27] width 397 height 36
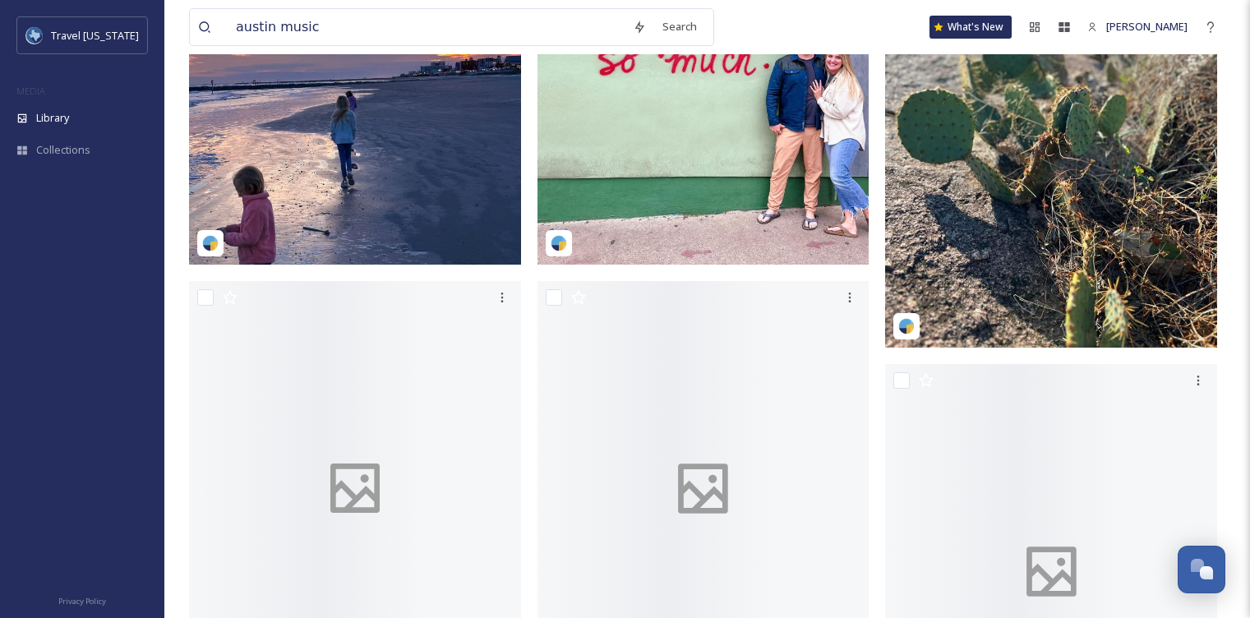
scroll to position [2404, 0]
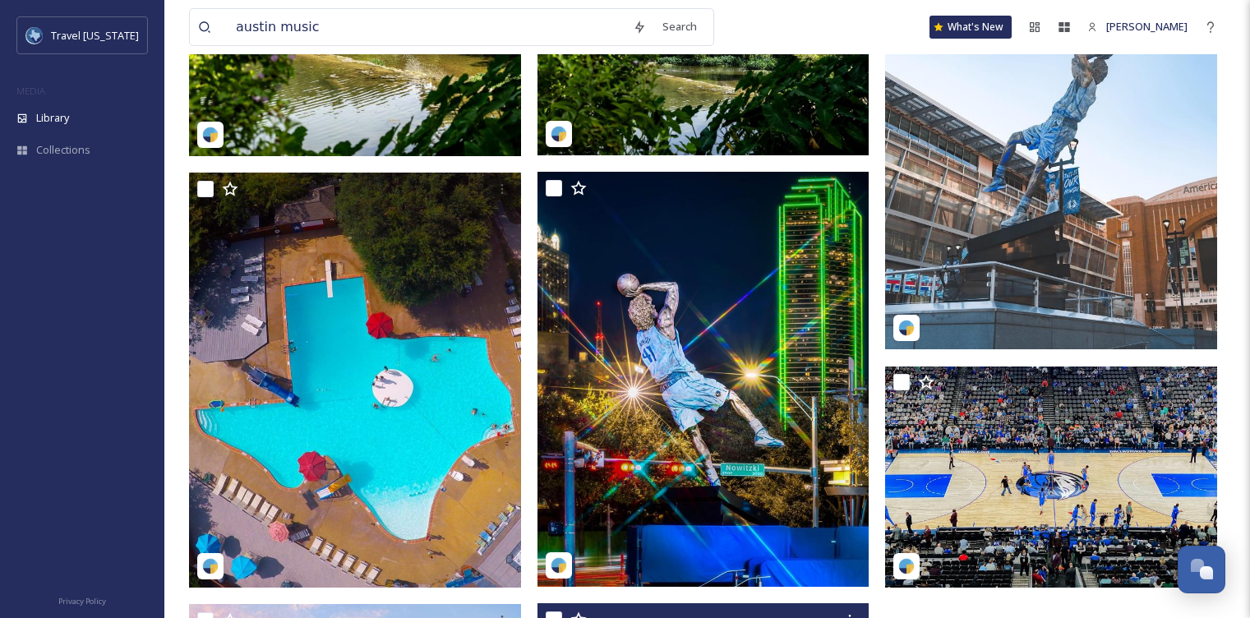
scroll to position [502, 0]
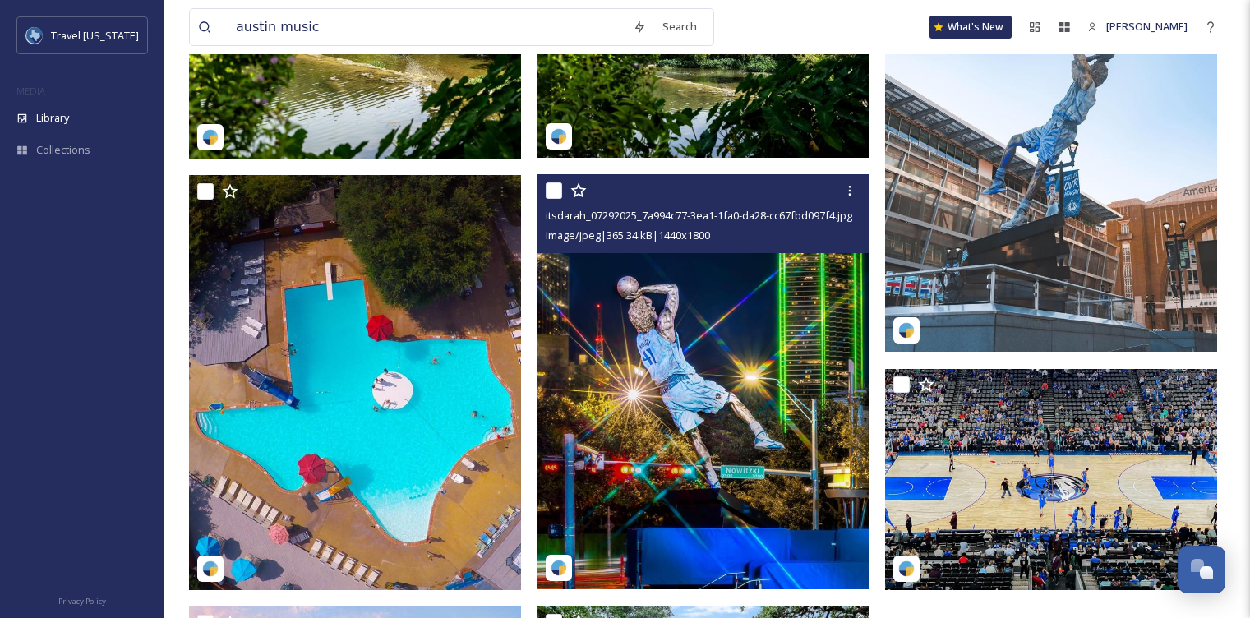
click at [717, 346] on img at bounding box center [704, 381] width 332 height 415
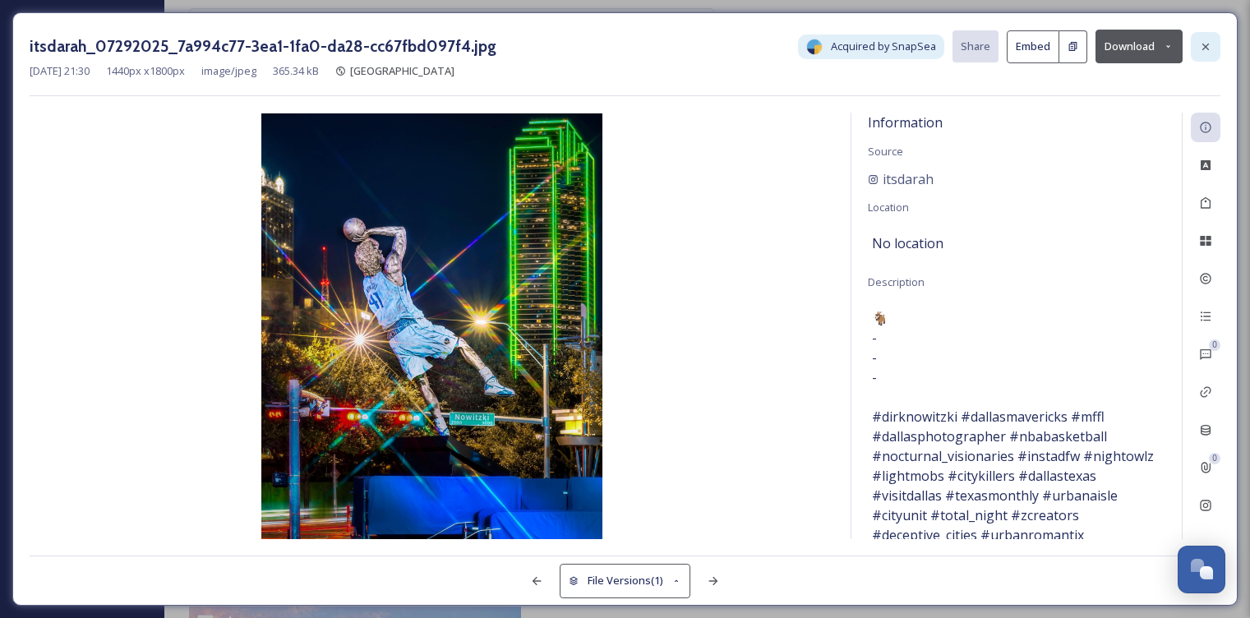
click at [1199, 49] on icon at bounding box center [1205, 46] width 13 height 13
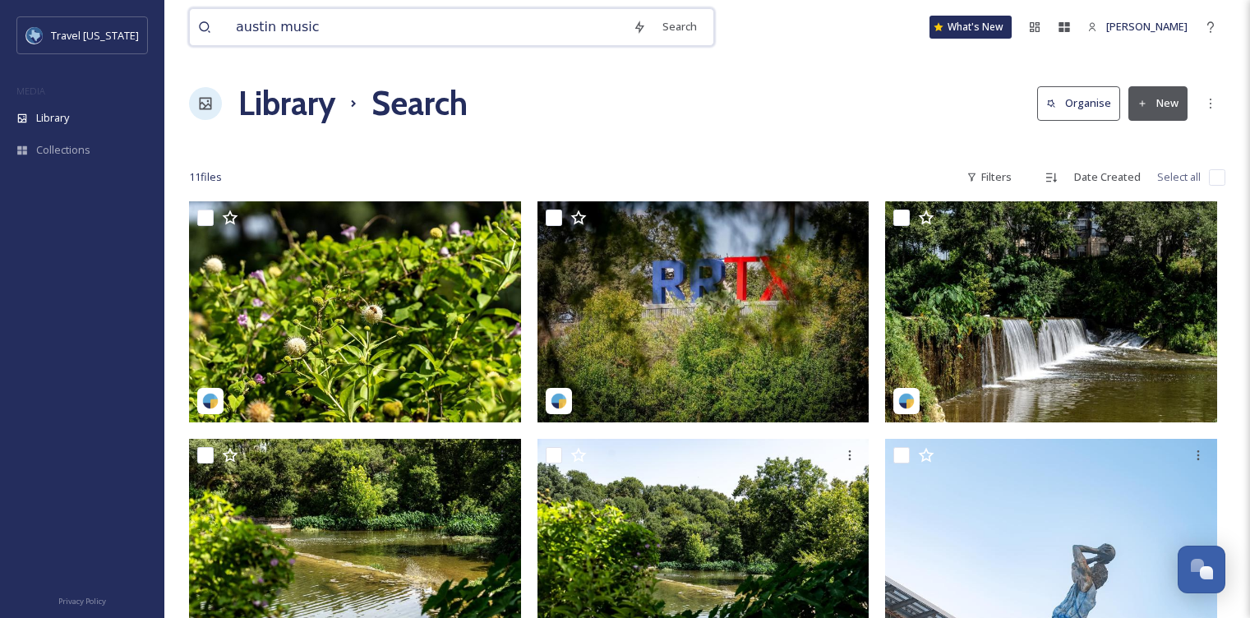
drag, startPoint x: 329, startPoint y: 21, endPoint x: 213, endPoint y: 21, distance: 115.9
click at [216, 21] on div "austin music" at bounding box center [411, 27] width 427 height 36
type input "holidays"
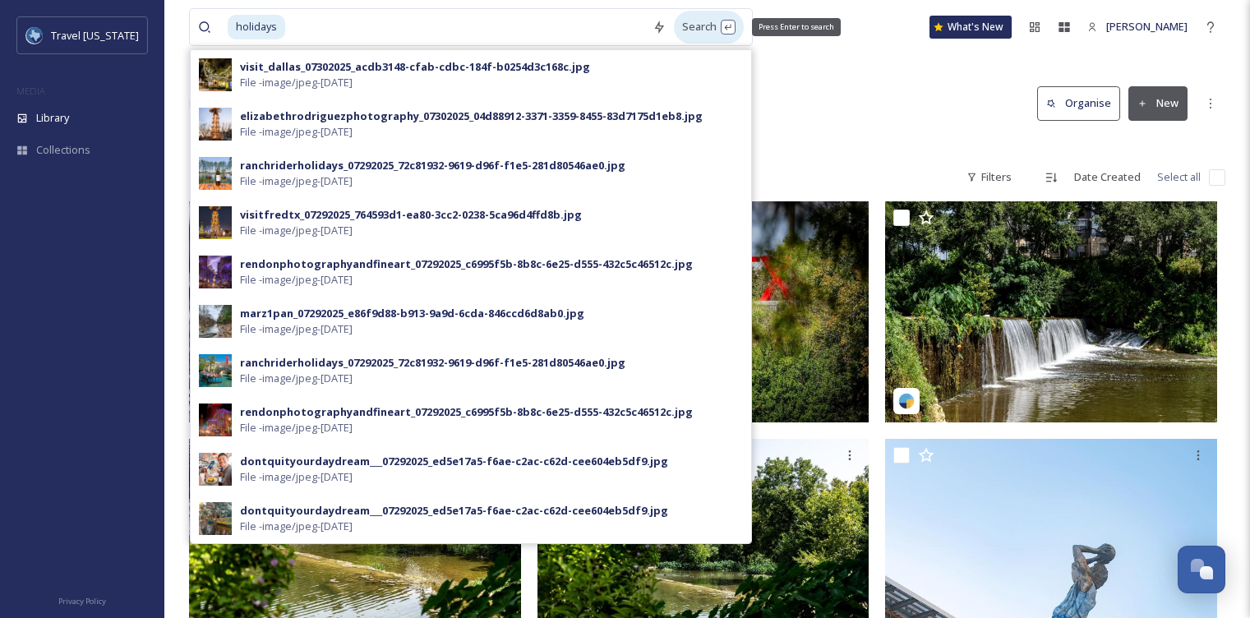
click at [680, 22] on div "Search Press Enter to search" at bounding box center [709, 27] width 70 height 32
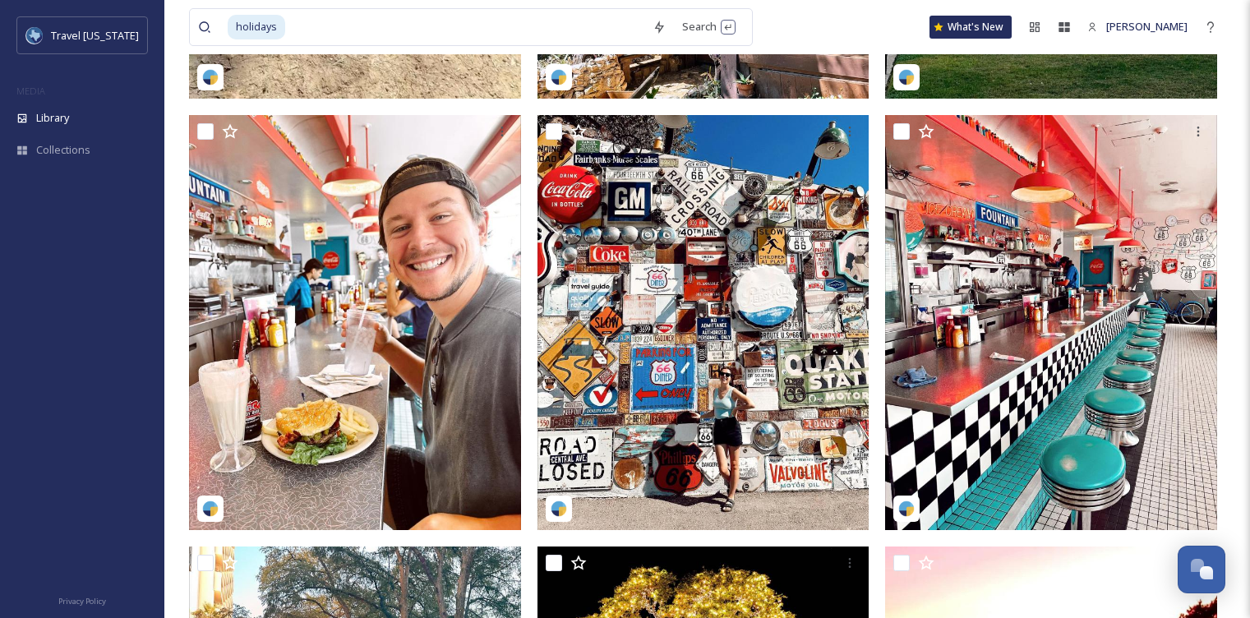
scroll to position [22, 0]
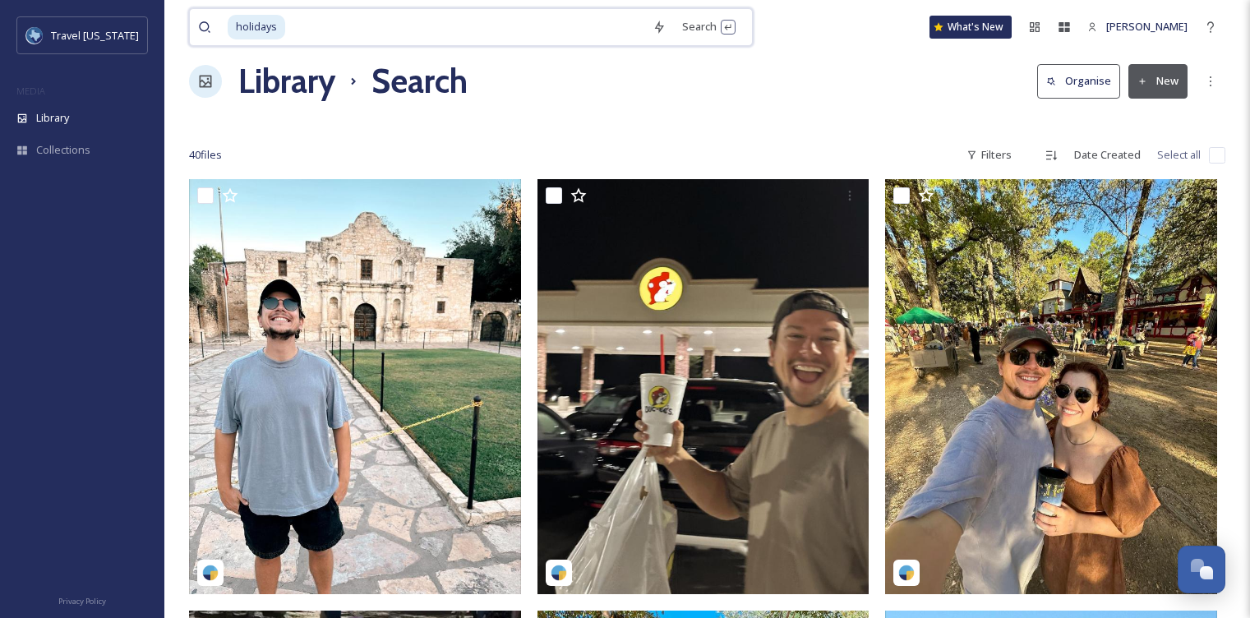
click at [289, 27] on input at bounding box center [466, 27] width 358 height 36
type input "h"
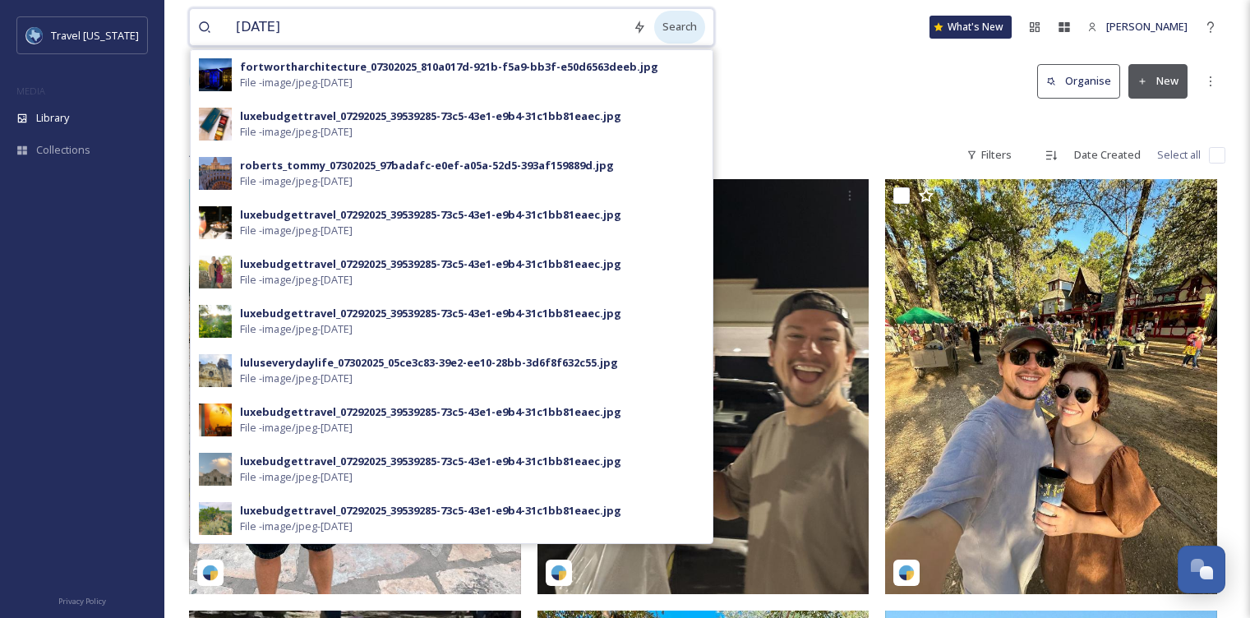
type input "thanksgiving"
click at [667, 36] on div "Search" at bounding box center [679, 27] width 51 height 32
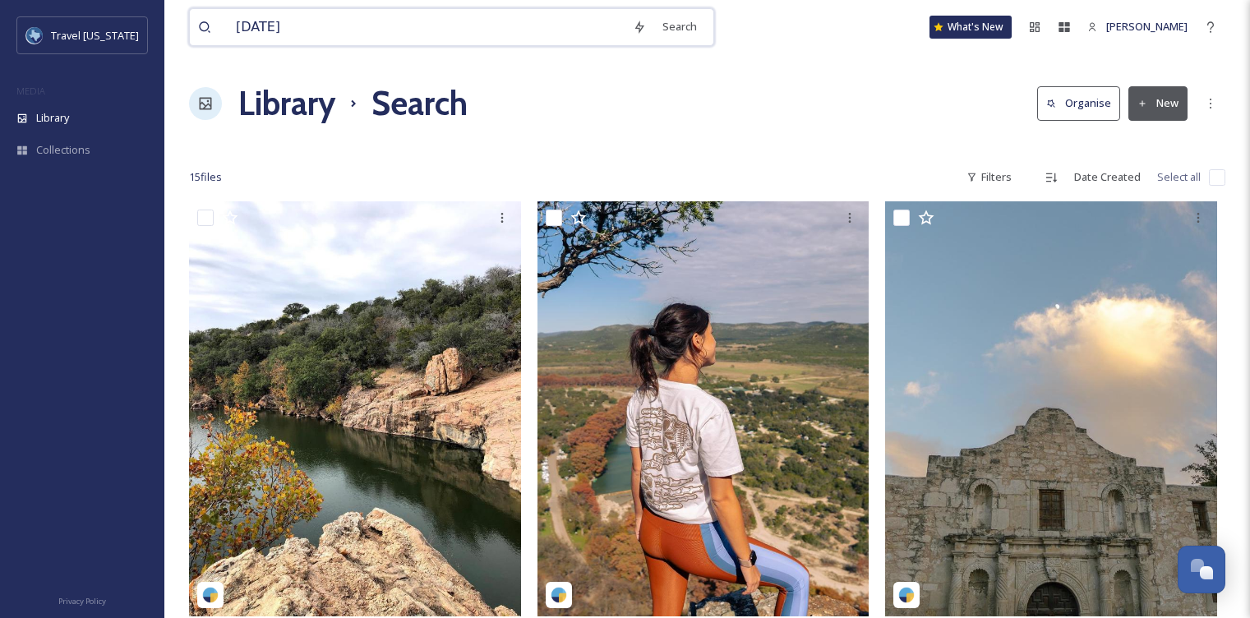
click at [382, 34] on input "thanksgiving" at bounding box center [426, 27] width 397 height 36
drag, startPoint x: 315, startPoint y: 30, endPoint x: 229, endPoint y: 30, distance: 86.3
click at [229, 30] on input "thanksgiving" at bounding box center [426, 27] width 397 height 36
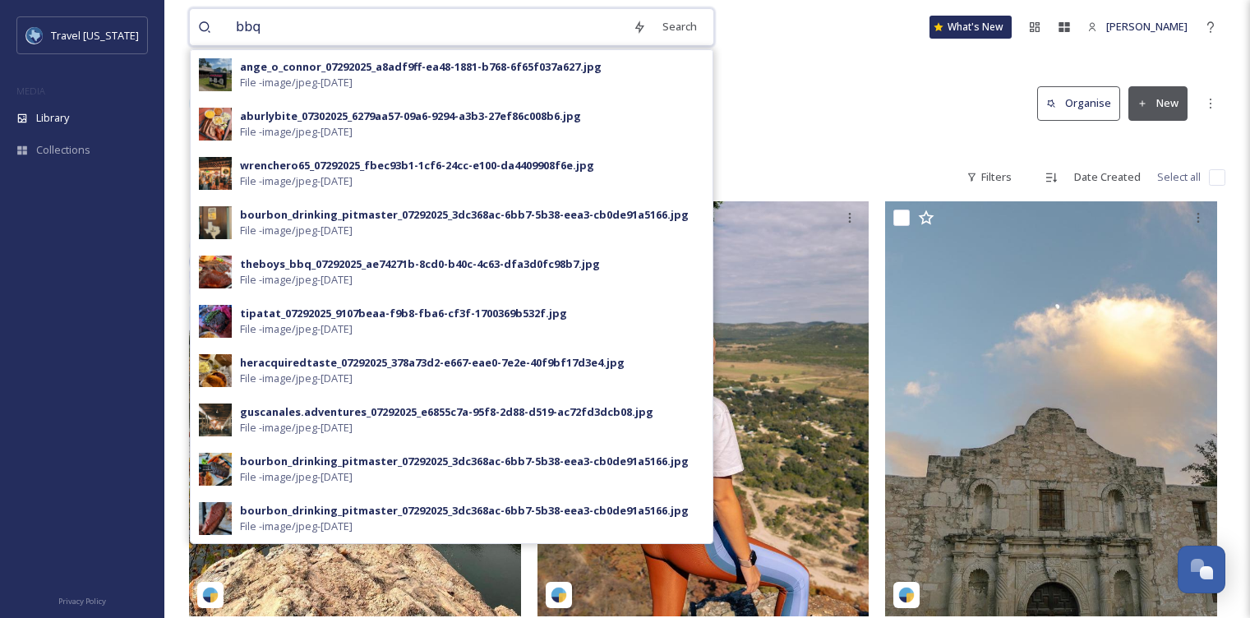
drag, startPoint x: 370, startPoint y: 29, endPoint x: 220, endPoint y: 34, distance: 149.7
click at [220, 35] on div "bbq" at bounding box center [411, 27] width 427 height 36
type input "t"
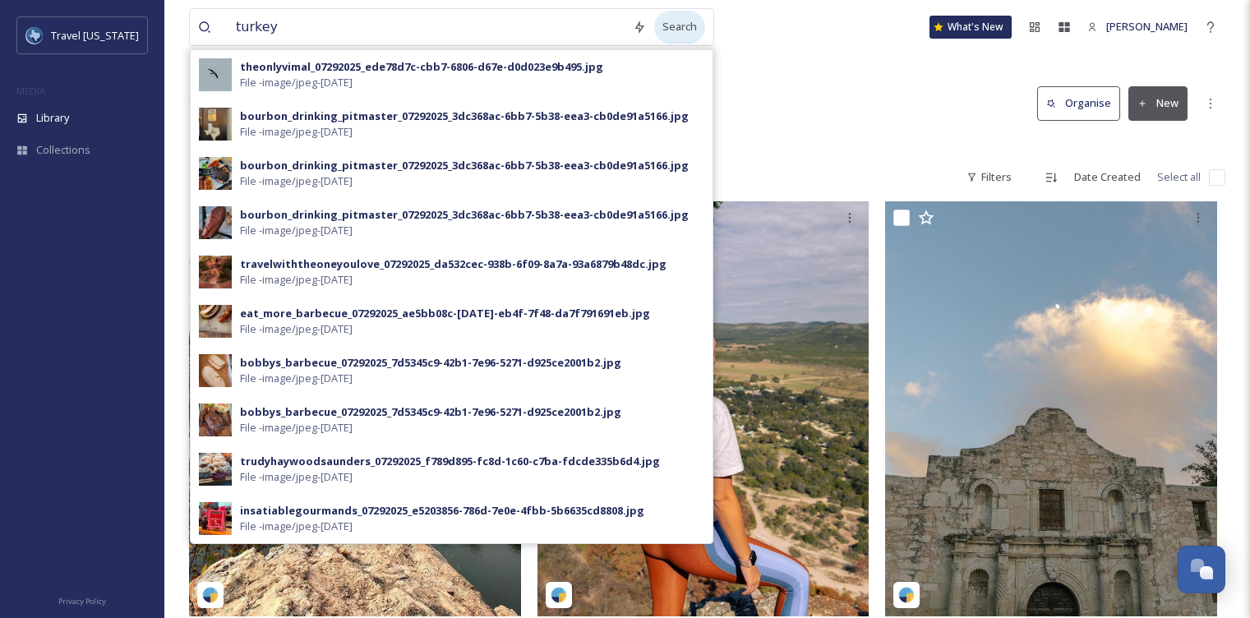
click at [669, 30] on div "Search" at bounding box center [679, 27] width 51 height 32
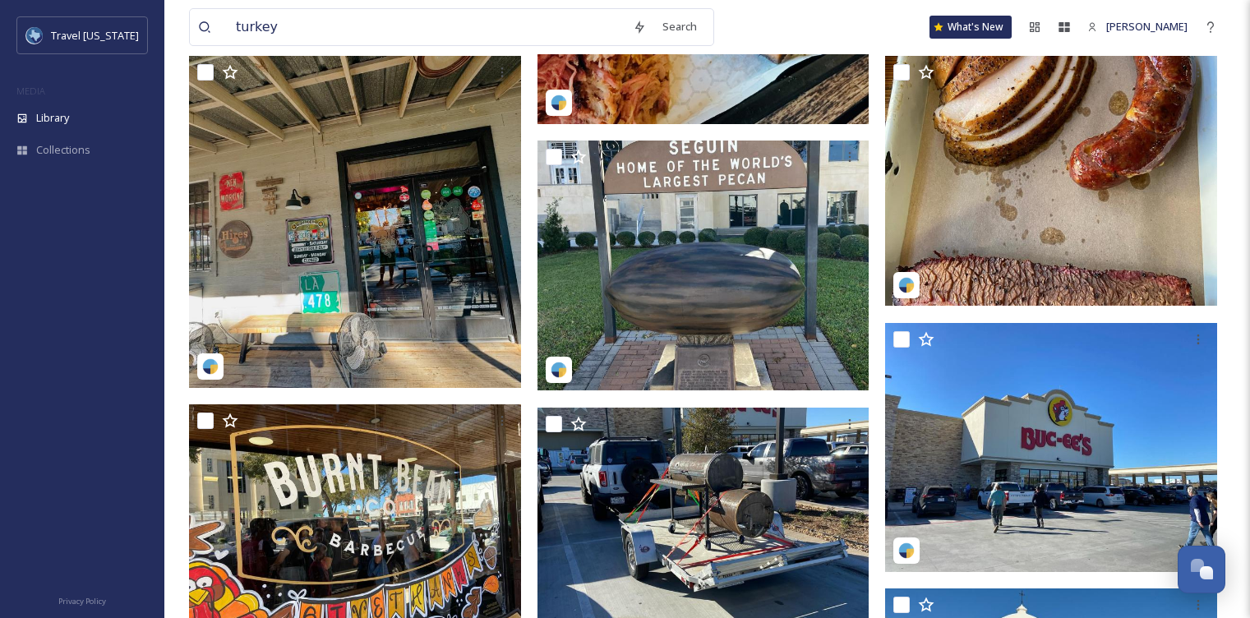
scroll to position [2495, 0]
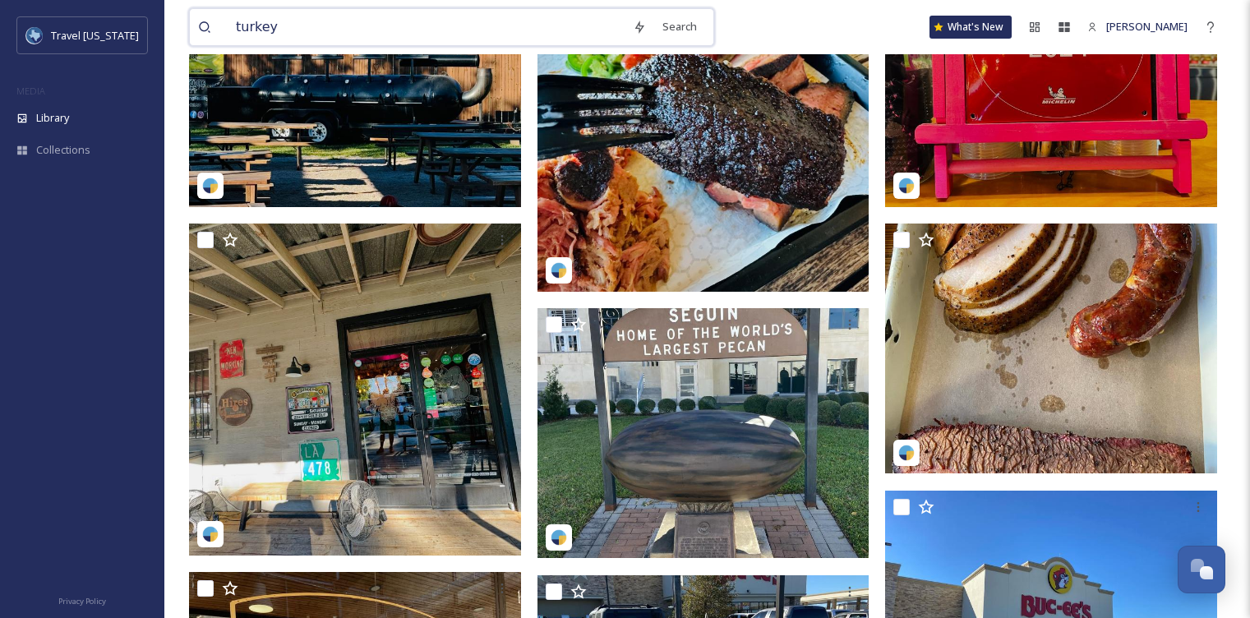
click at [341, 36] on input "turkey" at bounding box center [426, 27] width 397 height 36
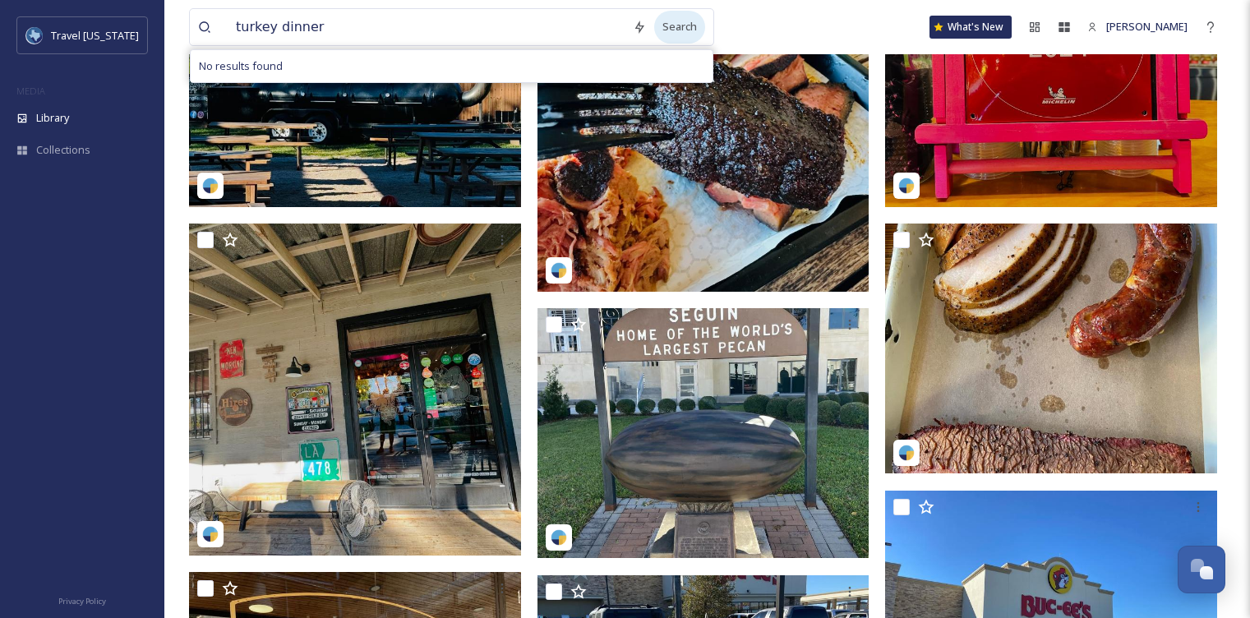
click at [664, 30] on div "Search" at bounding box center [679, 27] width 51 height 32
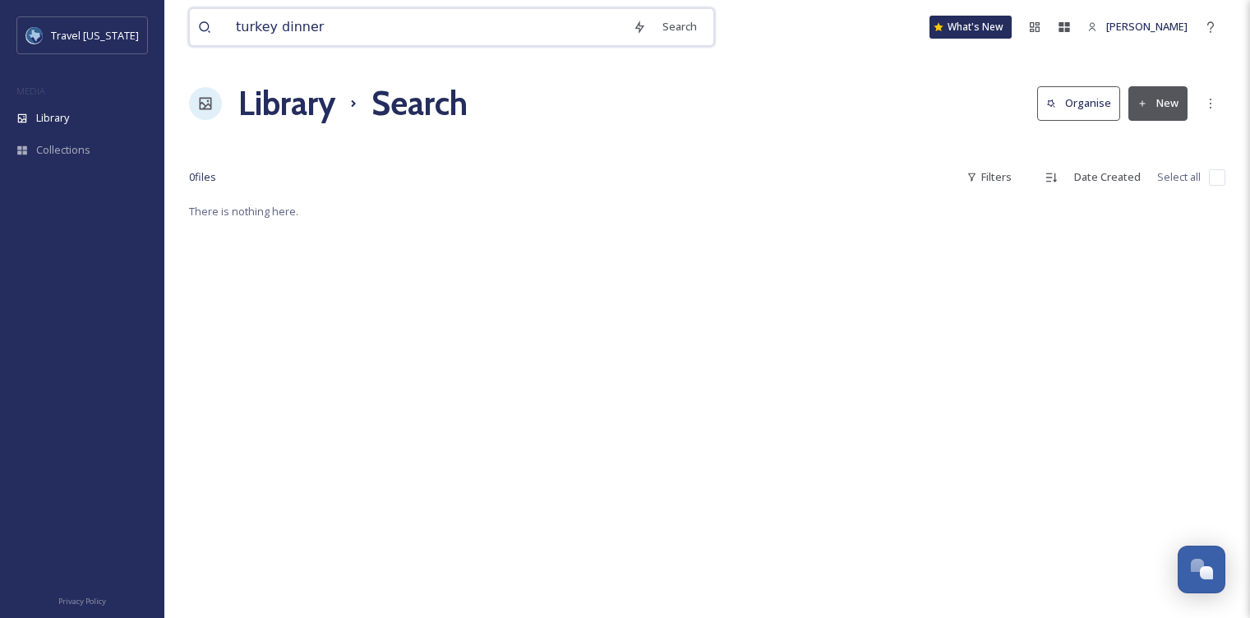
drag, startPoint x: 349, startPoint y: 26, endPoint x: 187, endPoint y: 26, distance: 161.1
click at [192, 27] on div "turkey dinner Search" at bounding box center [451, 27] width 525 height 38
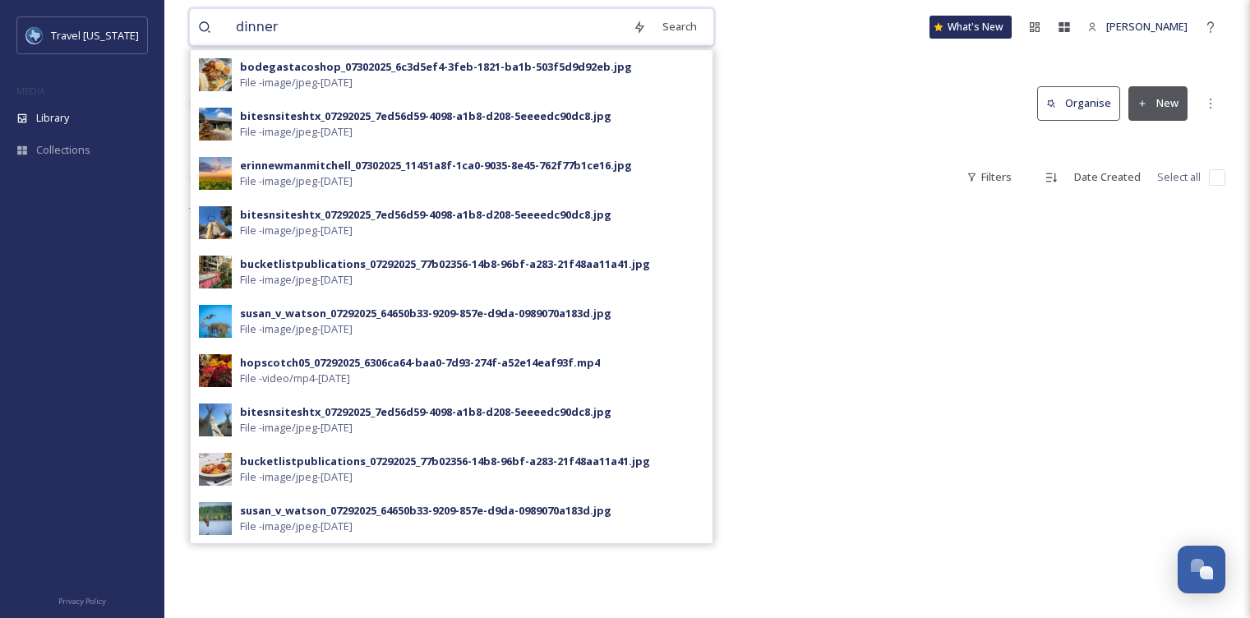
drag, startPoint x: 293, startPoint y: 26, endPoint x: 164, endPoint y: 26, distance: 128.2
click at [169, 26] on div "dinner Search bodegastacoshop_07302025_6c3d5ef4-3feb-1821-ba1b-503f5d9d92eb.jpg…" at bounding box center [707, 410] width 1086 height 820
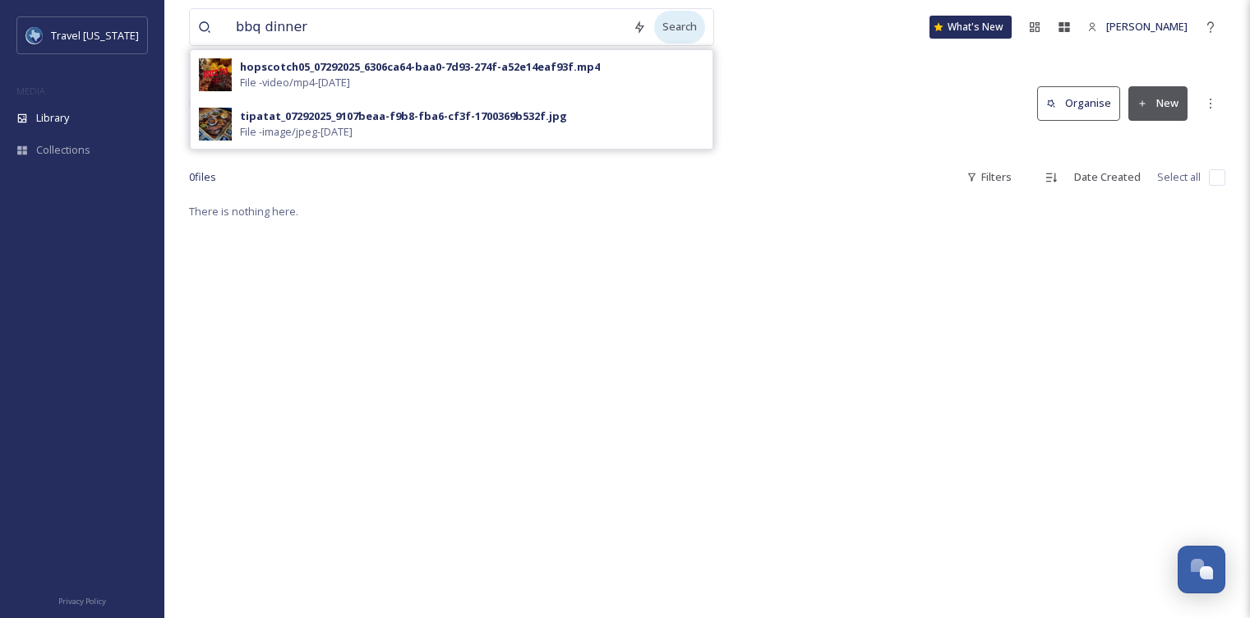
click at [674, 35] on div "Search" at bounding box center [679, 27] width 51 height 32
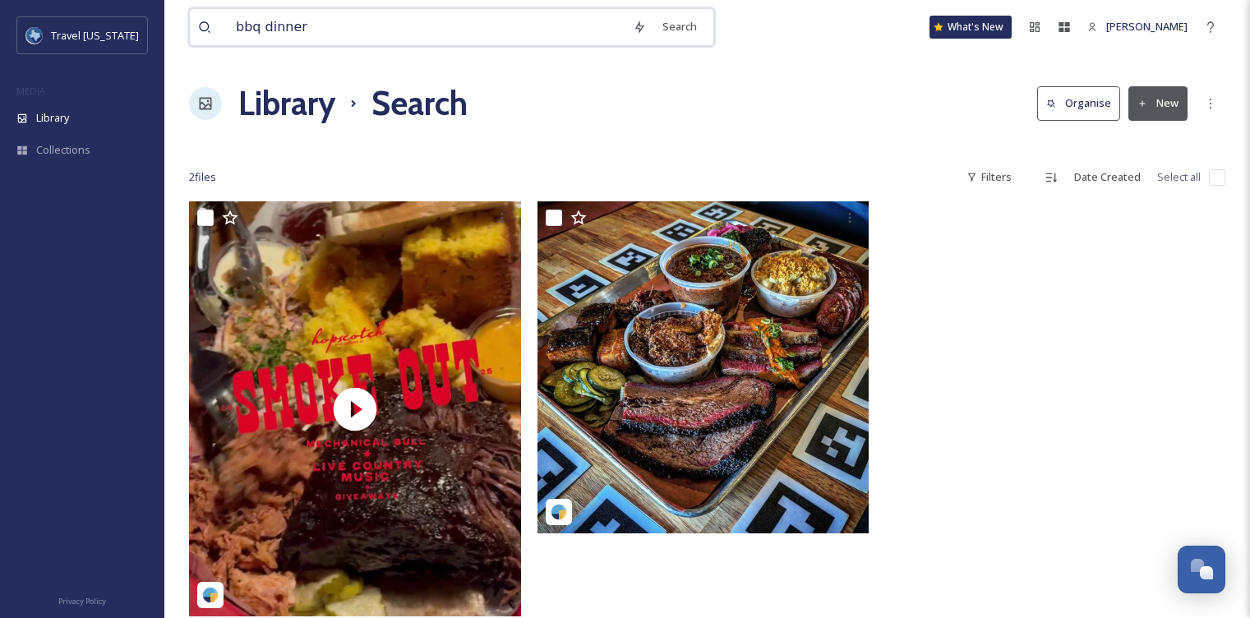
drag, startPoint x: 317, startPoint y: 29, endPoint x: 195, endPoint y: 29, distance: 122.5
click at [196, 29] on div "bbq dinner Search" at bounding box center [451, 27] width 525 height 38
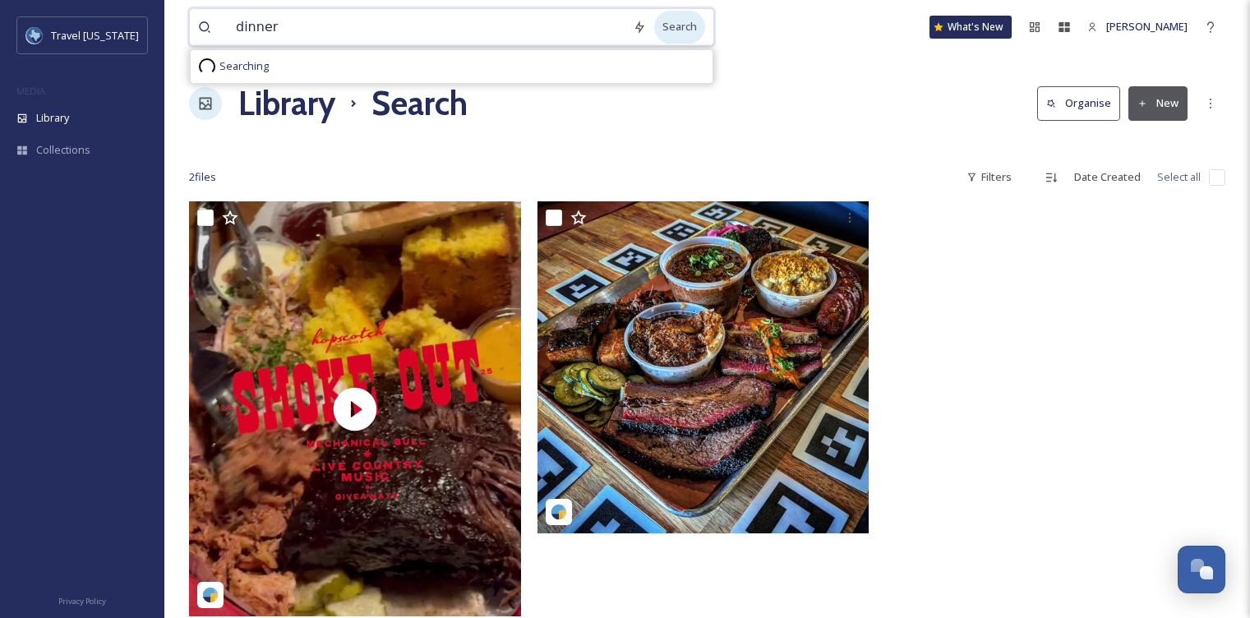
type input "dinner"
click at [674, 28] on div "Search" at bounding box center [679, 27] width 51 height 32
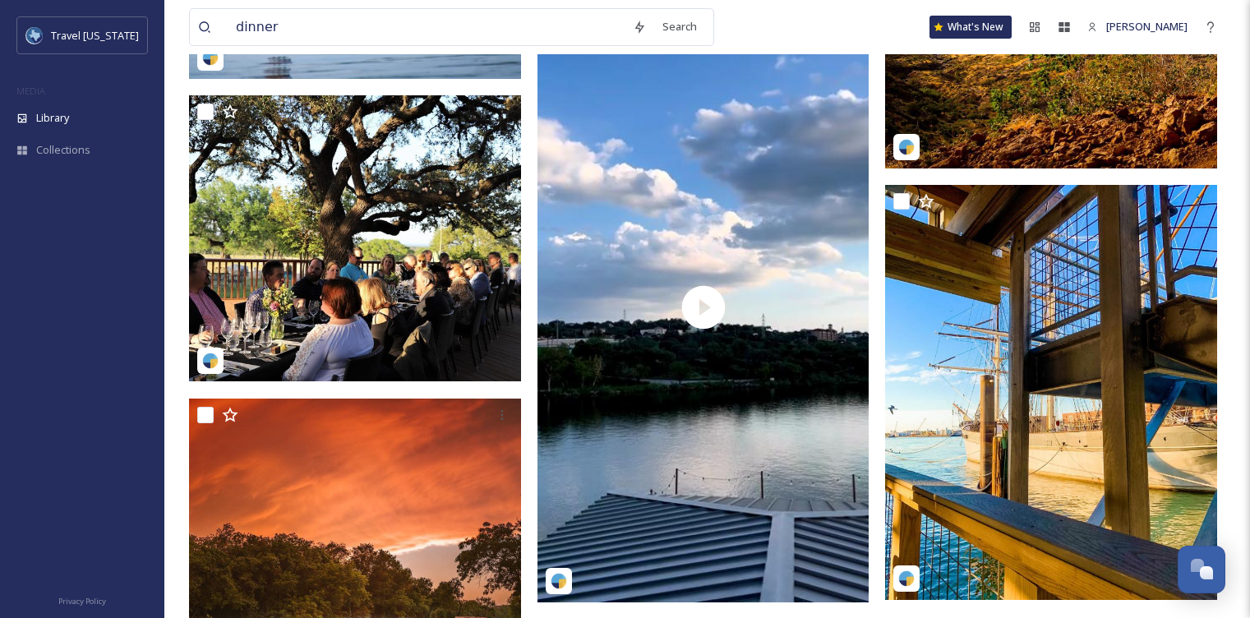
scroll to position [5348, 0]
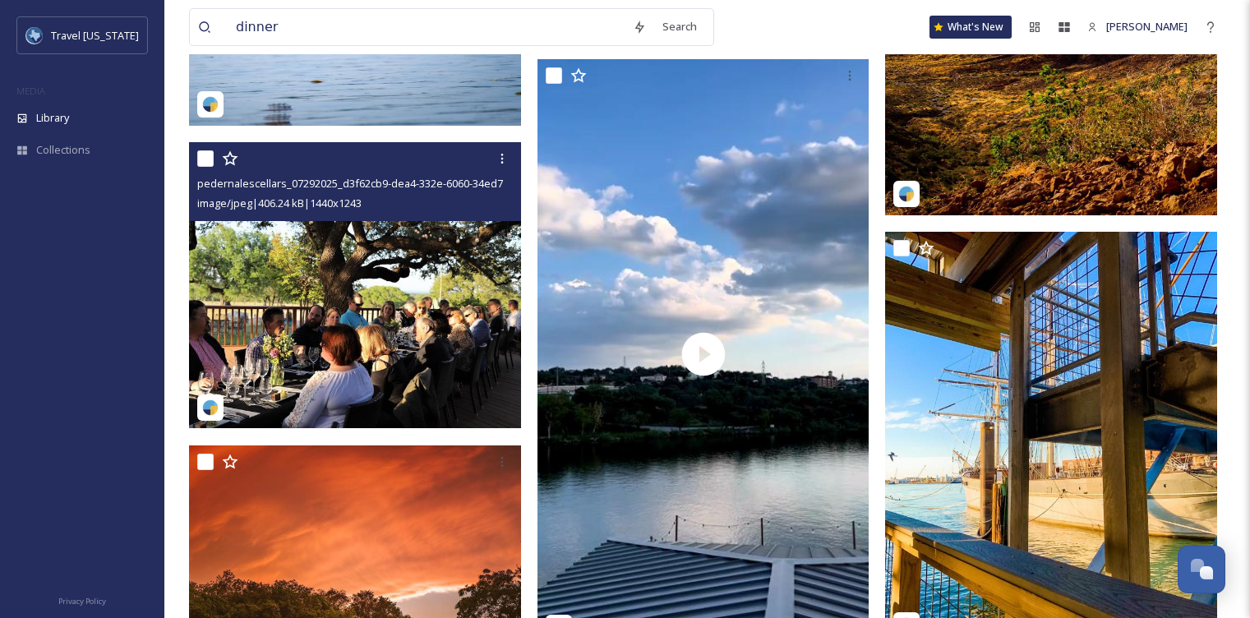
click at [294, 224] on img at bounding box center [355, 285] width 332 height 287
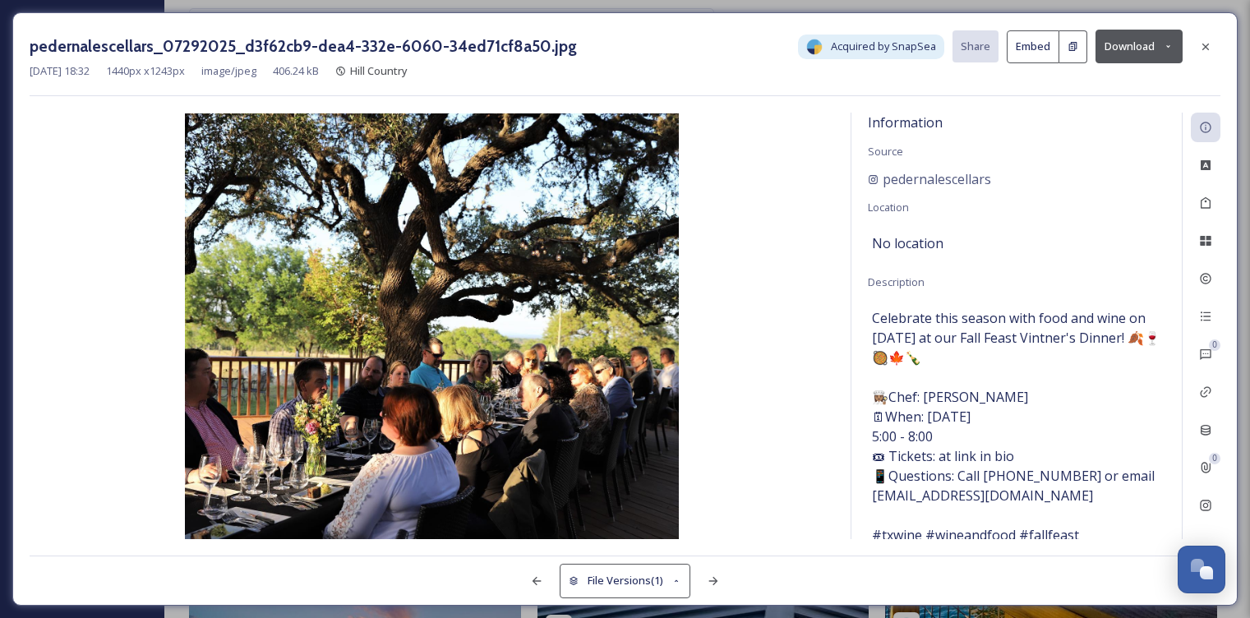
drag, startPoint x: 560, startPoint y: 312, endPoint x: 428, endPoint y: 7, distance: 331.4
click at [0, 0] on div "pedernalescellars_07292025_d3f62cb9-dea4-332e-6060-34ed71cf8a50.jpg Acquired by…" at bounding box center [625, 309] width 1250 height 618
drag, startPoint x: 997, startPoint y: 178, endPoint x: 885, endPoint y: 182, distance: 111.9
click at [885, 182] on div "pedernalescellars" at bounding box center [1017, 179] width 298 height 20
copy span "pedernalescellars"
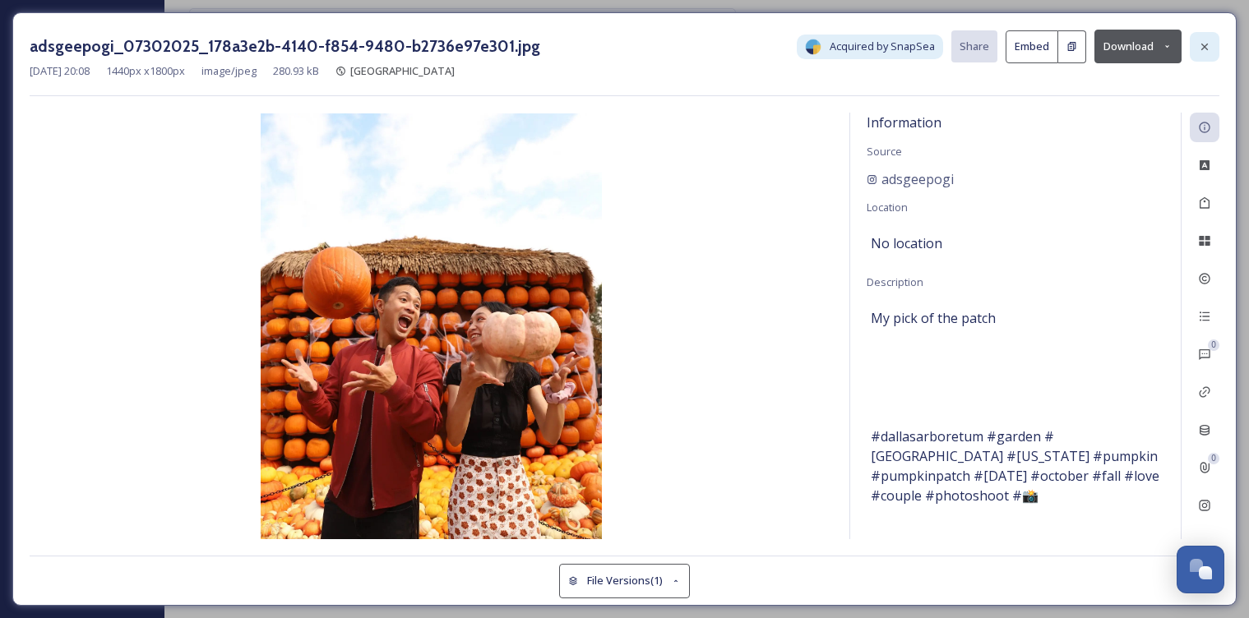
click at [1203, 53] on div at bounding box center [1205, 47] width 30 height 30
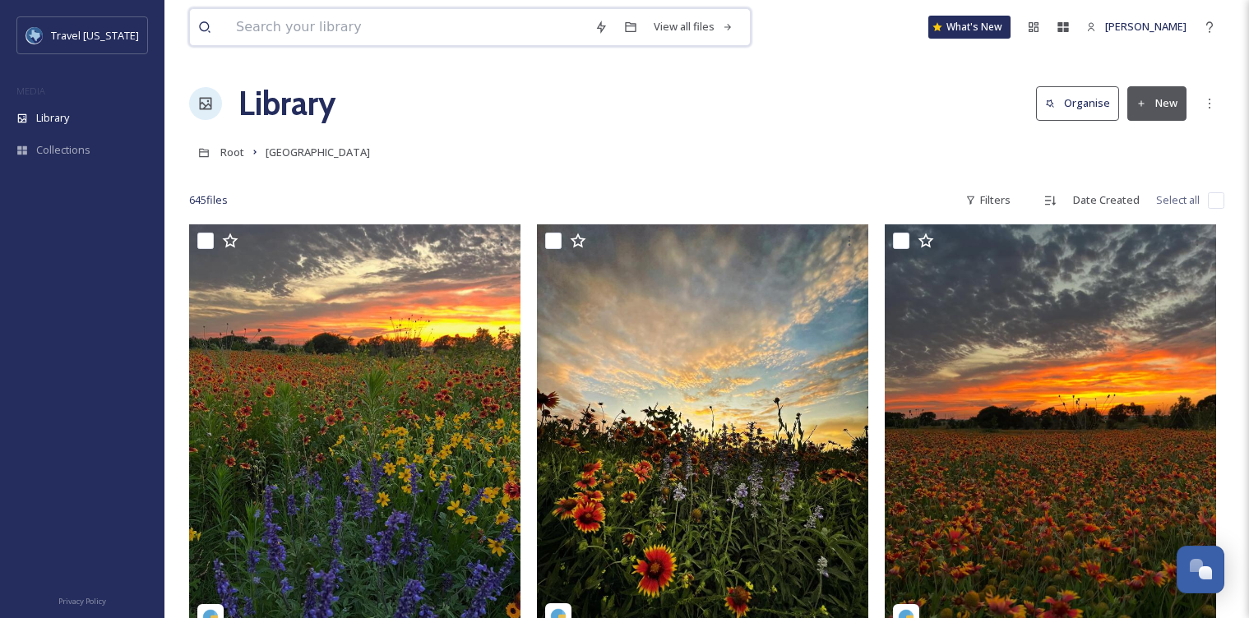
click at [419, 32] on input at bounding box center [407, 27] width 358 height 36
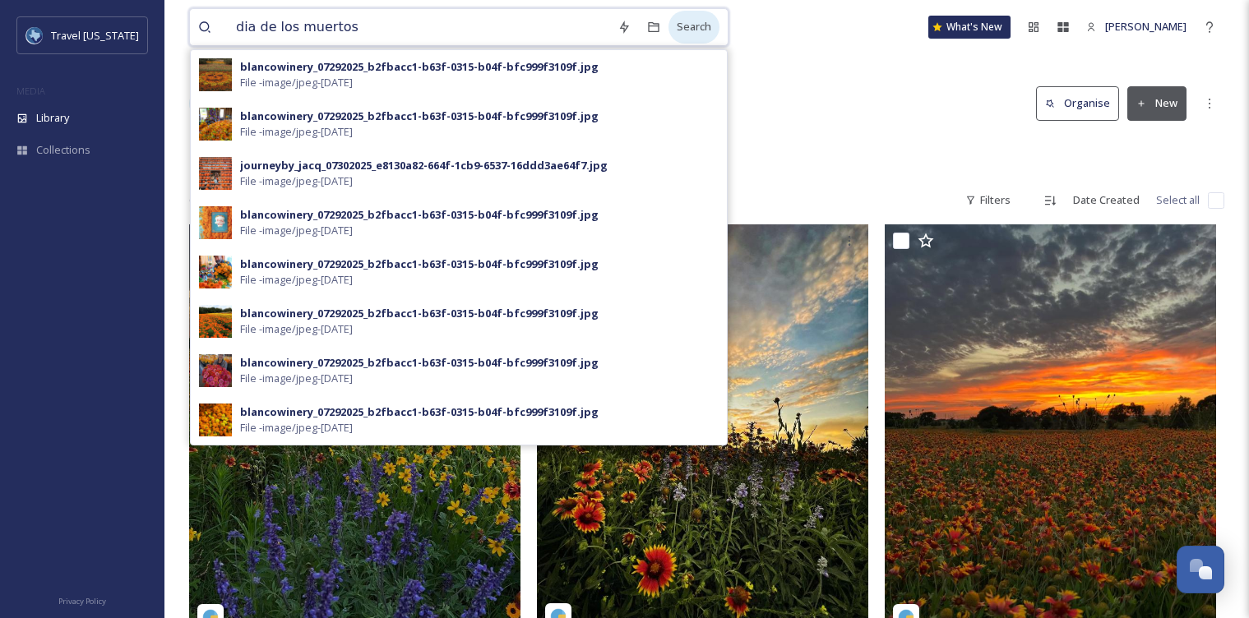
type input "dia de los muertos"
click at [682, 31] on div "Search" at bounding box center [693, 27] width 51 height 32
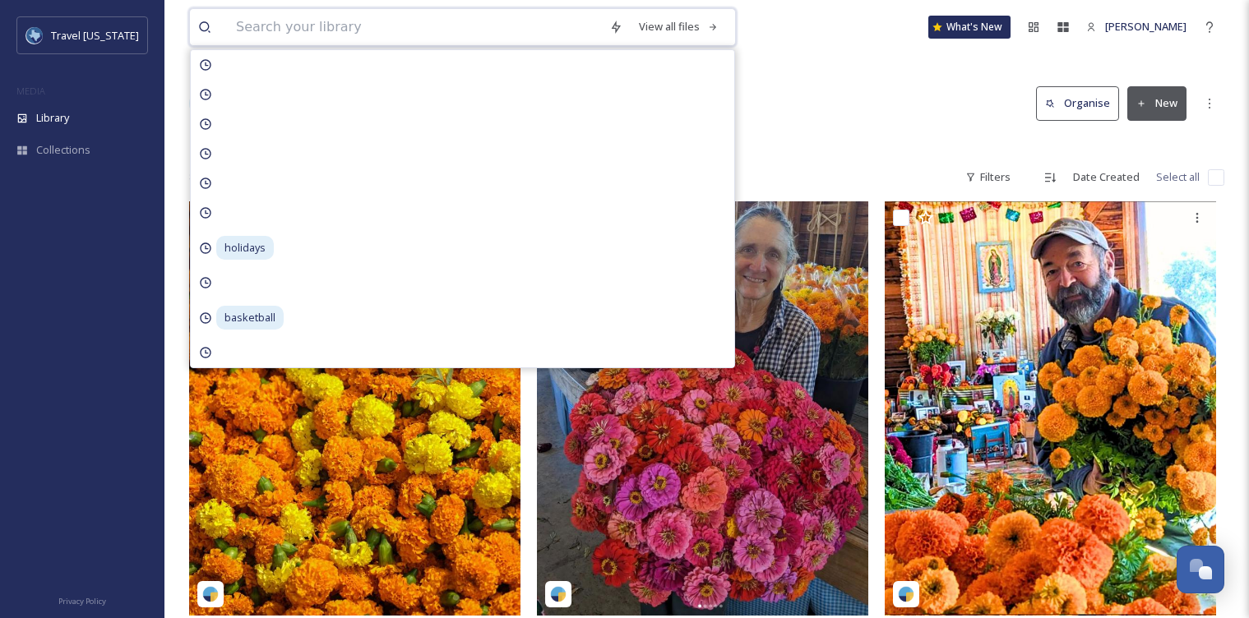
click at [365, 27] on input at bounding box center [414, 27] width 373 height 36
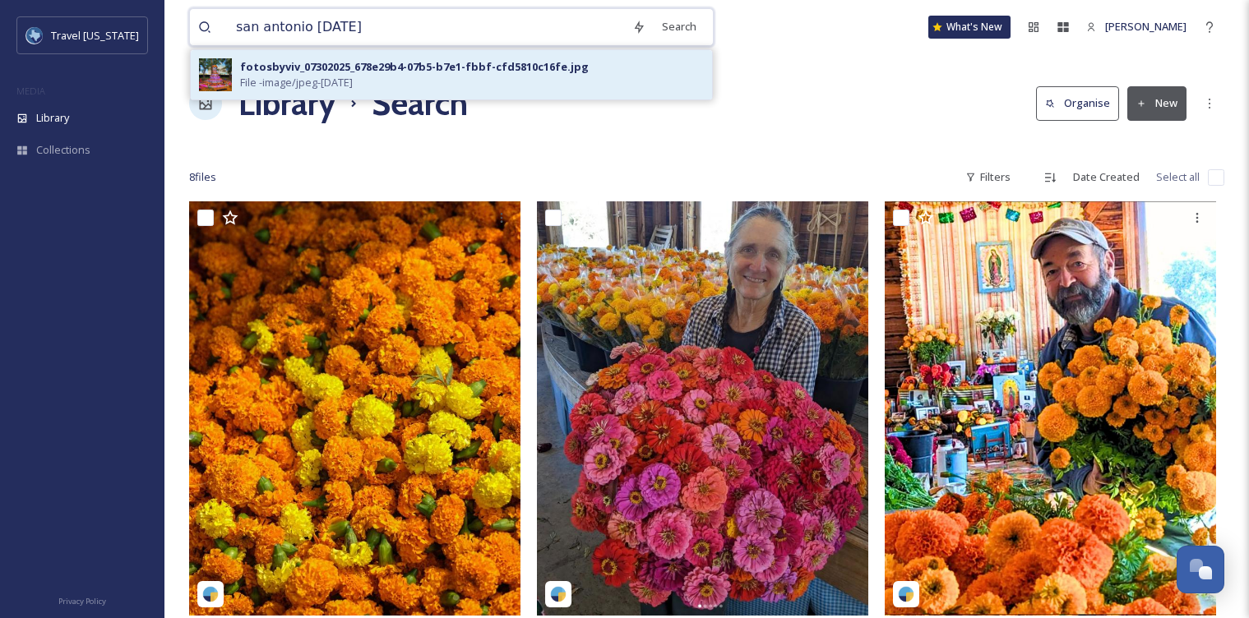
type input "san antonio day of the dead"
click at [484, 69] on div "fotosbyviv_07302025_678e29b4-07b5-b7e1-fbbf-cfd5810c16fe.jpg" at bounding box center [414, 67] width 349 height 16
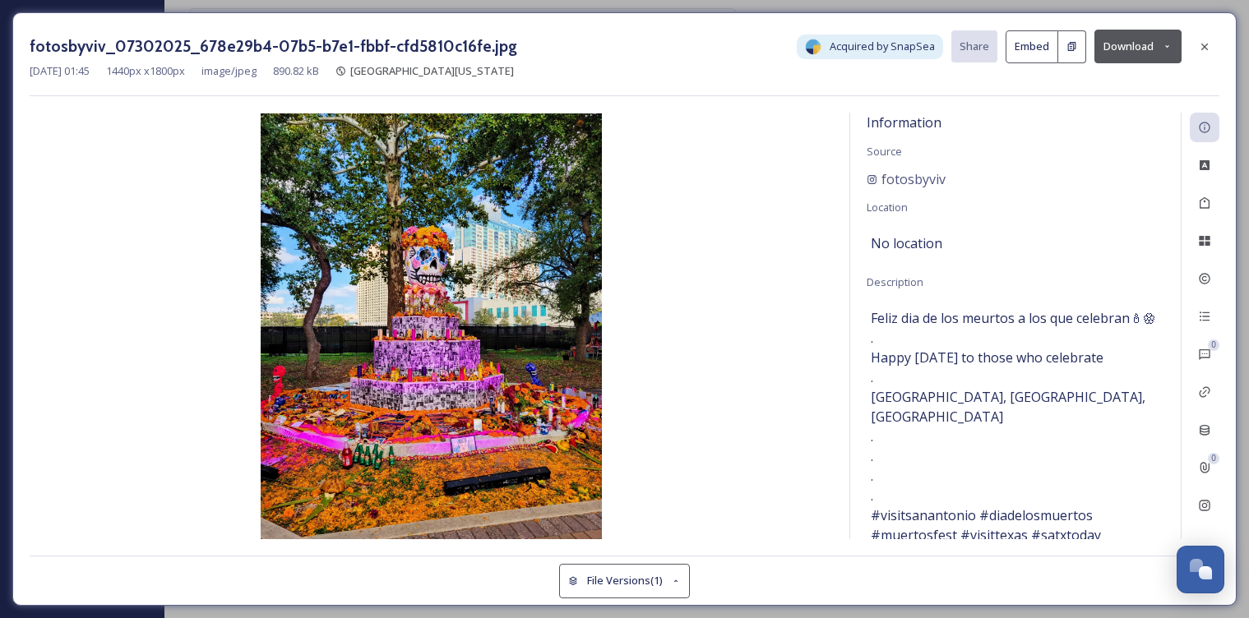
scroll to position [52, 0]
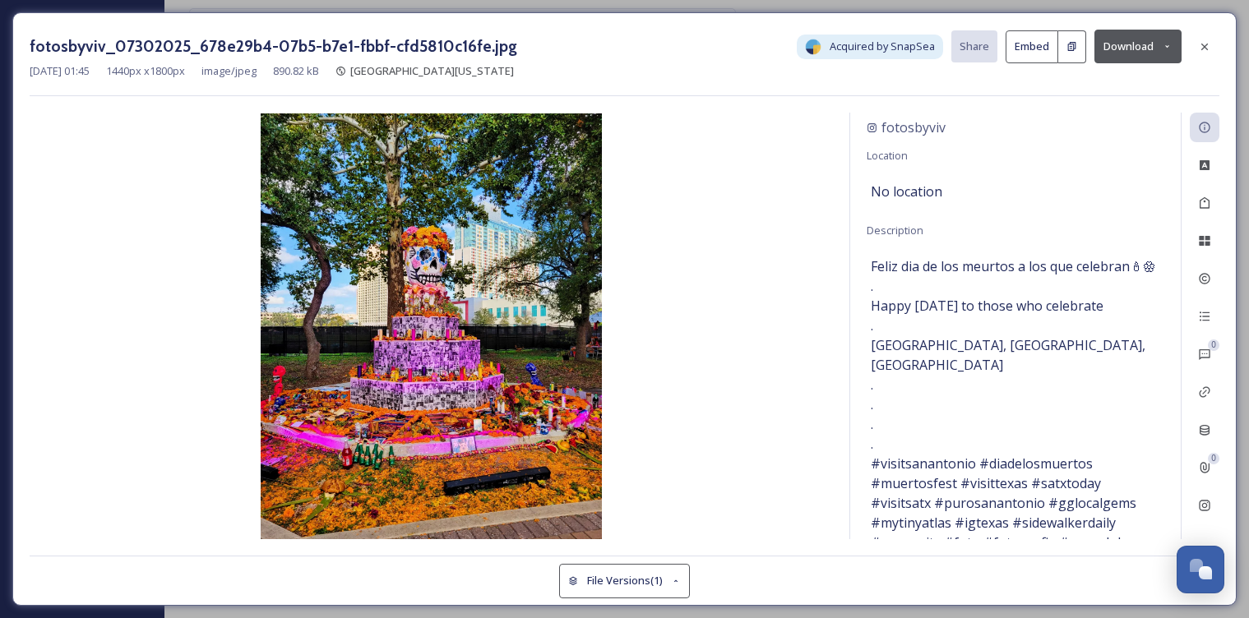
click at [432, 48] on h3 "fotosbyviv_07302025_678e29b4-07b5-b7e1-fbbf-cfd5810c16fe.jpg" at bounding box center [273, 47] width 487 height 24
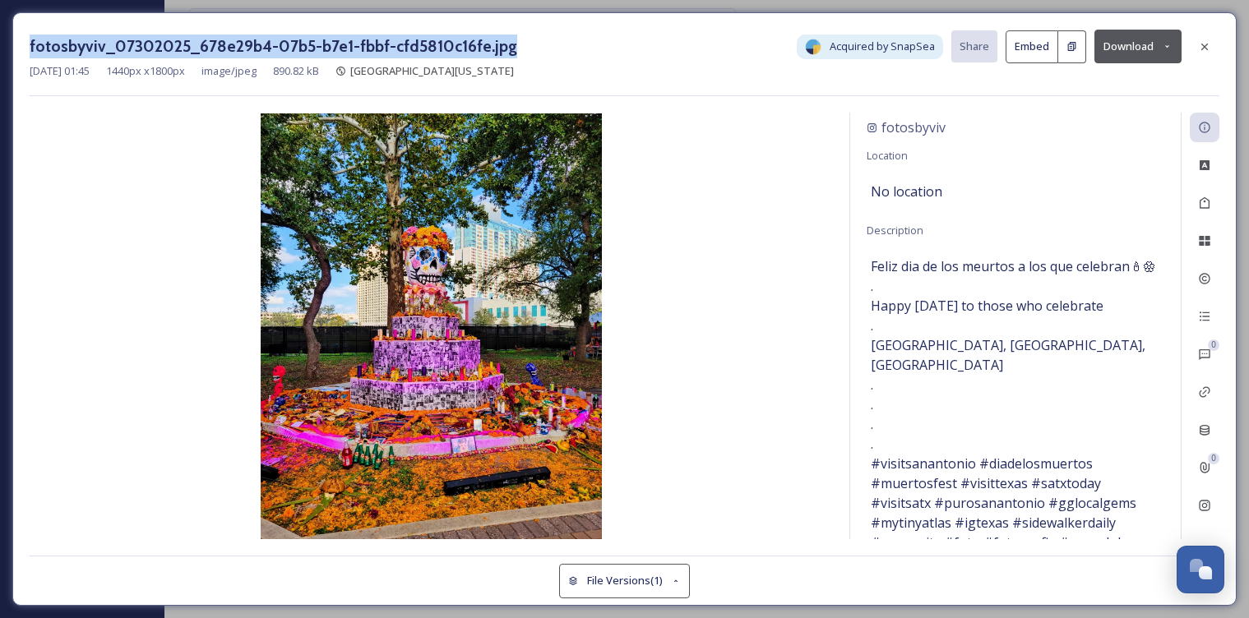
drag, startPoint x: 505, startPoint y: 48, endPoint x: 30, endPoint y: 51, distance: 474.4
click at [30, 51] on div "fotosbyviv_07302025_678e29b4-07b5-b7e1-fbbf-cfd5810c16fe.jpg Acquired by SnapSe…" at bounding box center [625, 47] width 1190 height 34
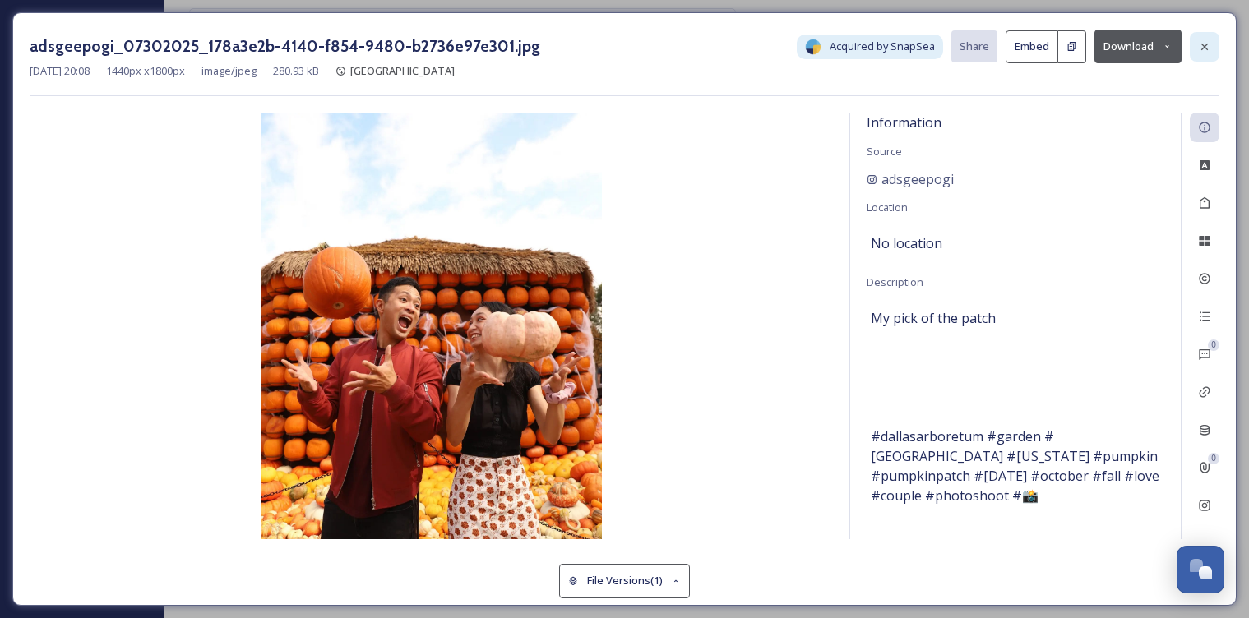
click at [1207, 48] on icon at bounding box center [1204, 46] width 7 height 7
